Goal: Task Accomplishment & Management: Use online tool/utility

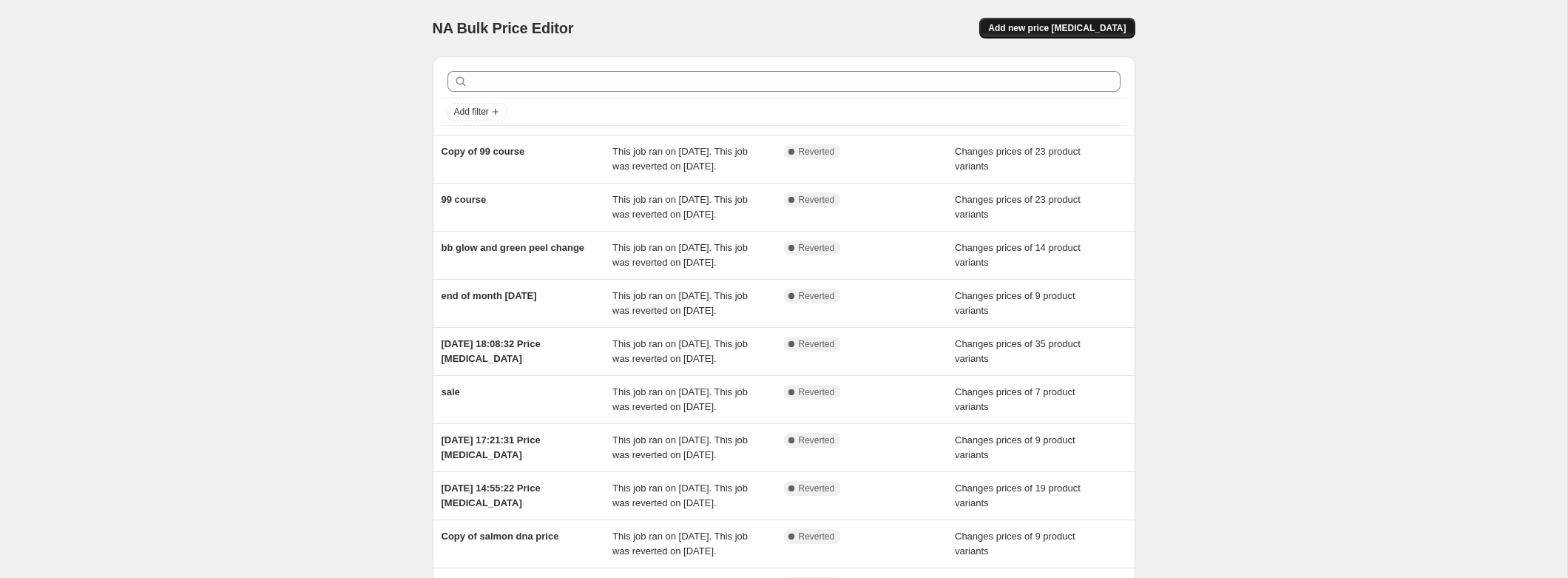
click at [1093, 18] on button "Add new price [MEDICAL_DATA]" at bounding box center [1057, 28] width 155 height 21
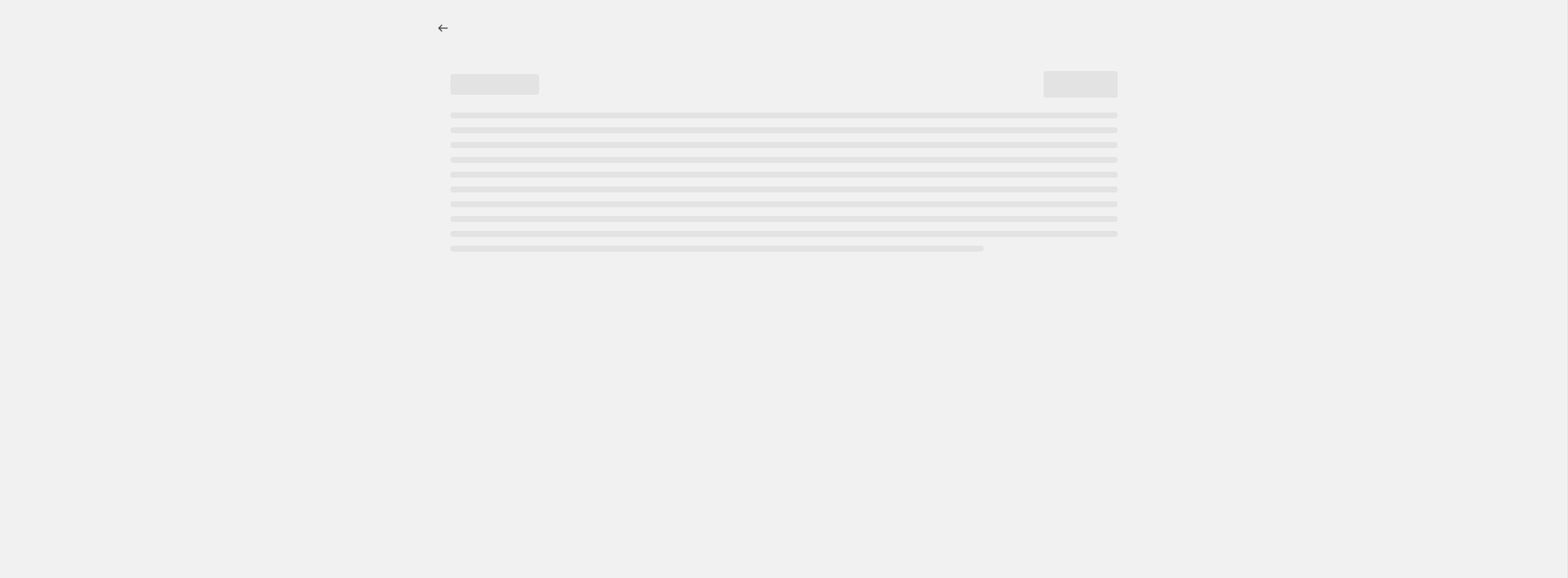
select select "percentage"
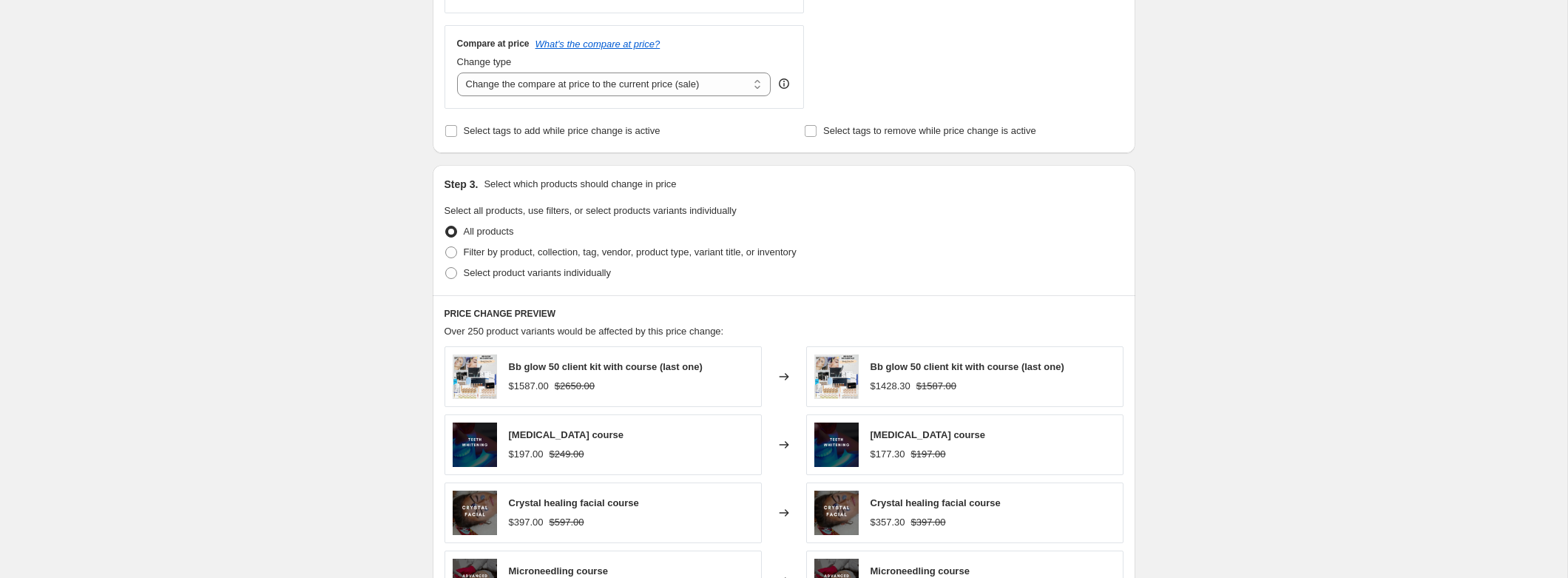
scroll to position [553, 0]
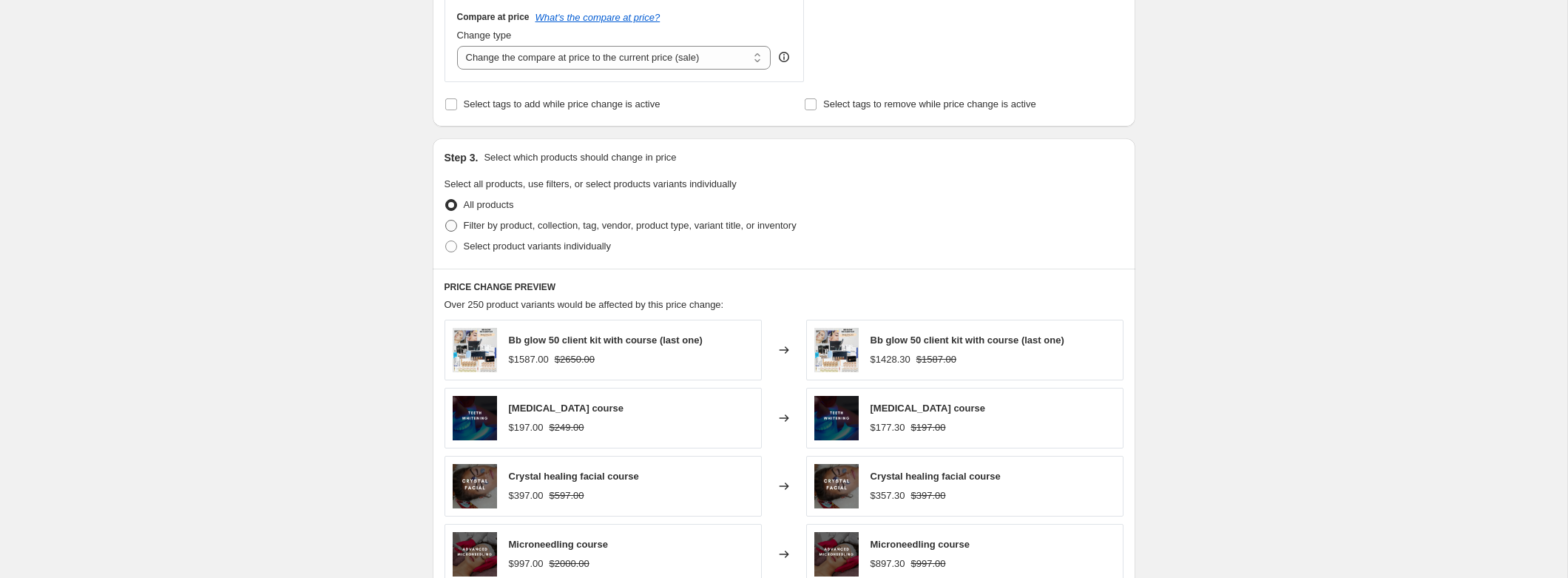
click at [461, 230] on label "Filter by product, collection, tag, vendor, product type, variant title, or inv…" at bounding box center [621, 226] width 352 height 21
click at [446, 221] on input "Filter by product, collection, tag, vendor, product type, variant title, or inv…" at bounding box center [445, 220] width 1 height 1
radio input "true"
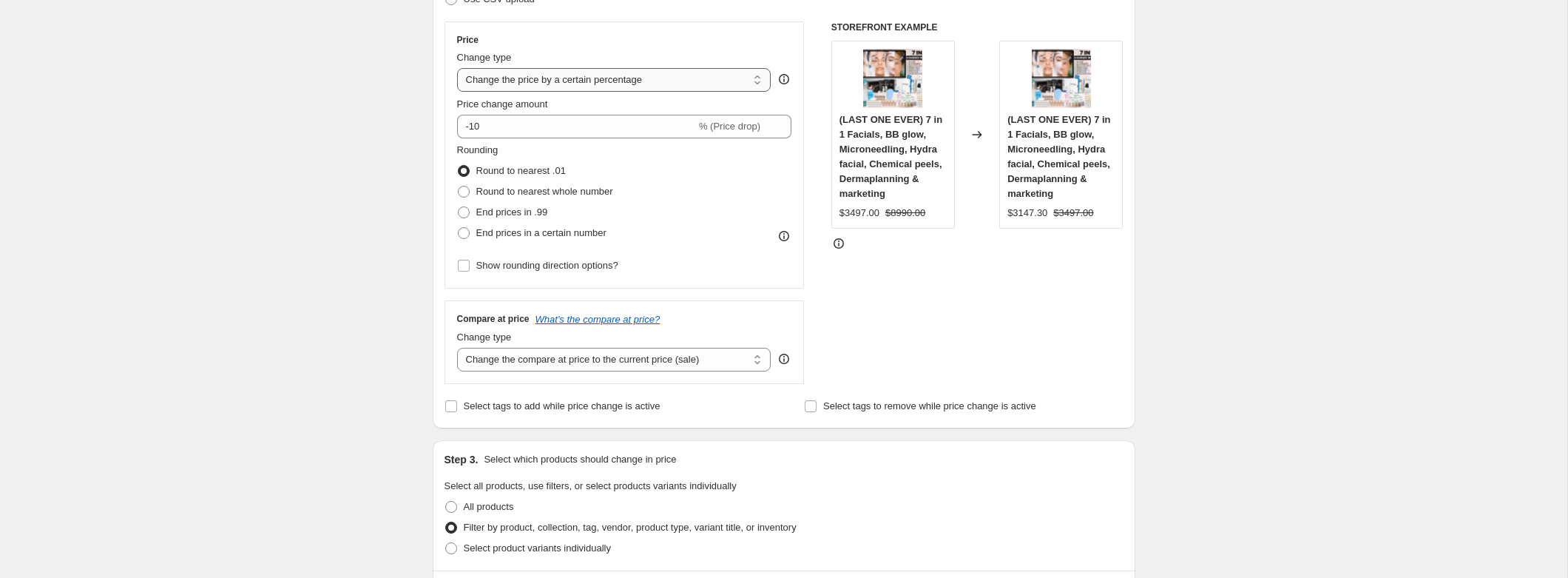
scroll to position [226, 0]
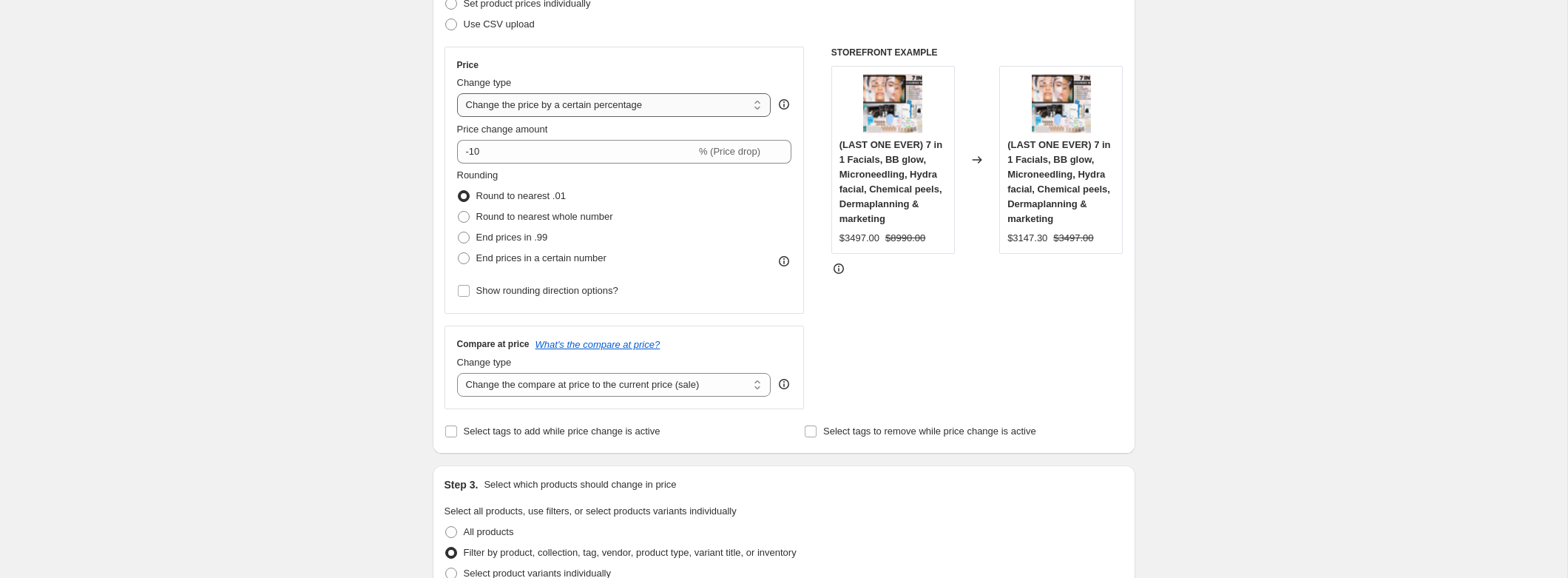
click at [711, 99] on select "Change the price to a certain amount Change the price by a certain amount Chang…" at bounding box center [614, 105] width 314 height 24
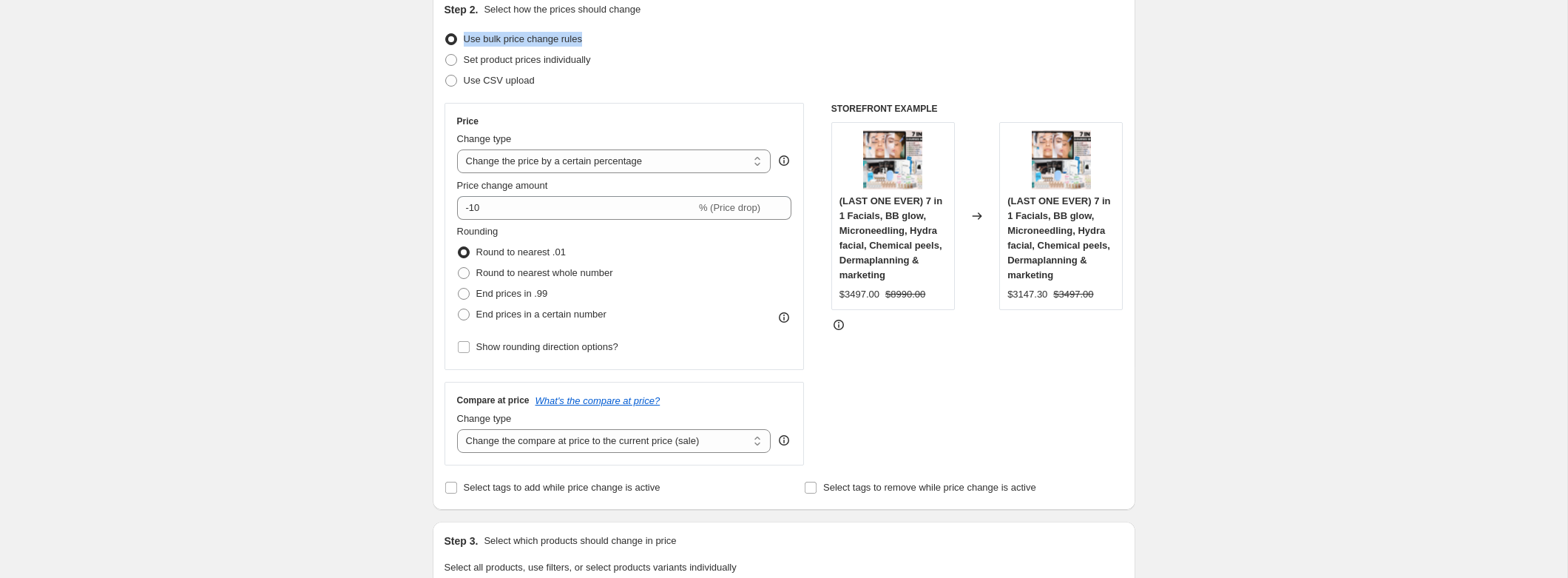
scroll to position [166, 0]
click at [697, 27] on div "Step 2. Select how the prices should change Use bulk price change rules Set pro…" at bounding box center [784, 254] width 679 height 496
click at [583, 61] on span "Set product prices individually" at bounding box center [527, 63] width 128 height 11
click at [446, 58] on input "Set product prices individually" at bounding box center [445, 57] width 1 height 1
radio input "true"
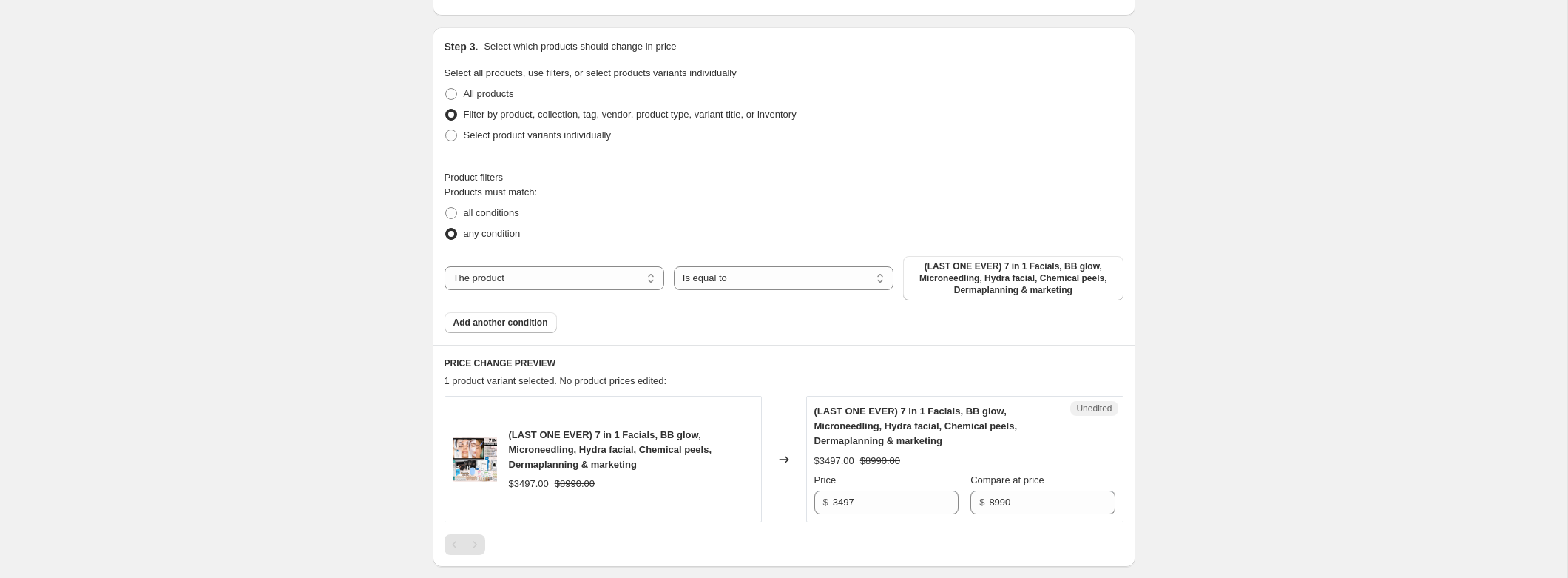
scroll to position [330, 0]
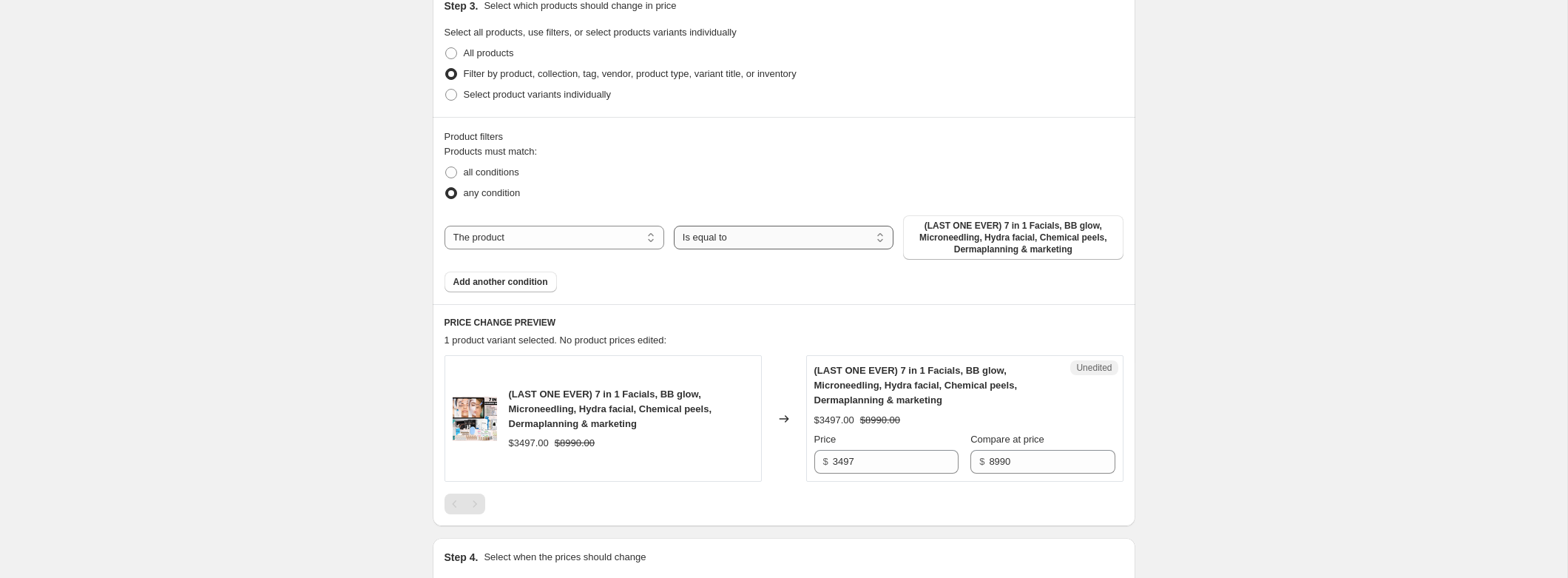
click at [834, 239] on select "Is equal to Is not equal to" at bounding box center [784, 237] width 220 height 24
click at [976, 227] on span "(LAST ONE EVER) 7 in 1 Facials, BB glow, Microneedling, Hydra facial, Chemical …" at bounding box center [1012, 237] width 202 height 35
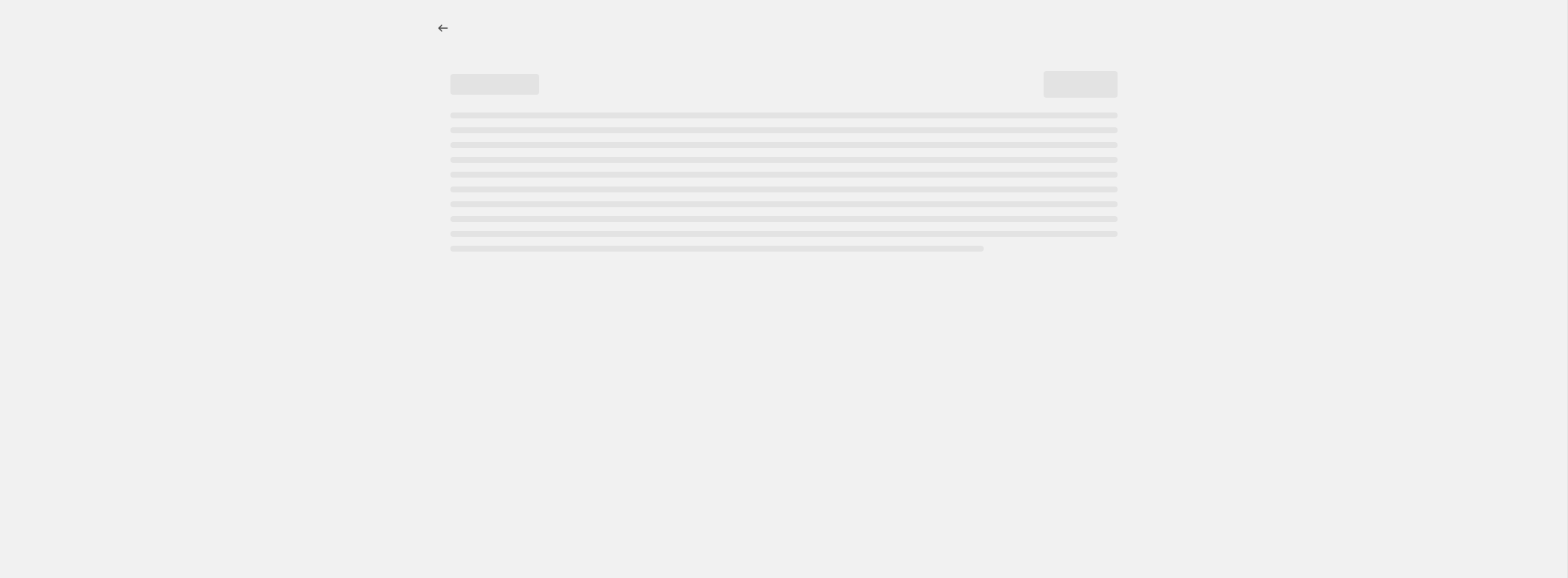
select select "percentage"
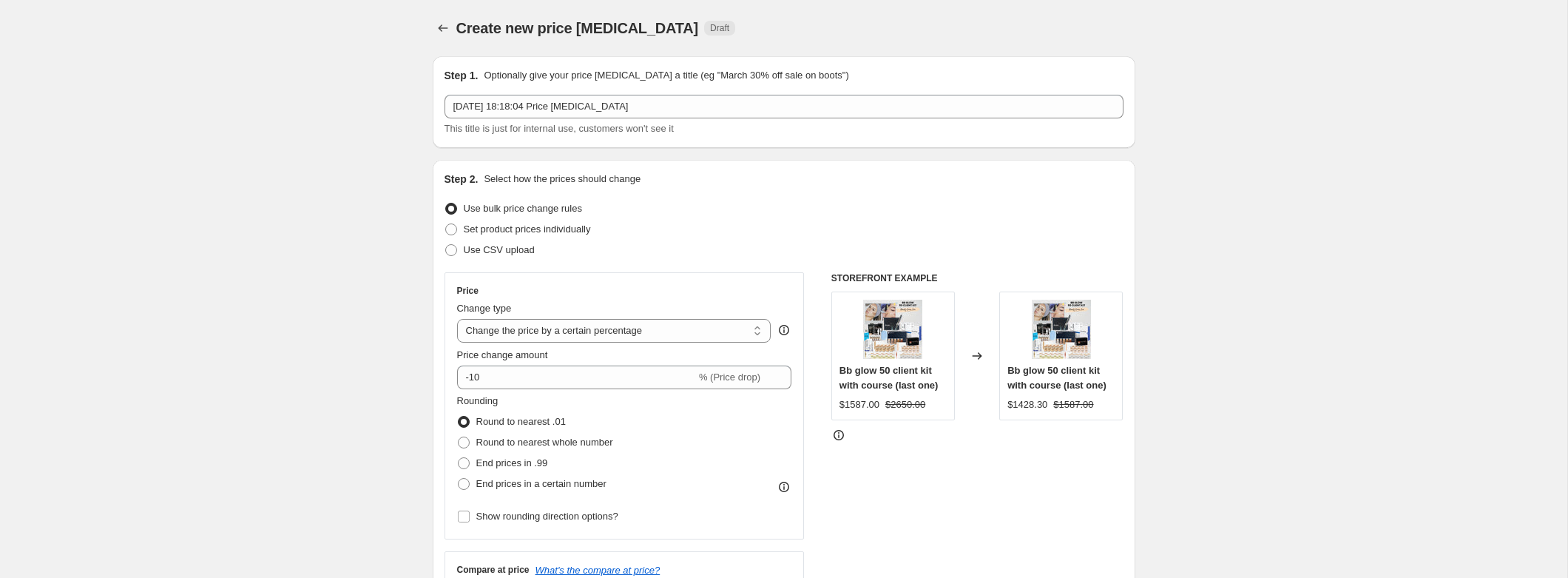
click at [908, 316] on img at bounding box center [893, 330] width 59 height 59
click at [534, 230] on span "Set product prices individually" at bounding box center [527, 229] width 128 height 11
click at [446, 224] on input "Set product prices individually" at bounding box center [445, 224] width 1 height 1
radio input "true"
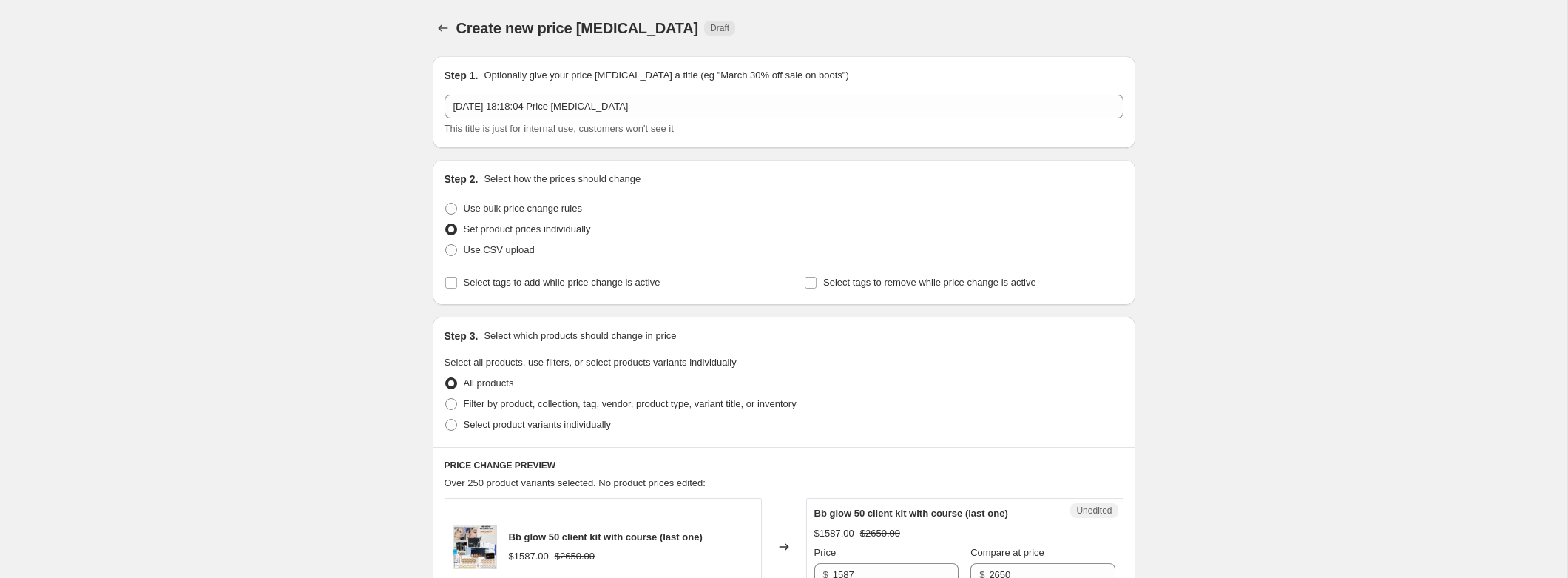
click at [663, 118] on div "5 Oct 2025, 18:18:04 Price change job This title is just for internal use, cust…" at bounding box center [784, 115] width 679 height 41
drag, startPoint x: 653, startPoint y: 120, endPoint x: 600, endPoint y: 118, distance: 53.0
click at [600, 118] on div "5 Oct 2025, 18:18:04 Price change job This title is just for internal use, cust…" at bounding box center [784, 115] width 679 height 41
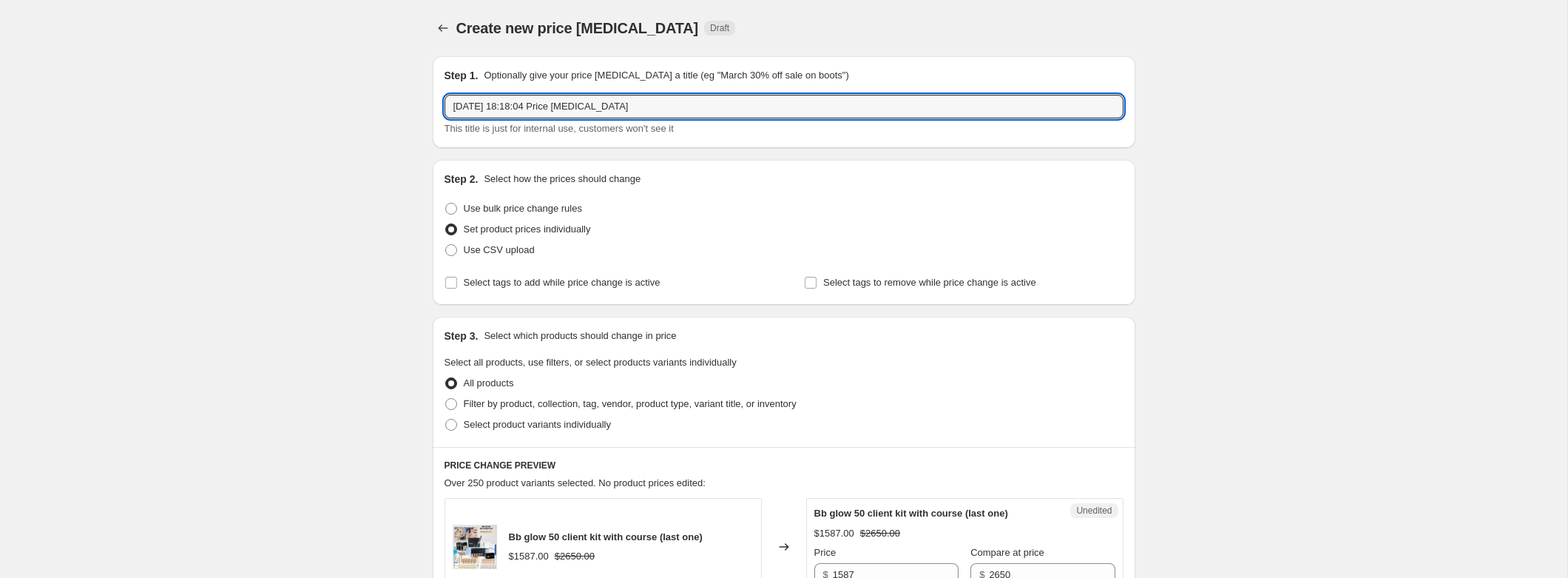
drag, startPoint x: 670, startPoint y: 101, endPoint x: 425, endPoint y: 94, distance: 245.1
paste input "korean-beauty"
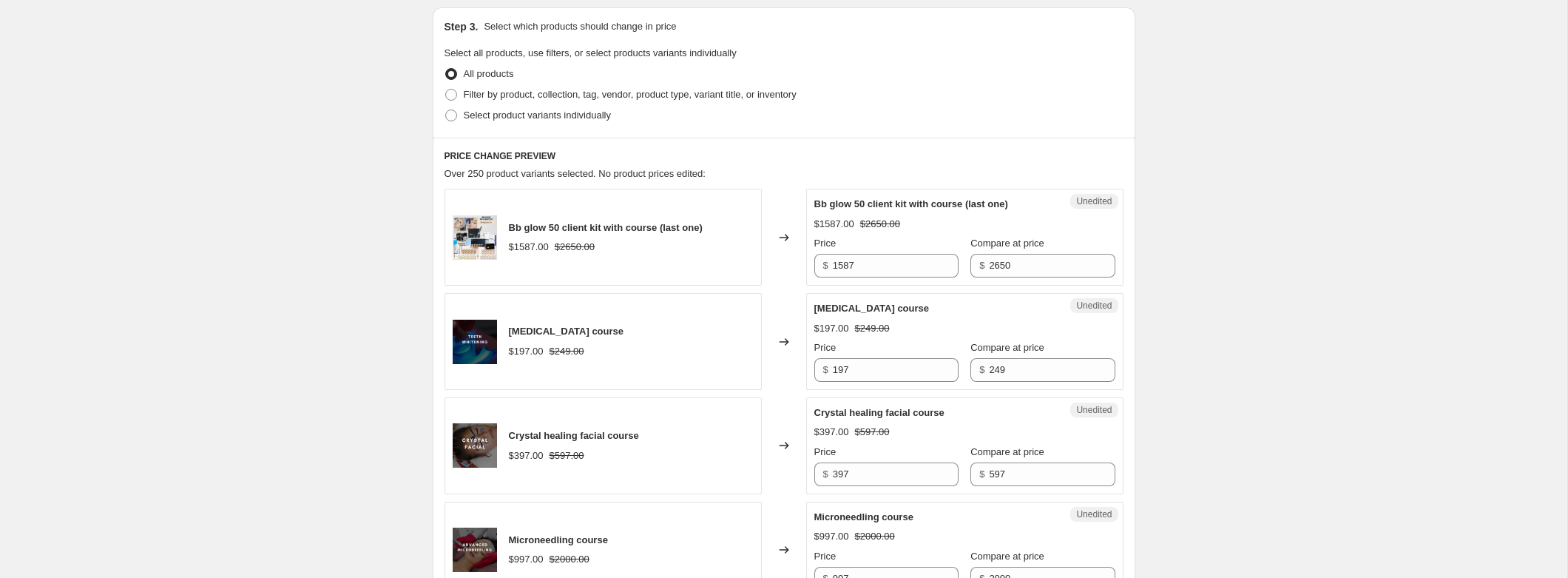
scroll to position [310, 0]
type input "korean-beauty"
click at [651, 99] on span "Filter by product, collection, tag, vendor, product type, variant title, or inv…" at bounding box center [630, 93] width 333 height 11
click at [446, 89] on input "Filter by product, collection, tag, vendor, product type, variant title, or inv…" at bounding box center [445, 88] width 1 height 1
radio input "true"
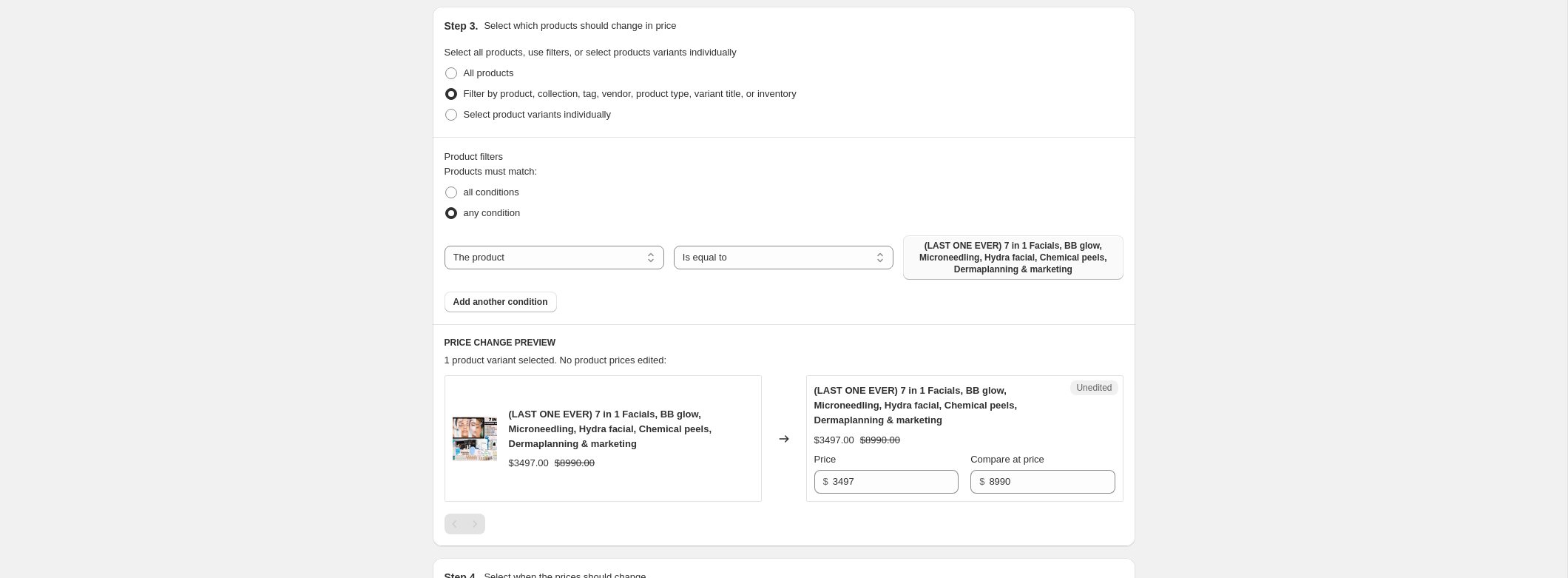
click at [965, 246] on span "(LAST ONE EVER) 7 in 1 Facials, BB glow, Microneedling, Hydra facial, Chemical …" at bounding box center [1012, 258] width 202 height 35
click at [639, 250] on select "The product The product's collection The product's tag The product's vendor The…" at bounding box center [555, 258] width 220 height 24
select select "collection"
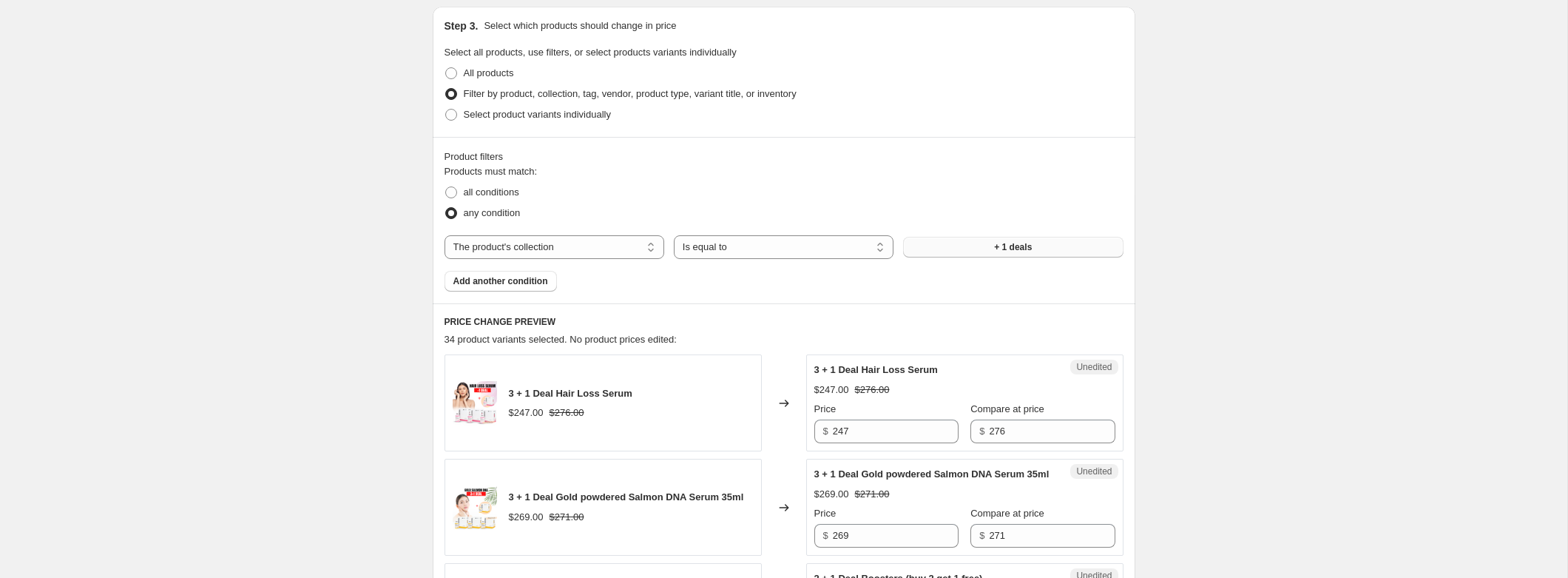
click at [973, 239] on button "+ 1 deals" at bounding box center [1013, 247] width 220 height 21
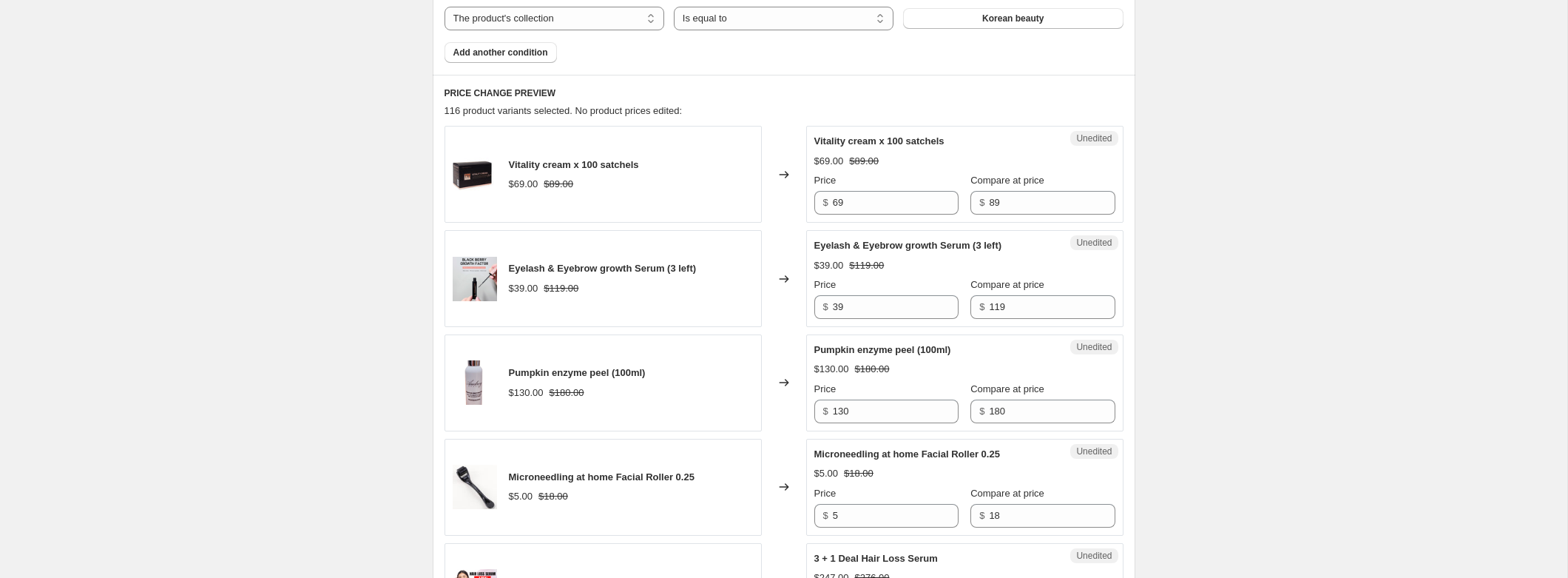
scroll to position [563, 0]
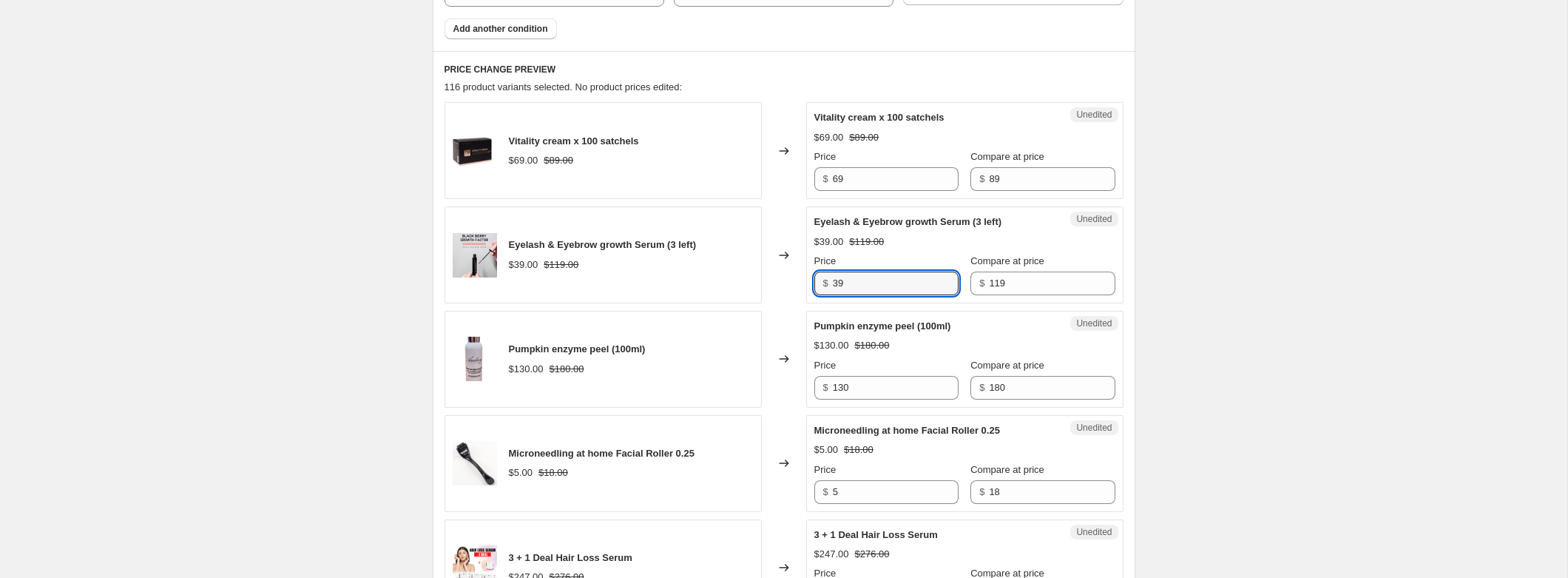
drag, startPoint x: 860, startPoint y: 282, endPoint x: 827, endPoint y: 282, distance: 33.0
click at [827, 282] on div "$ 39" at bounding box center [887, 284] width 144 height 24
type input "2"
type input "15"
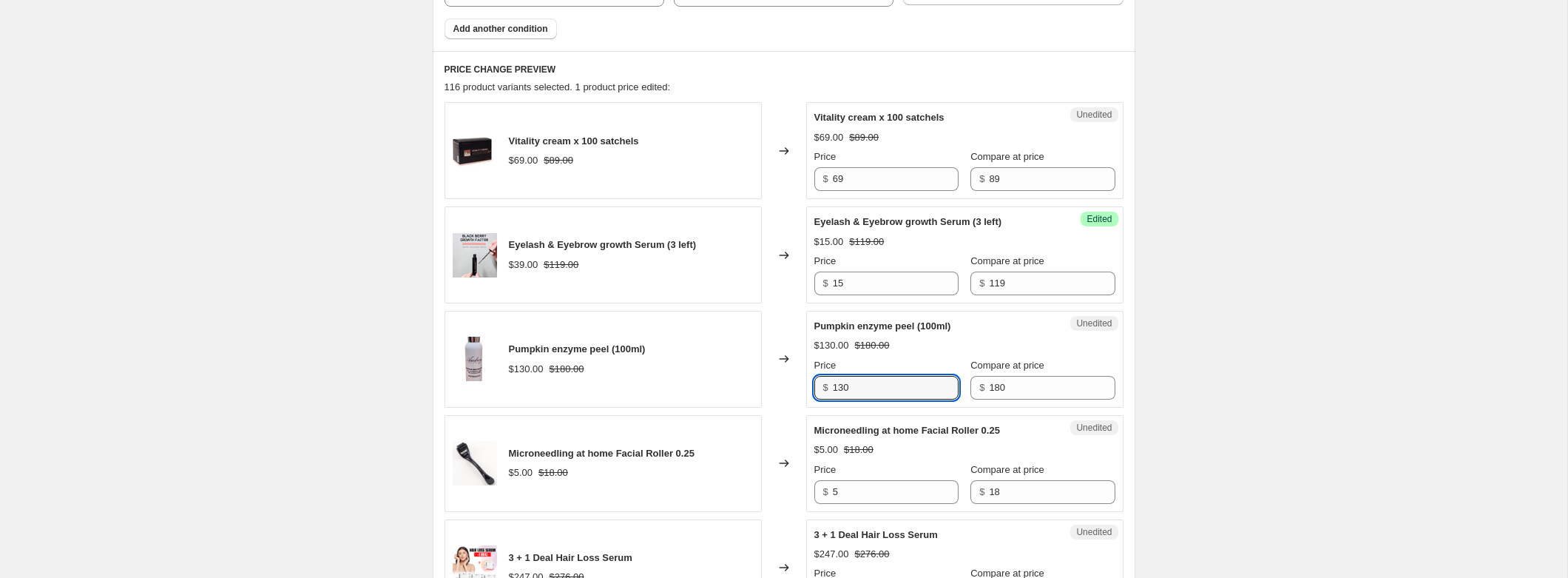
drag, startPoint x: 880, startPoint y: 385, endPoint x: 829, endPoint y: 385, distance: 51.0
click at [829, 385] on div "$ 130" at bounding box center [887, 388] width 144 height 24
type input "99"
drag, startPoint x: 849, startPoint y: 183, endPoint x: 812, endPoint y: 183, distance: 37.0
click at [815, 183] on div "$ 69" at bounding box center [887, 179] width 144 height 24
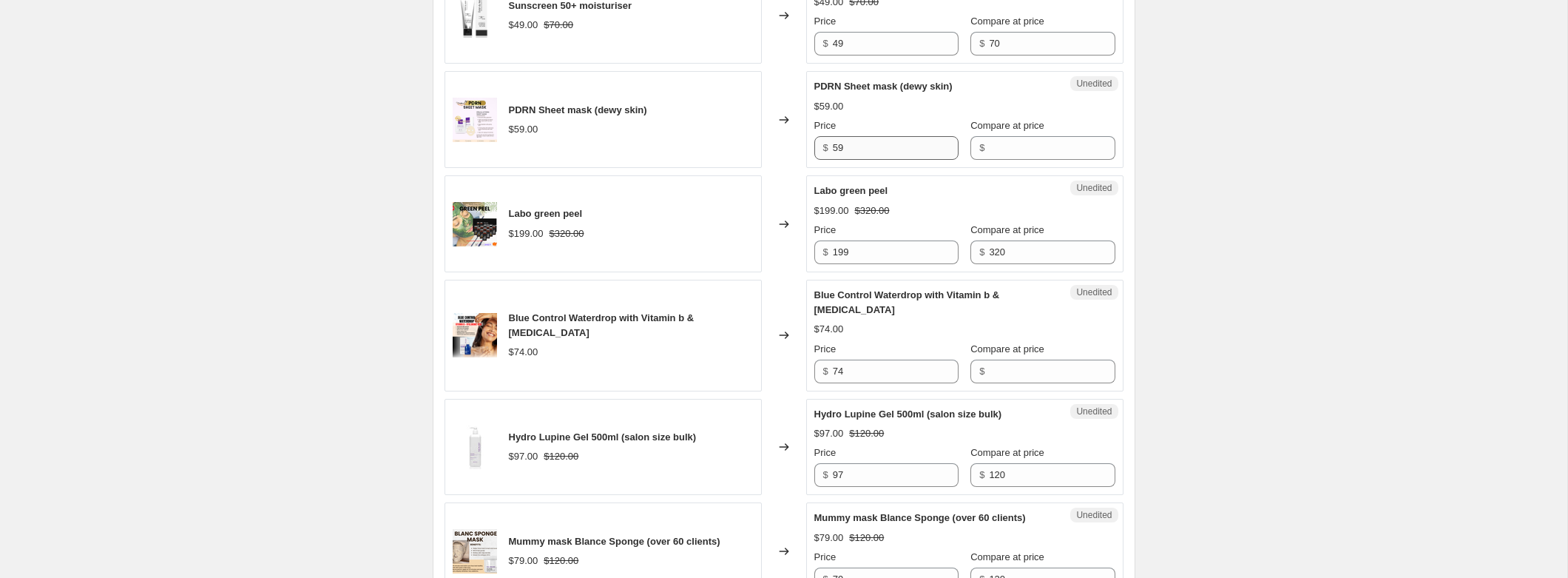
scroll to position [2096, 0]
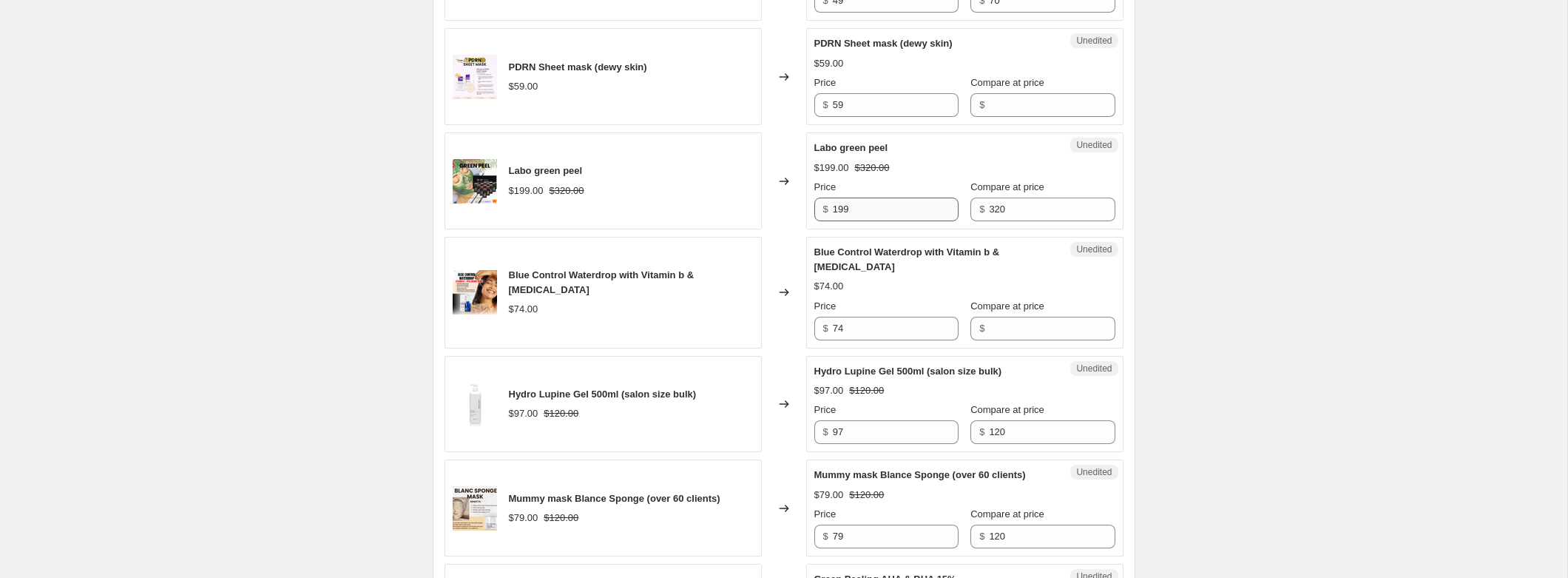
type input "49"
drag, startPoint x: 855, startPoint y: 224, endPoint x: 831, endPoint y: 224, distance: 24.0
click at [831, 221] on div "$ 199" at bounding box center [887, 210] width 144 height 24
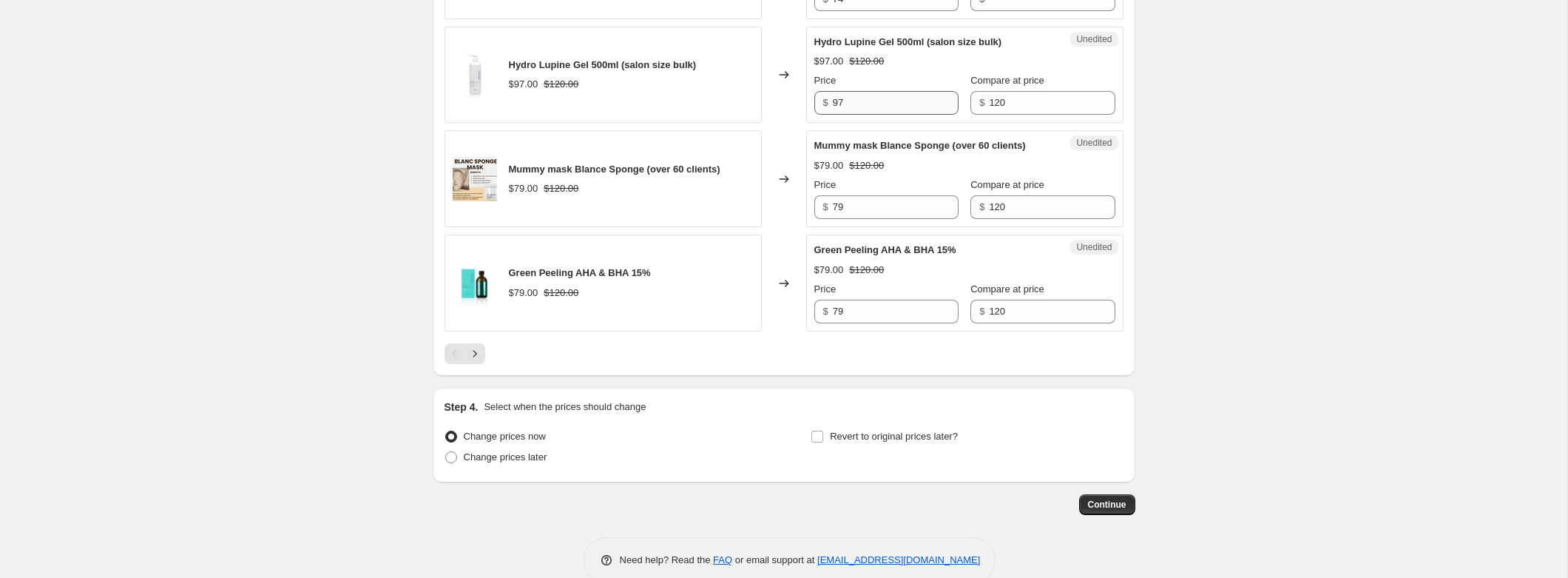
scroll to position [2445, 0]
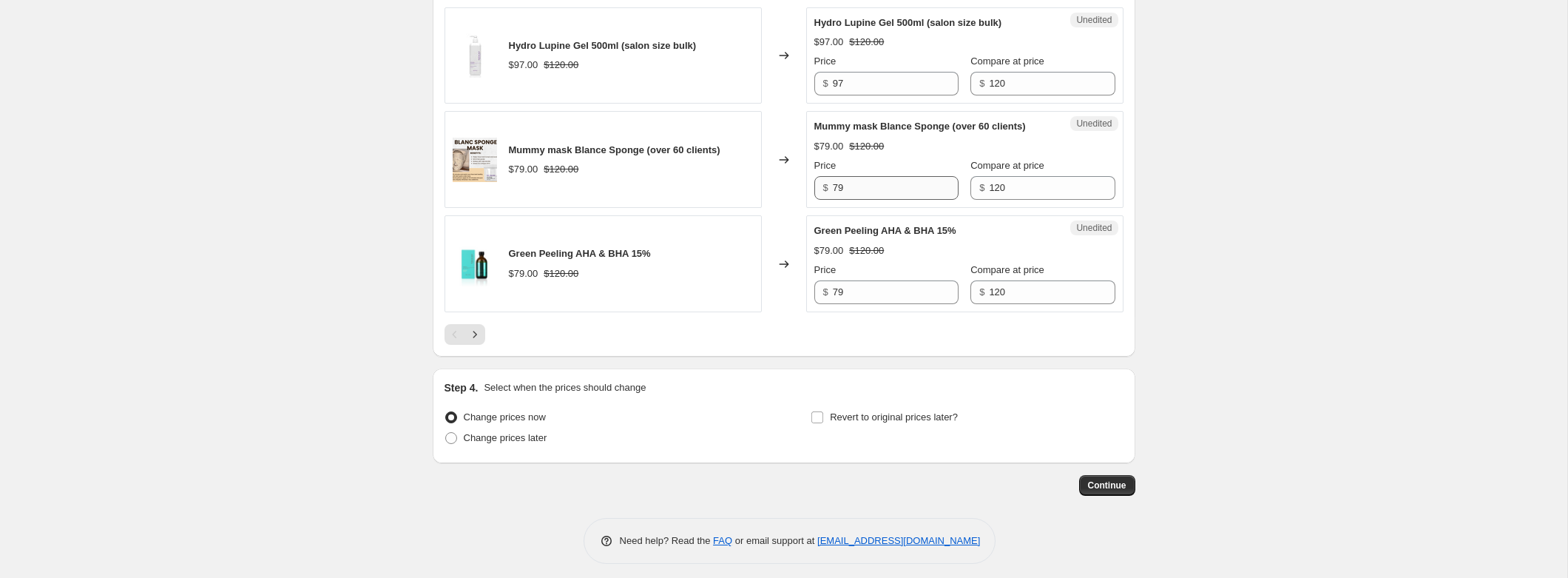
type input "159"
drag, startPoint x: 866, startPoint y: 224, endPoint x: 821, endPoint y: 219, distance: 45.3
click at [821, 200] on div "$ 79" at bounding box center [887, 188] width 144 height 24
type input "60"
drag, startPoint x: 855, startPoint y: 326, endPoint x: 816, endPoint y: 324, distance: 39.1
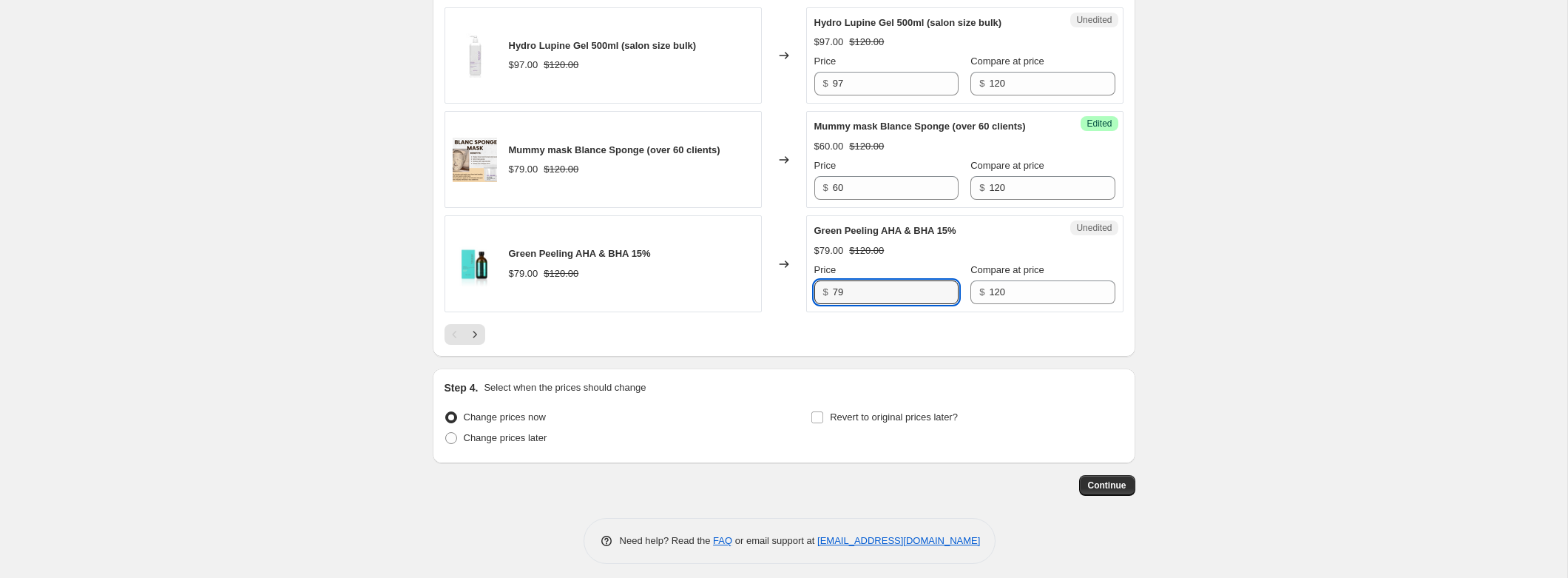
click at [831, 304] on div "$ 79" at bounding box center [887, 292] width 144 height 24
type input "60"
click at [474, 337] on icon "Next" at bounding box center [475, 335] width 3 height 7
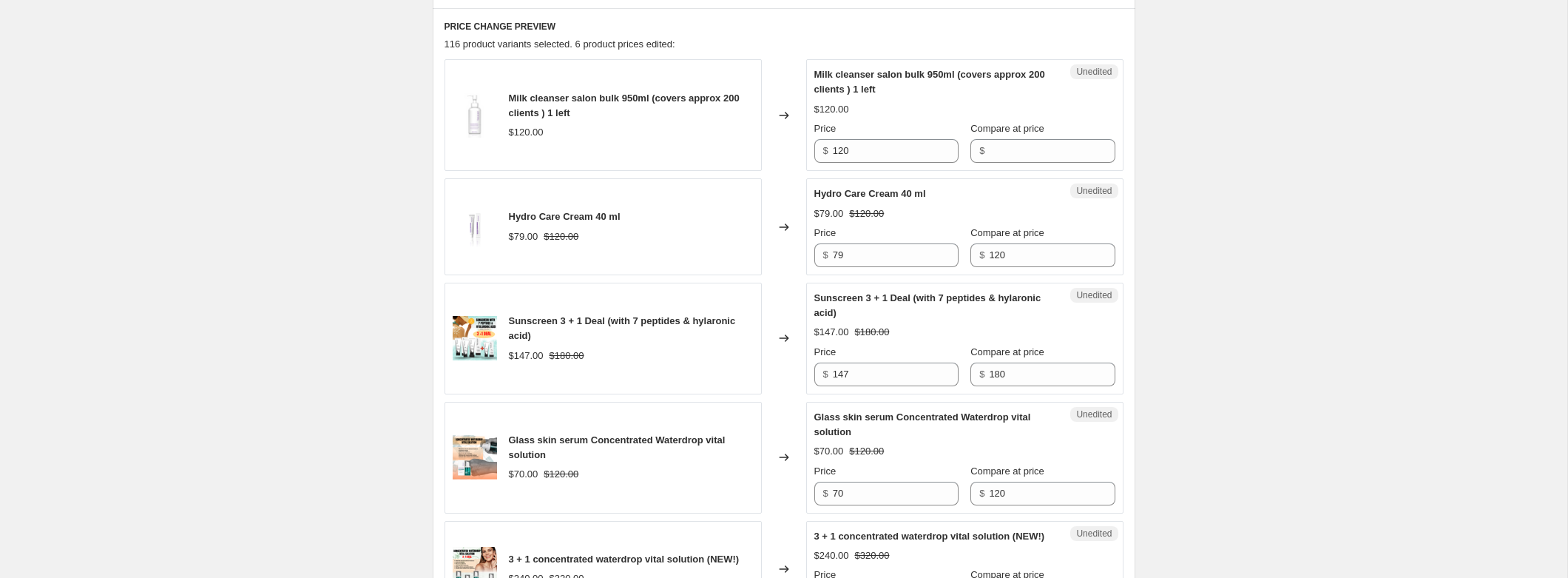
scroll to position [608, 0]
drag, startPoint x: 860, startPoint y: 254, endPoint x: 802, endPoint y: 254, distance: 58.0
click at [802, 254] on div "Hydro Care Cream 40 ml $79.00 $120.00 Changed to Unedited Hydro Care Cream 40 m…" at bounding box center [784, 225] width 679 height 97
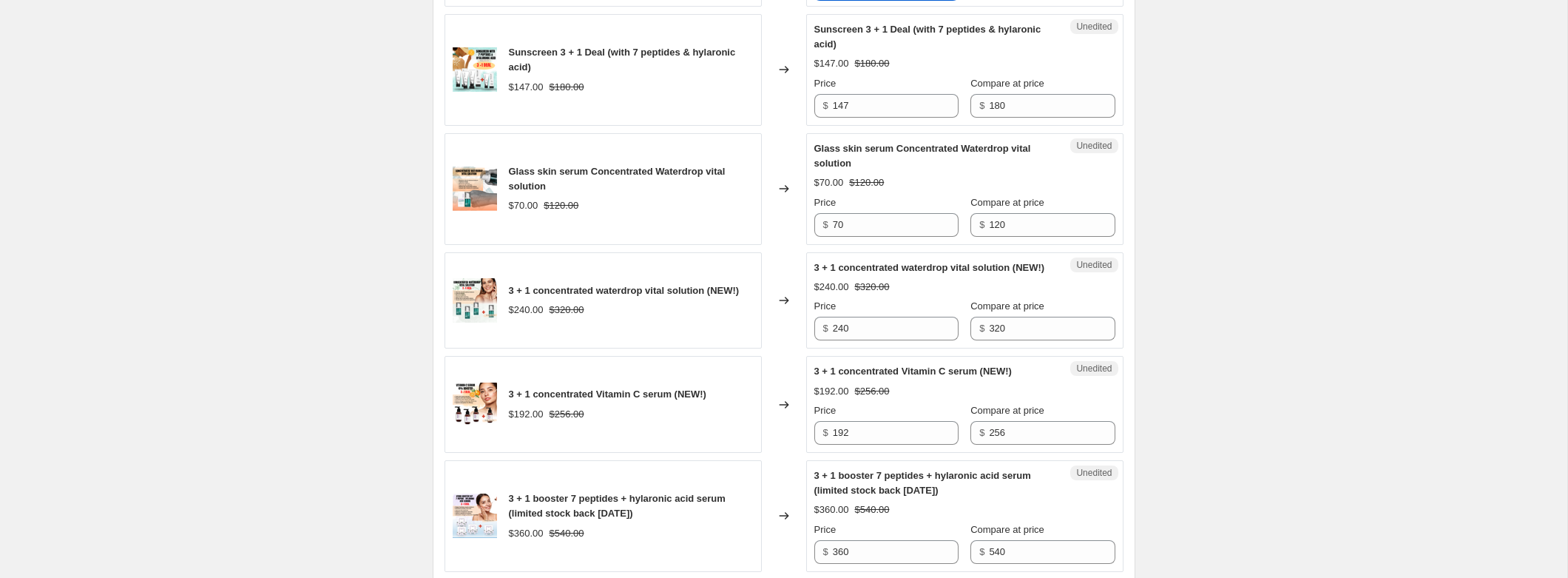
scroll to position [875, 0]
type input "60"
drag, startPoint x: 860, startPoint y: 226, endPoint x: 799, endPoint y: 225, distance: 61.0
click at [799, 225] on div "Glass skin serum Concentrated Waterdrop vital solution $70.00 $120.00 Changed t…" at bounding box center [784, 188] width 679 height 112
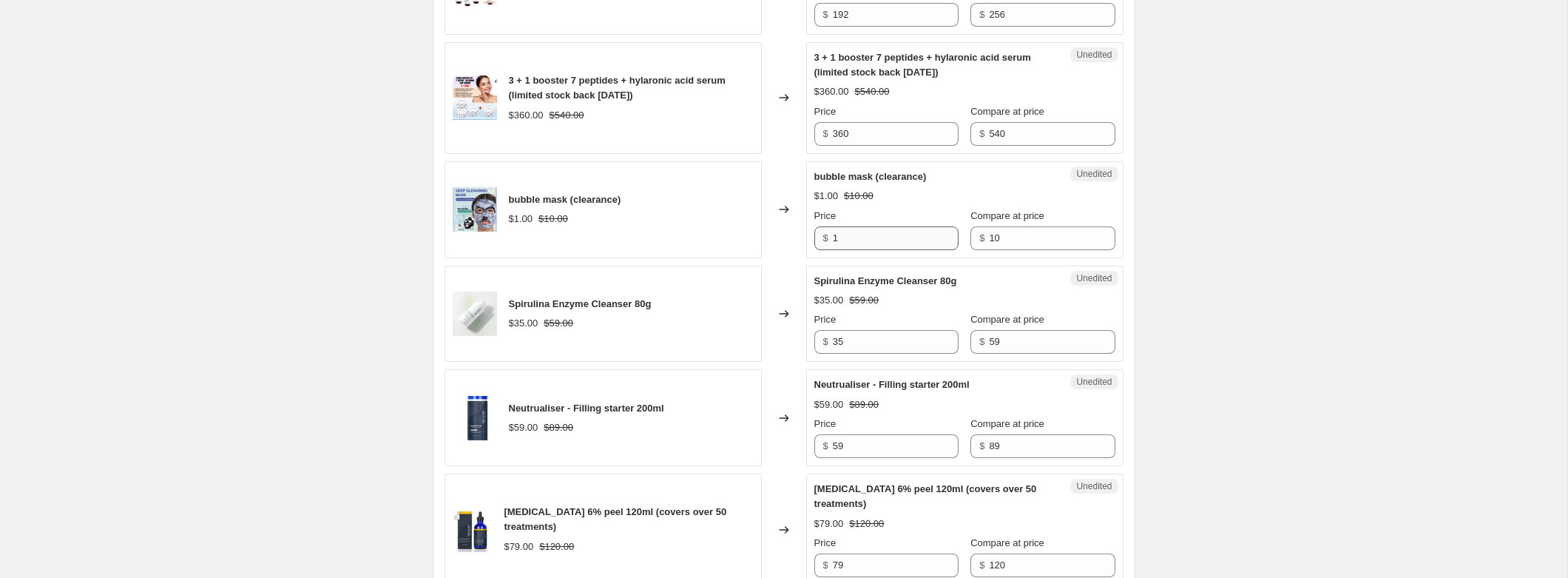
scroll to position [1306, 0]
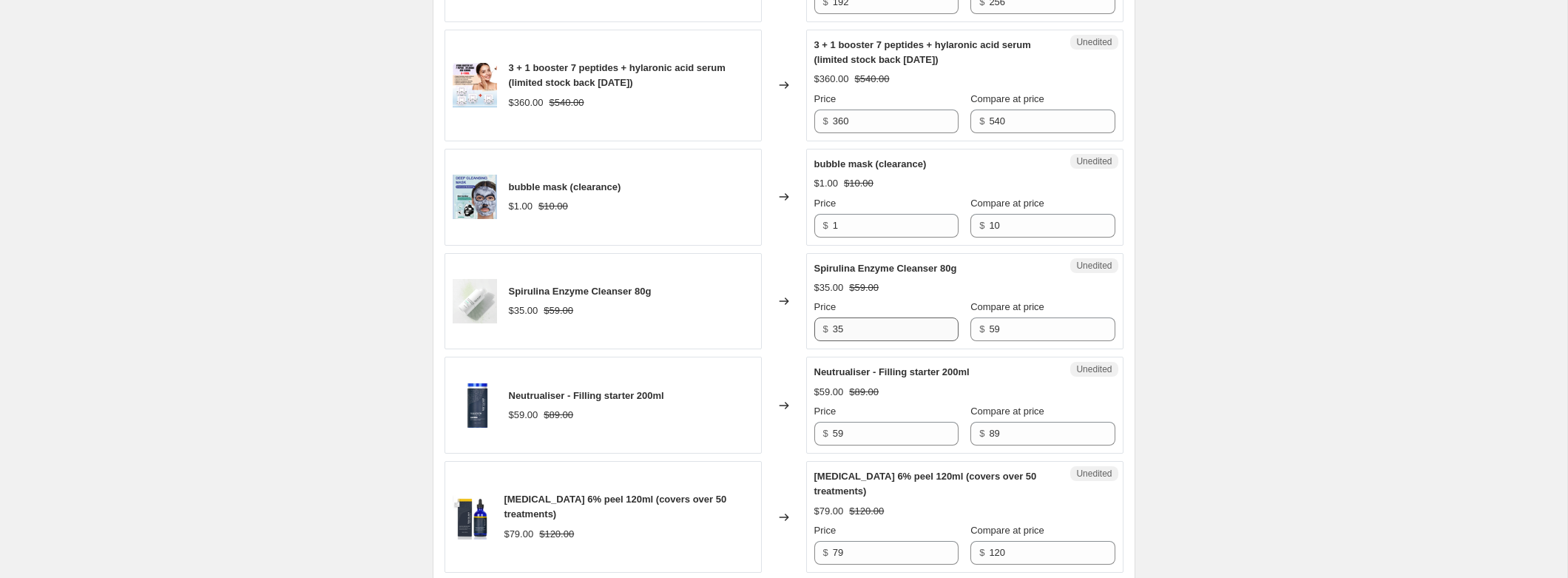
type input "49"
drag, startPoint x: 846, startPoint y: 342, endPoint x: 805, endPoint y: 341, distance: 41.0
click at [805, 341] on div "Spirulina Enzyme Cleanser 80g $35.00 $59.00 Changed to Unedited Spirulina Enzym…" at bounding box center [784, 302] width 679 height 97
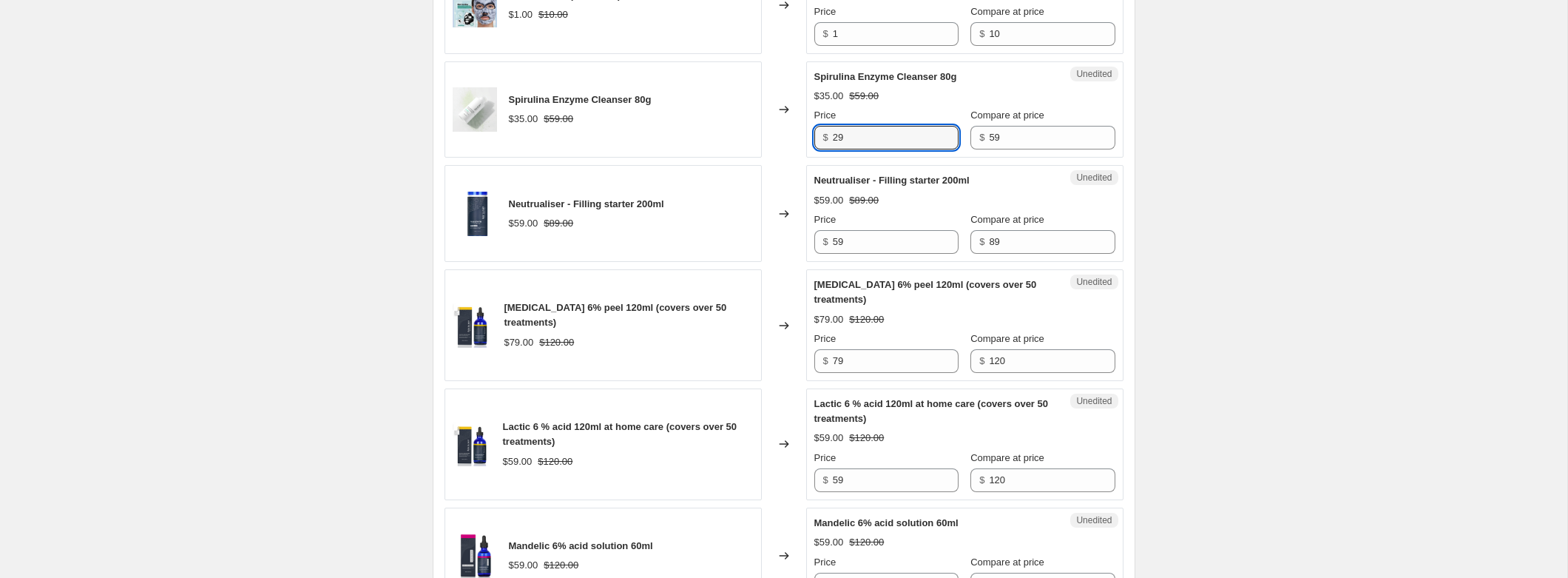
scroll to position [1528, 0]
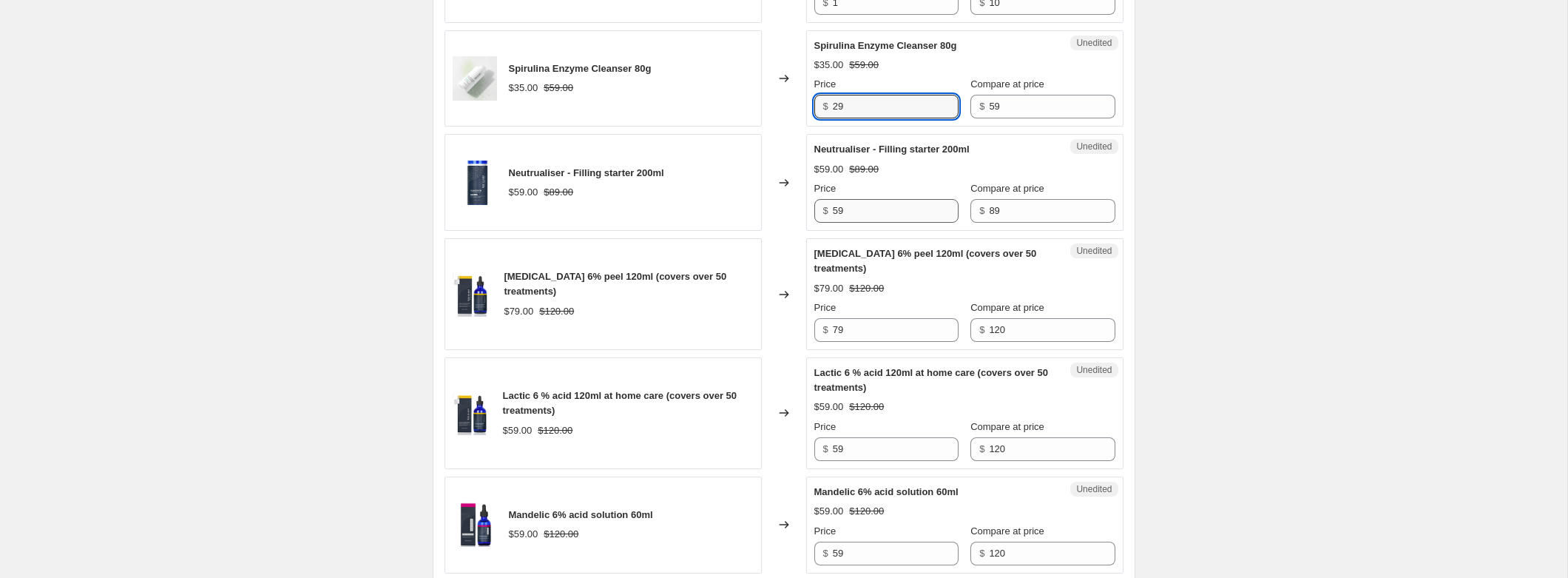
type input "29"
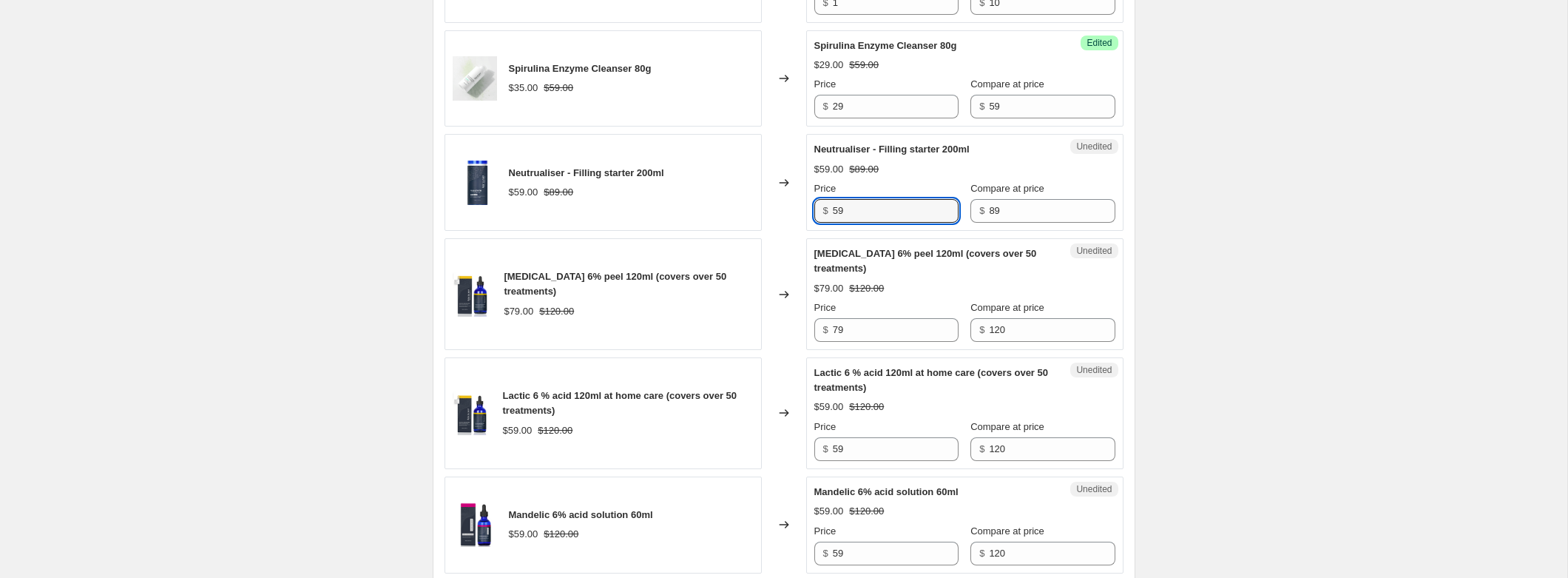
drag, startPoint x: 850, startPoint y: 232, endPoint x: 810, endPoint y: 224, distance: 40.8
click at [811, 224] on div "Unedited Neutrualiser - Filling starter 200ml $59.00 $89.00 Price $ 59 Compare …" at bounding box center [965, 183] width 317 height 97
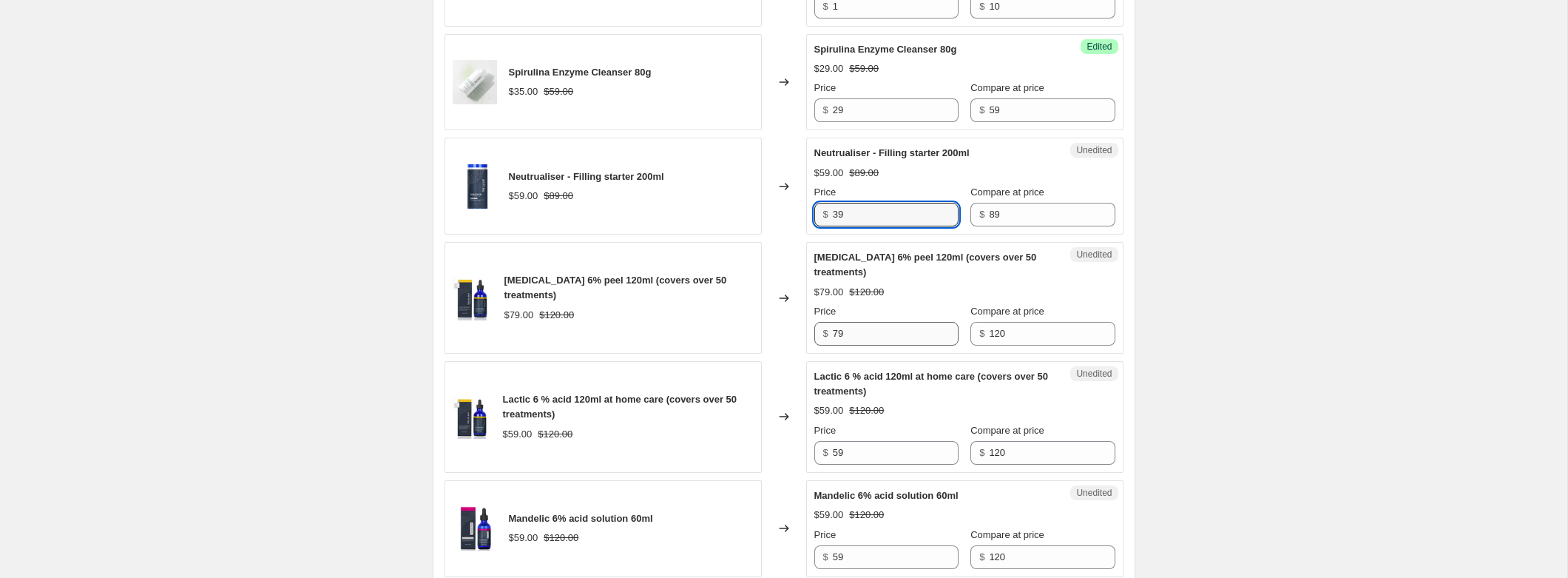
type input "39"
drag, startPoint x: 851, startPoint y: 349, endPoint x: 801, endPoint y: 346, distance: 50.1
click at [801, 347] on div "Salicylic acid 6% peel 120ml (covers over 50 treatments) $79.00 $120.00 Changed…" at bounding box center [784, 297] width 679 height 112
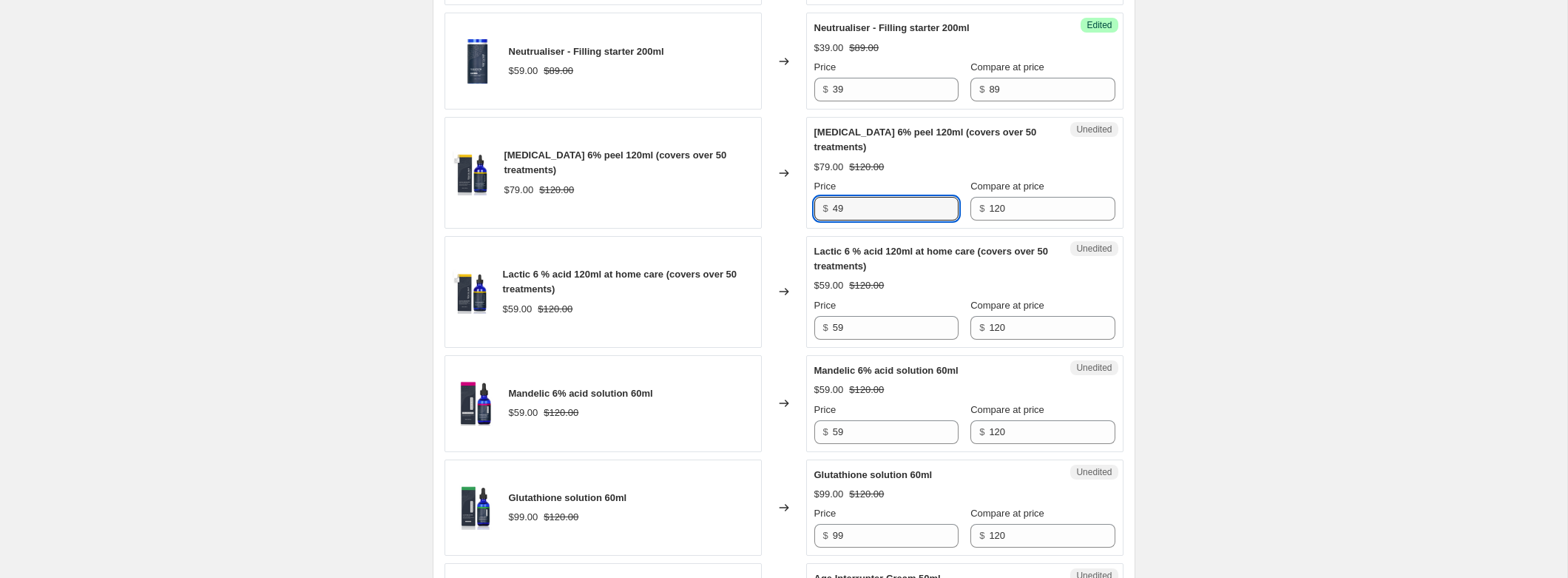
scroll to position [1689, 0]
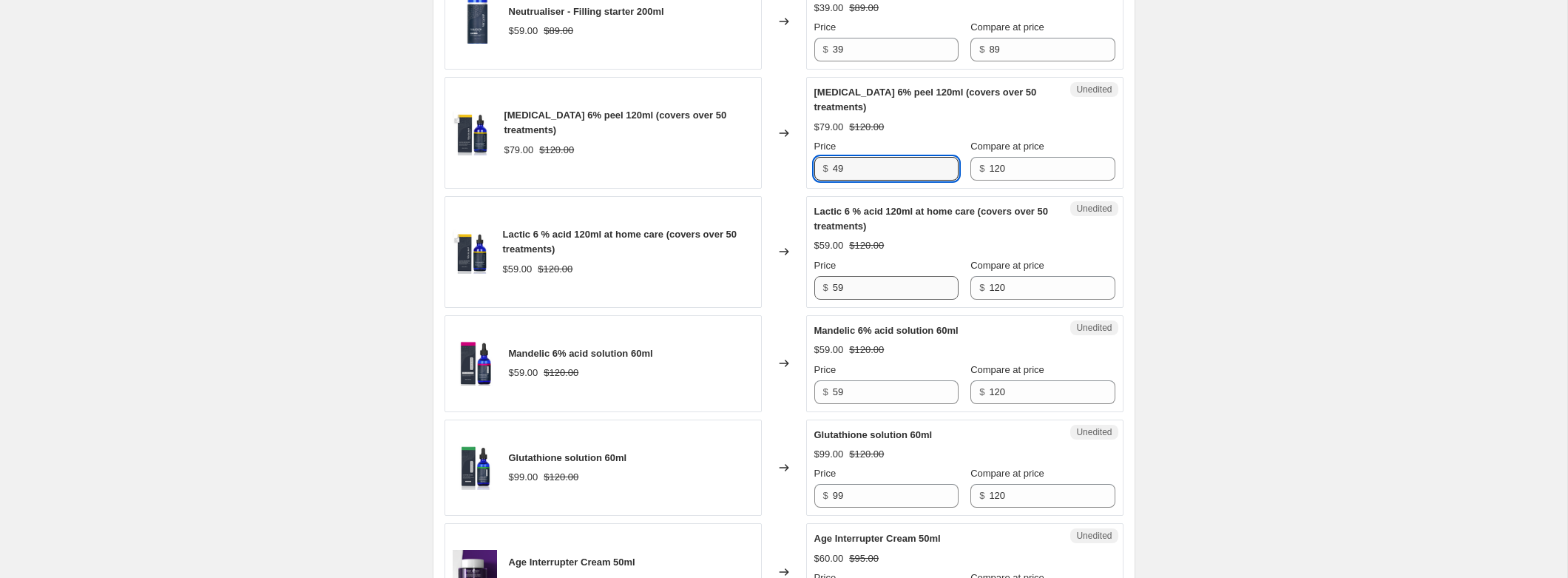
type input "49"
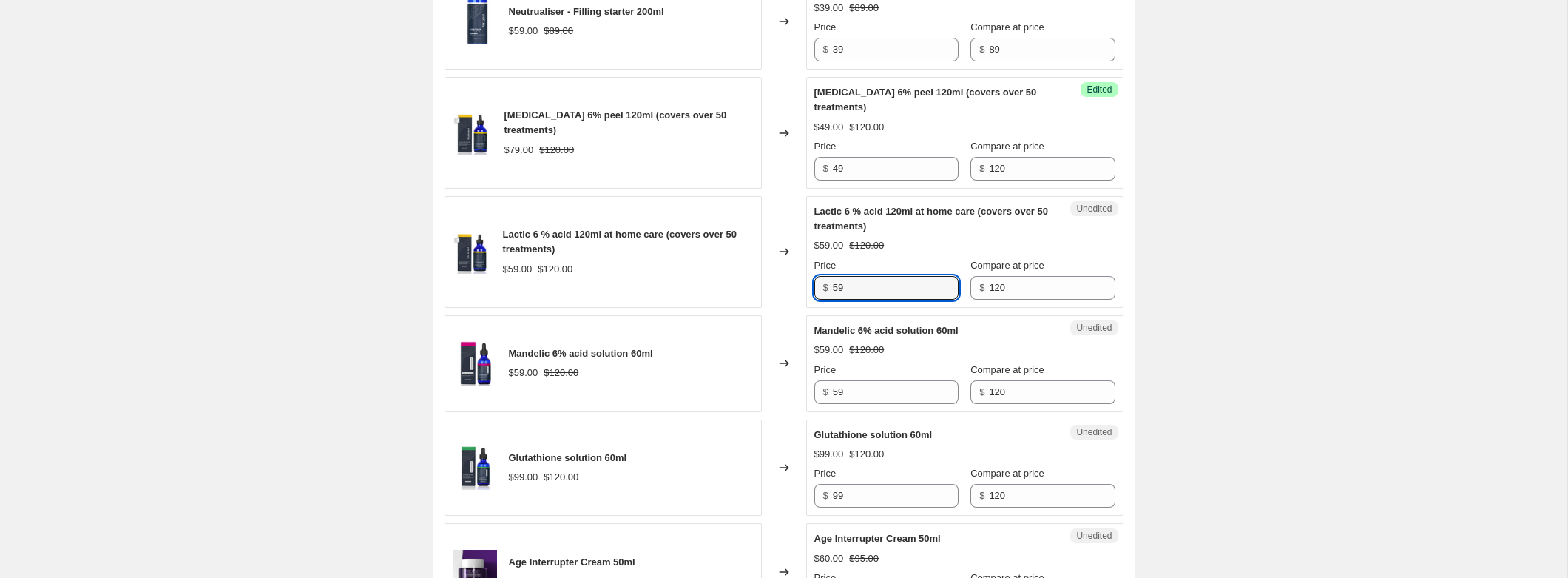
drag, startPoint x: 871, startPoint y: 296, endPoint x: 751, endPoint y: 299, distance: 120.0
click at [751, 299] on div "Lactic 6 % acid 120ml at home care (covers over 50 treatments) $59.00 $120.00 C…" at bounding box center [784, 252] width 679 height 112
type input "49"
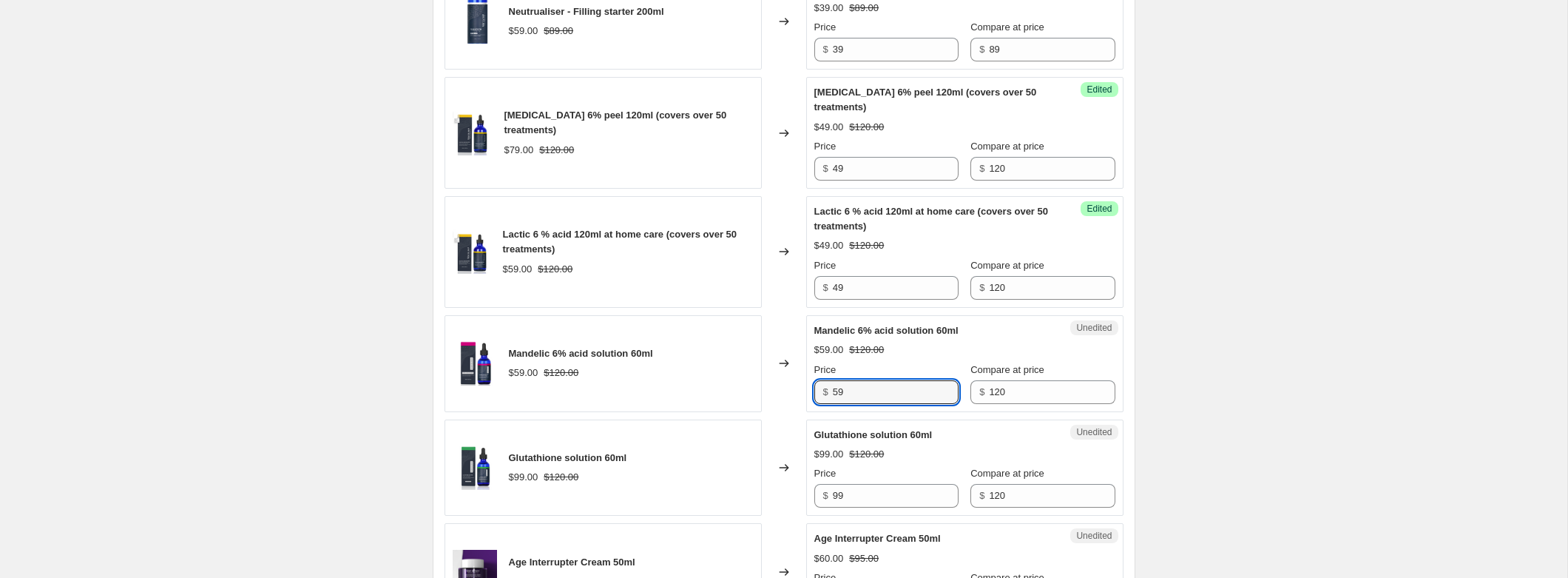
drag, startPoint x: 856, startPoint y: 402, endPoint x: 806, endPoint y: 402, distance: 50.0
click at [818, 402] on div "$ 59" at bounding box center [887, 392] width 144 height 24
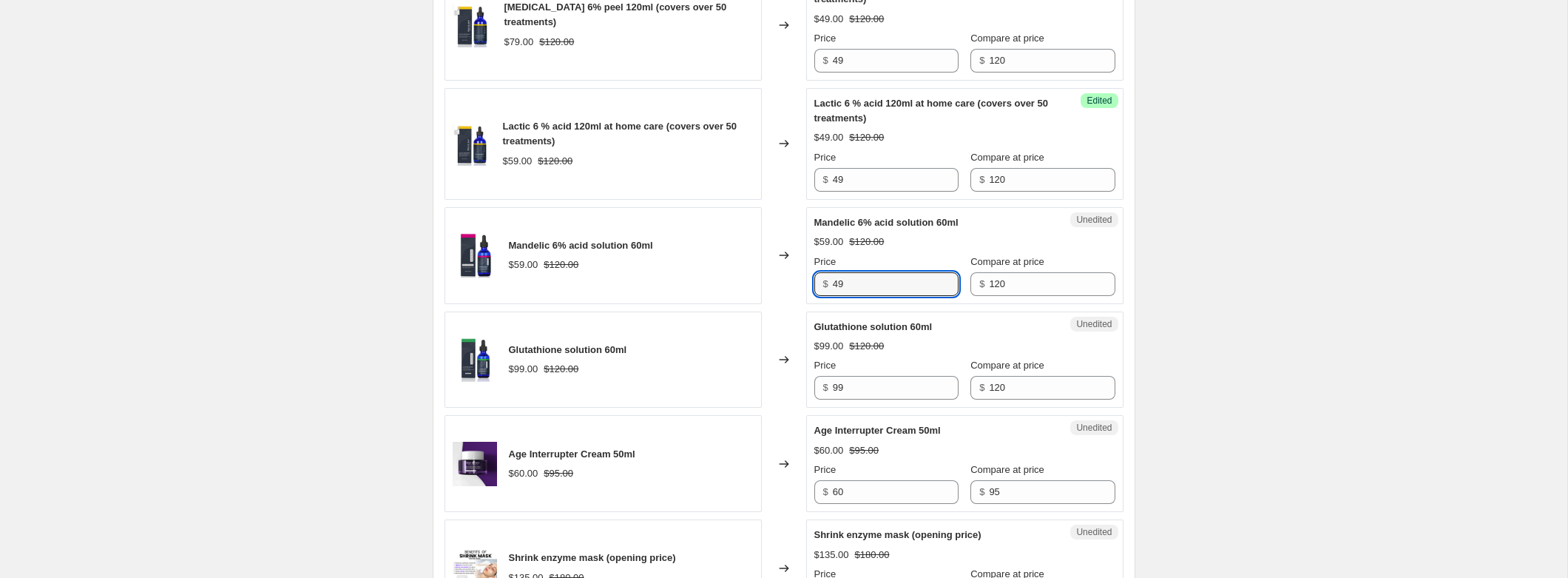
scroll to position [1849, 0]
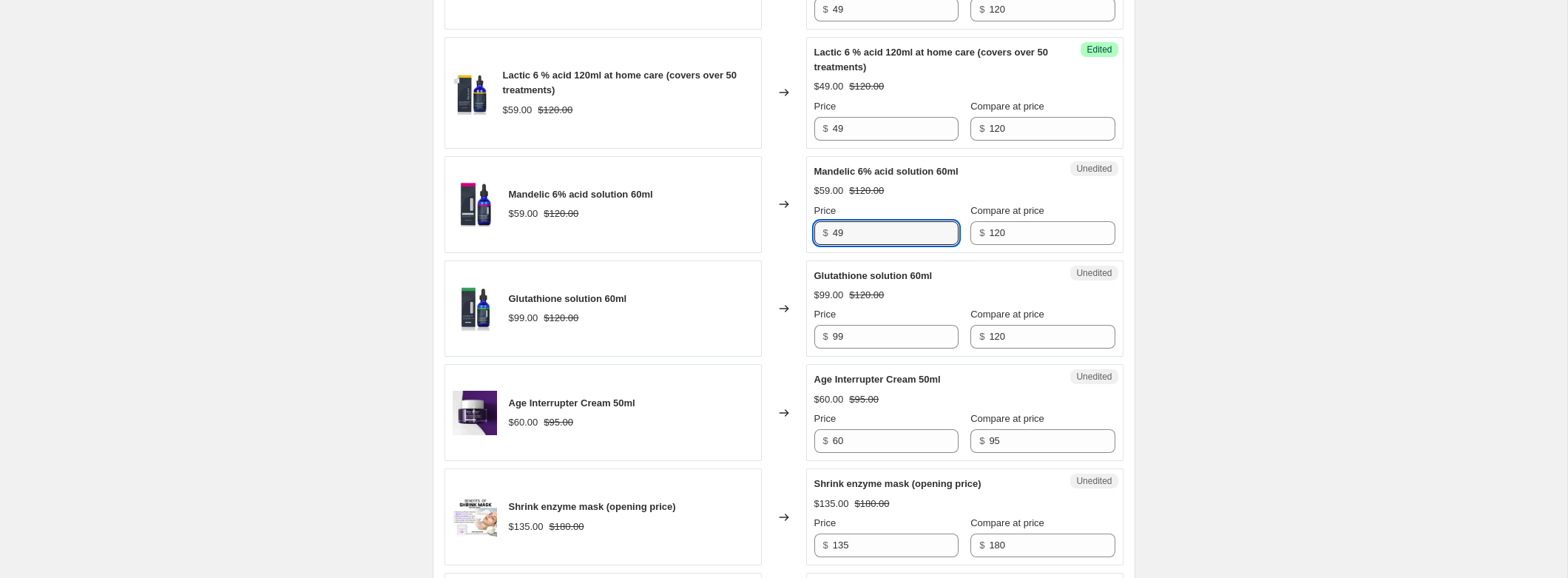
type input "49"
click at [865, 357] on div "Unedited Glutathione solution 60ml $99.00 $120.00 Price $ 99 Compare at price $…" at bounding box center [965, 308] width 317 height 97
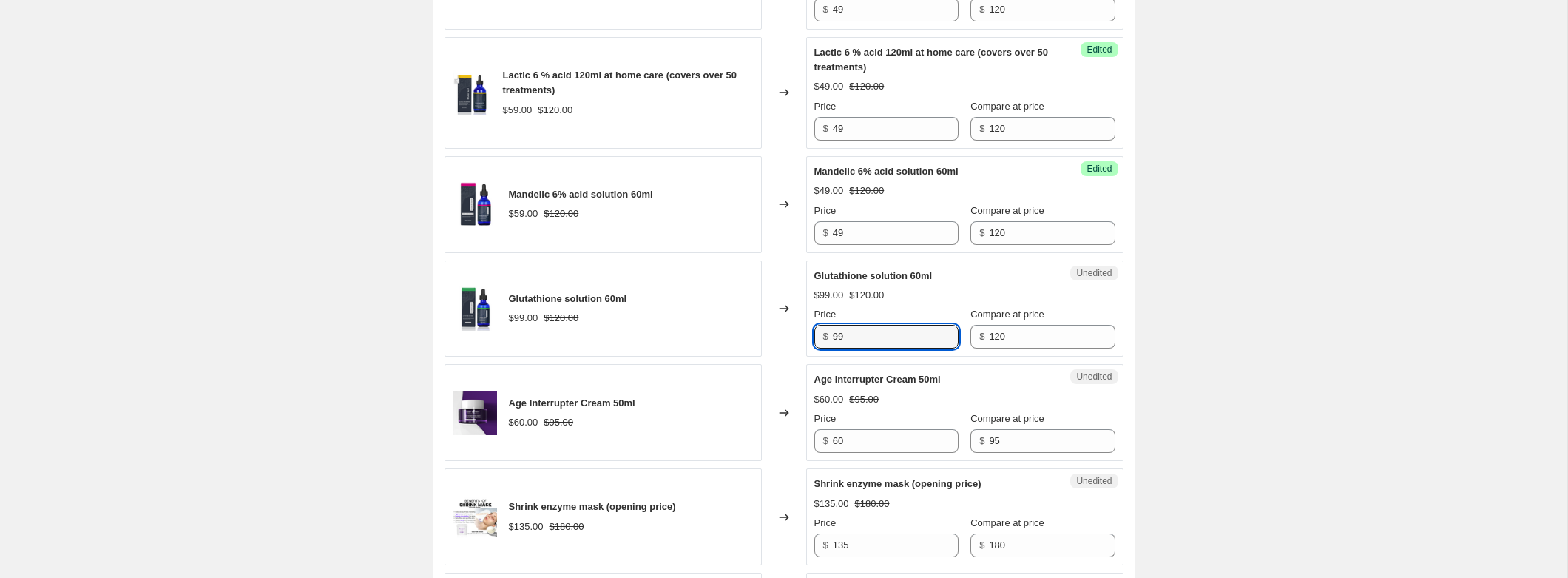
drag, startPoint x: 860, startPoint y: 359, endPoint x: 773, endPoint y: 359, distance: 87.0
click at [773, 357] on div "Glutathione solution 60ml $99.00 $120.00 Changed to Unedited Glutathione soluti…" at bounding box center [784, 308] width 679 height 97
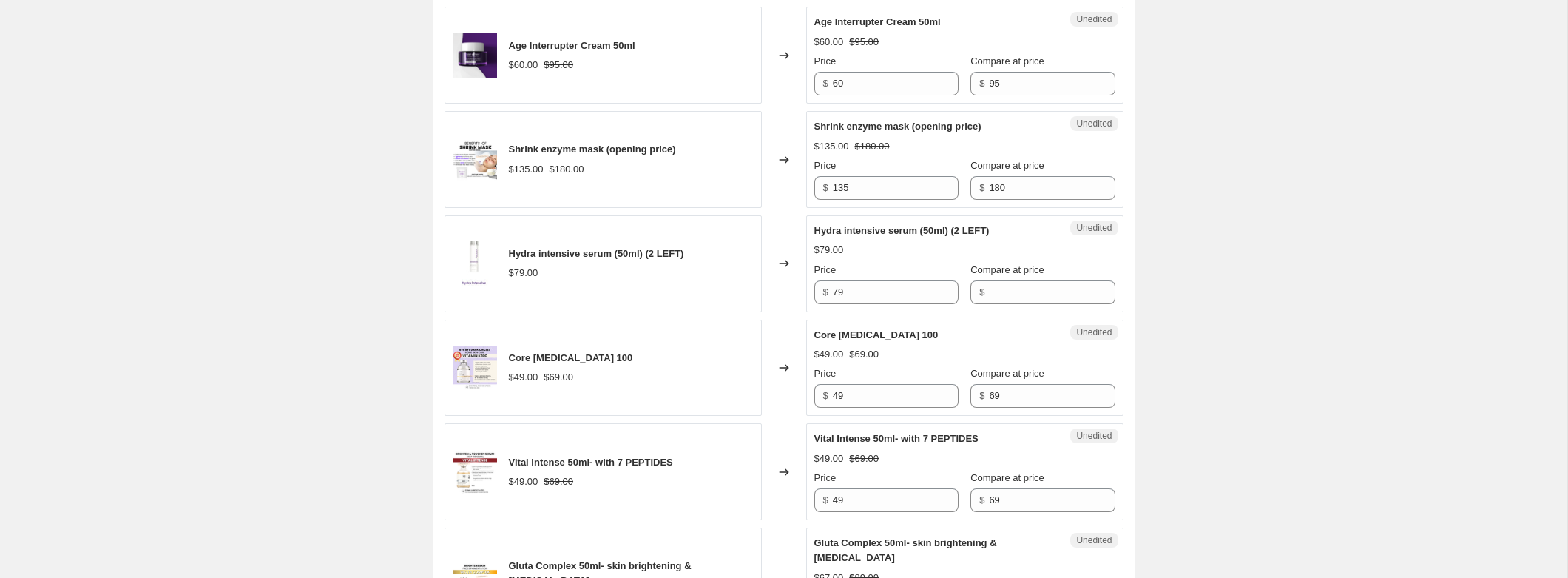
scroll to position [2255, 0]
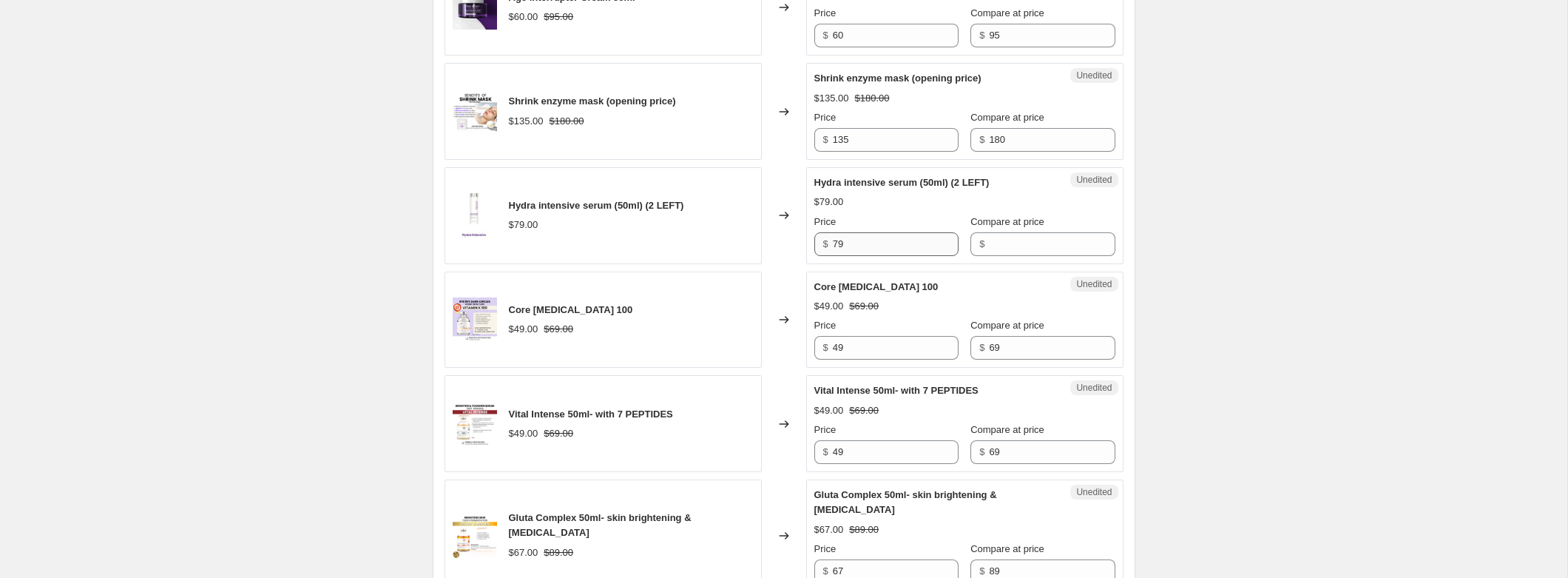
type input "30"
drag, startPoint x: 862, startPoint y: 262, endPoint x: 796, endPoint y: 262, distance: 66.0
click at [796, 262] on div "Hydra intensive serum (50ml) (2 LEFT) $79.00 Changed to Unedited Hydra intensiv…" at bounding box center [784, 215] width 679 height 97
type input "3"
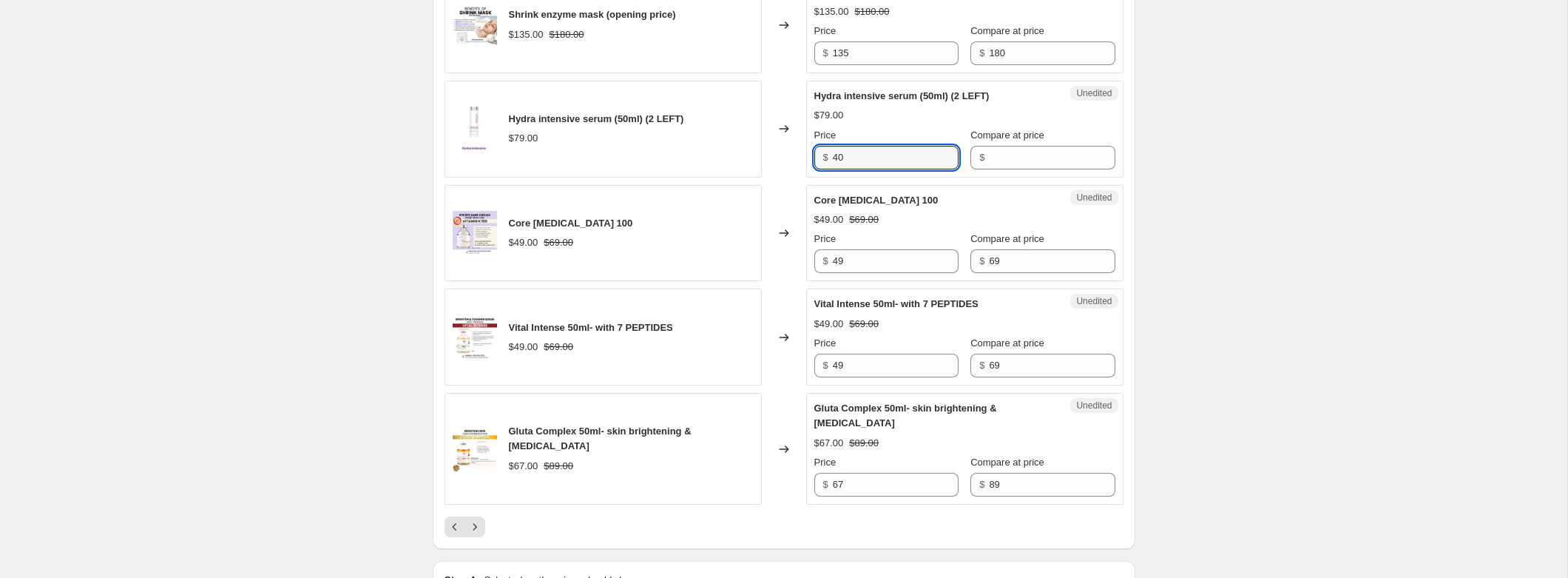
scroll to position [2358, 0]
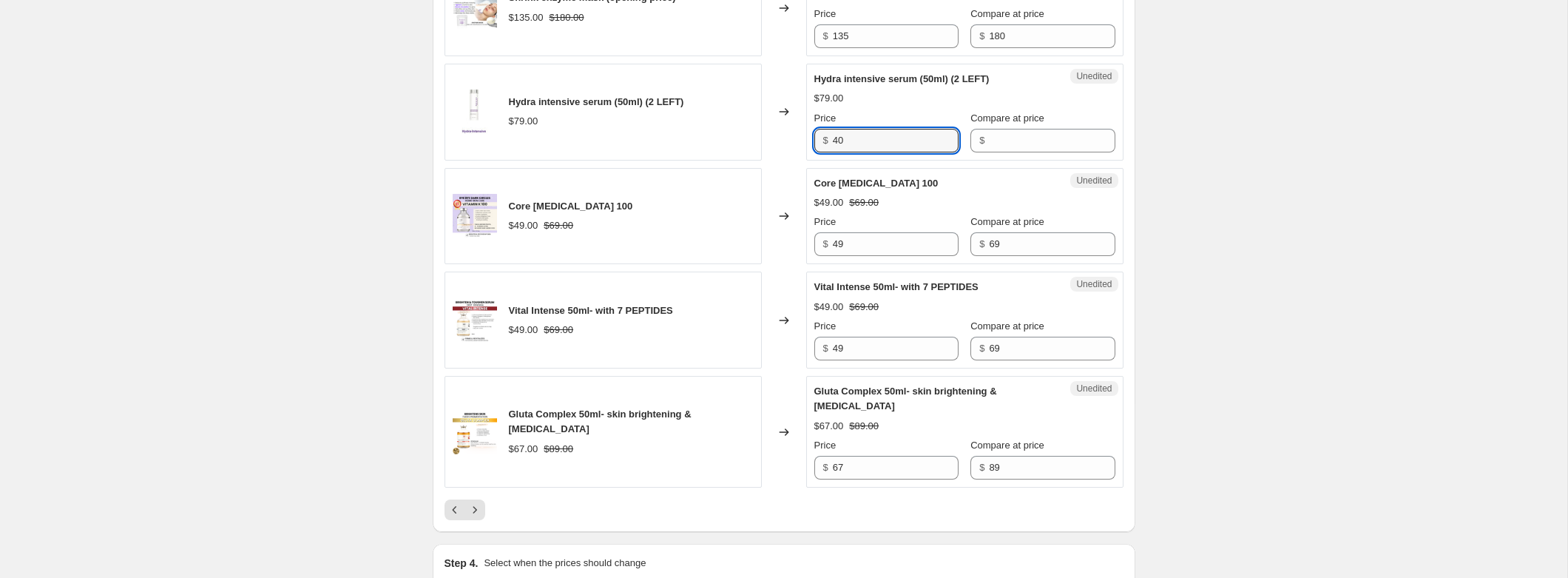
drag, startPoint x: 852, startPoint y: 153, endPoint x: 806, endPoint y: 153, distance: 46.0
click at [806, 153] on div "Unedited Hydra intensive serum (50ml) (2 LEFT) $79.00 Price $ 40 Compare at pri…" at bounding box center [965, 112] width 317 height 97
type input "35"
click at [1003, 152] on input "Compare at price" at bounding box center [1051, 140] width 126 height 24
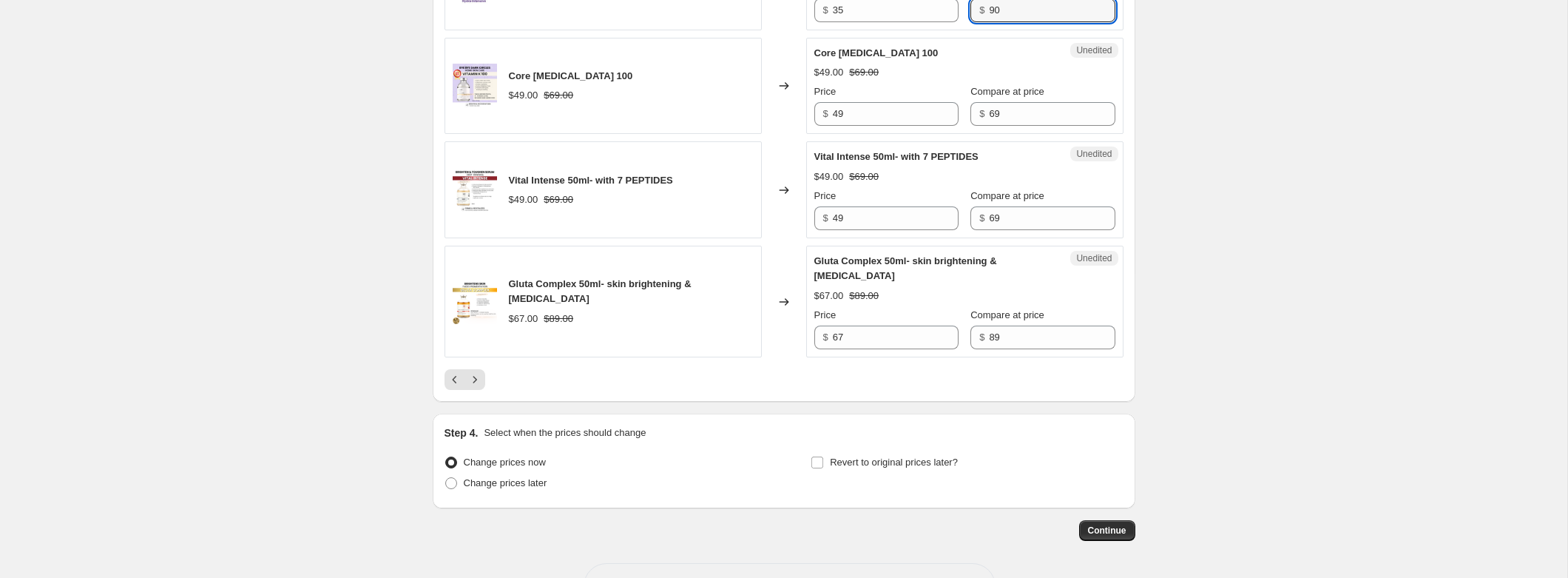
scroll to position [2499, 0]
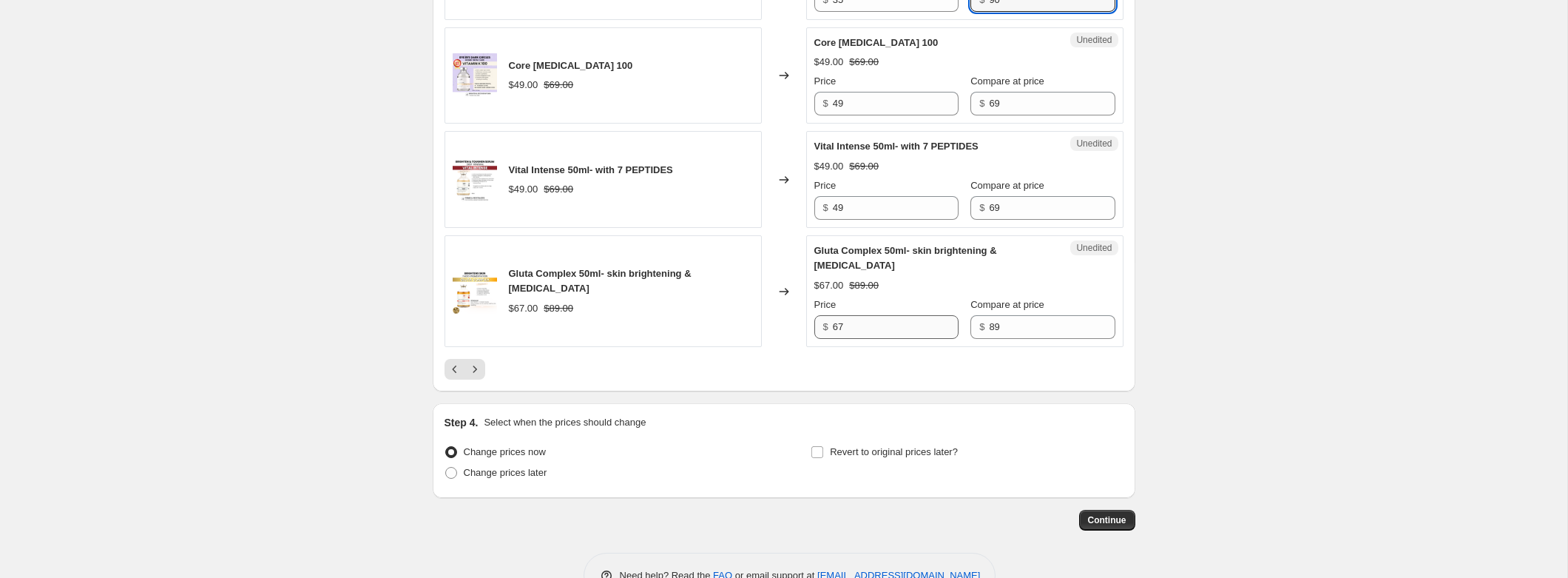
type input "90"
drag, startPoint x: 860, startPoint y: 344, endPoint x: 799, endPoint y: 344, distance: 61.0
click at [799, 344] on div "Gluta Complex 50ml- skin brightening & whitening $67.00 $89.00 Changed to Unedi…" at bounding box center [784, 292] width 679 height 112
type input "59"
click at [480, 377] on icon "Next" at bounding box center [475, 369] width 15 height 15
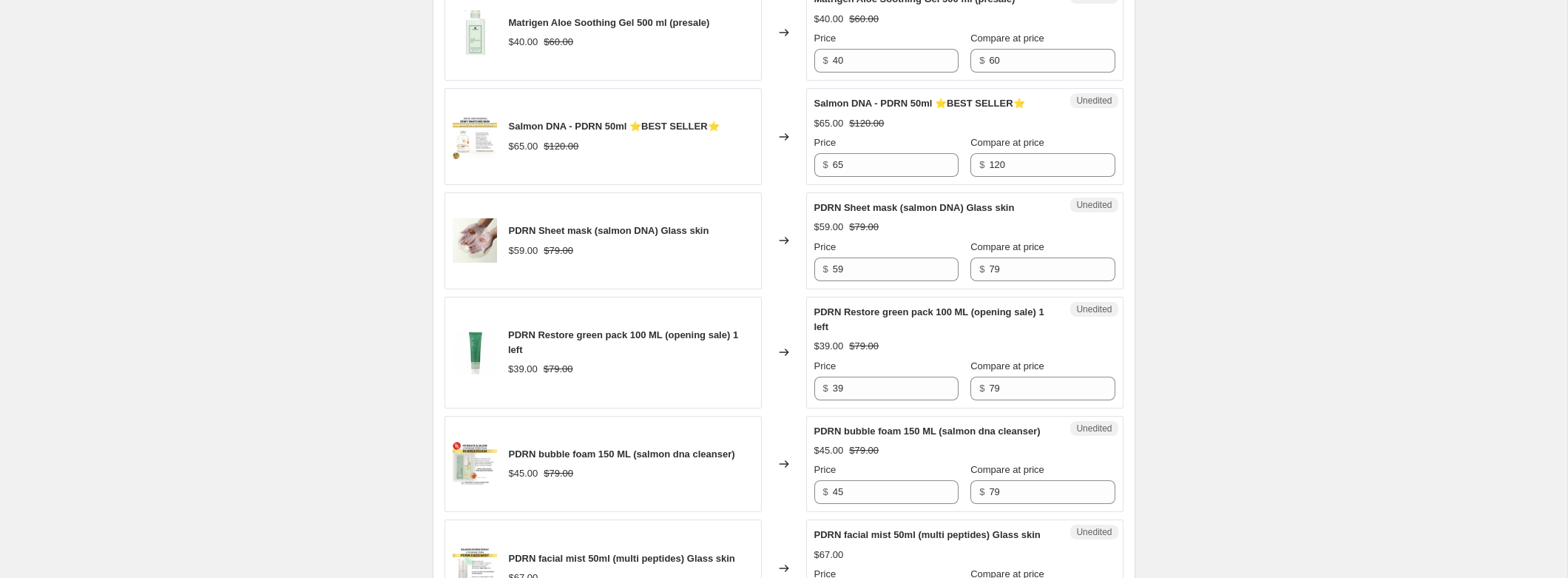
scroll to position [1632, 0]
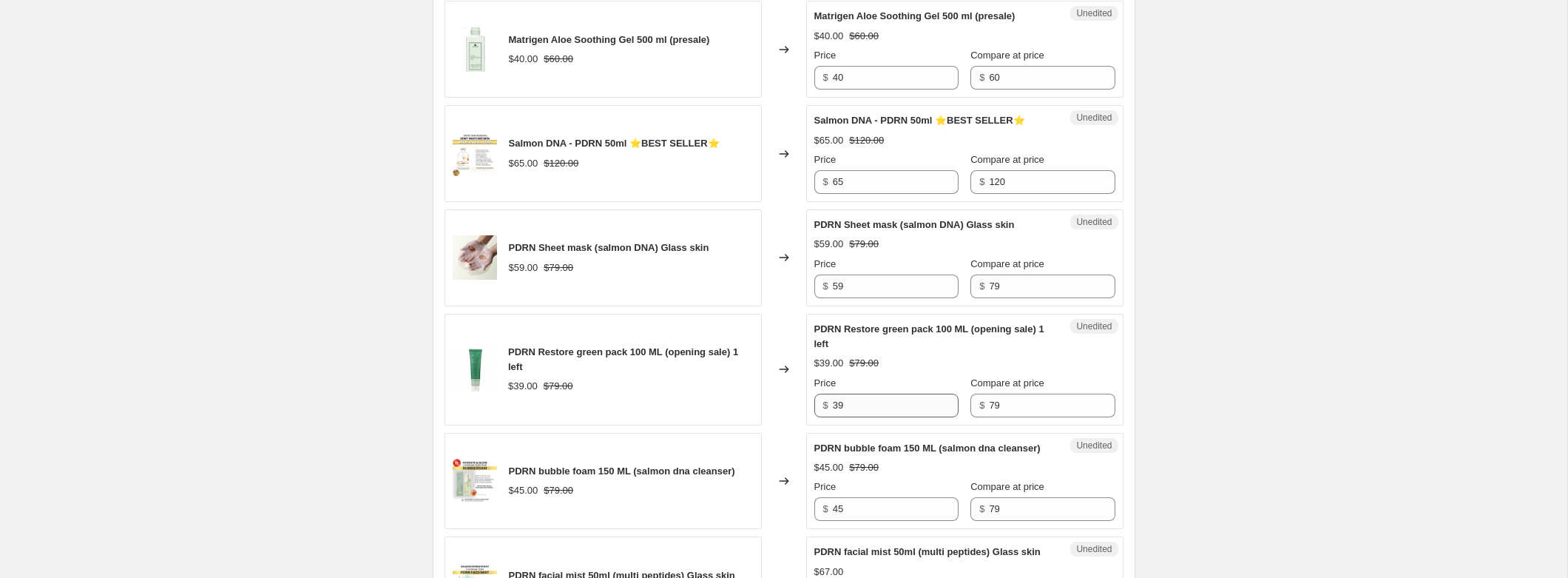
click at [855, 394] on div "Price $ 39" at bounding box center [887, 396] width 144 height 41
drag, startPoint x: 855, startPoint y: 404, endPoint x: 811, endPoint y: 404, distance: 44.0
click at [811, 404] on div "Unedited PDRN Restore green pack 100 ML (opening sale) 1 left $39.00 $79.00 Pri…" at bounding box center [965, 369] width 317 height 112
type input "3"
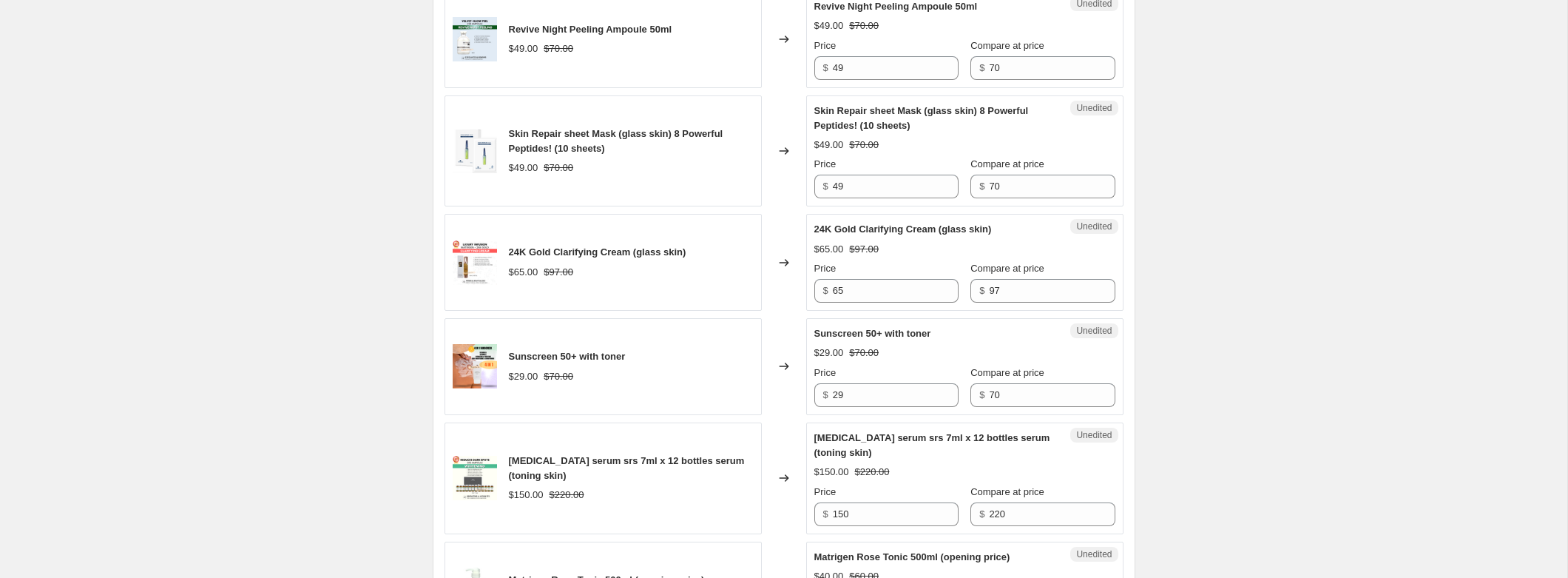
scroll to position [949, 0]
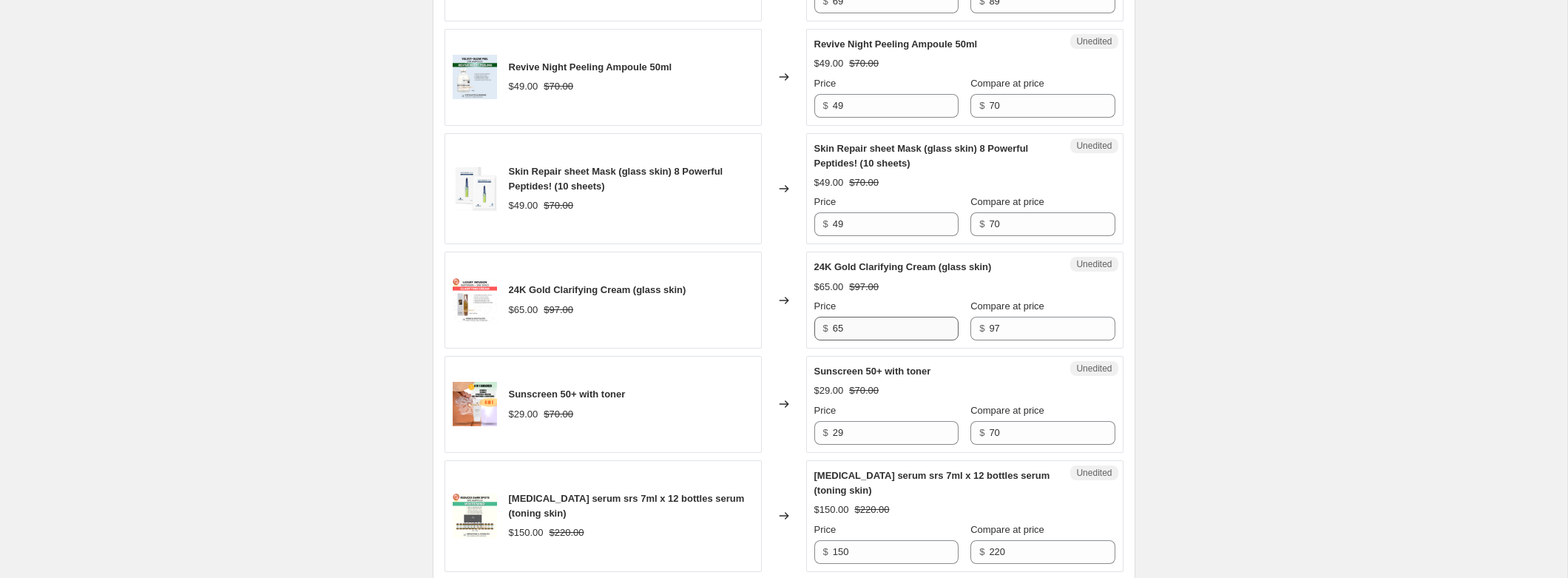
type input "20"
drag, startPoint x: 850, startPoint y: 324, endPoint x: 810, endPoint y: 324, distance: 40.0
click at [810, 324] on div "Unedited 24K Gold Clarifying Cream (glass skin) $65.00 $97.00 Price $ 65 Compar…" at bounding box center [965, 300] width 317 height 97
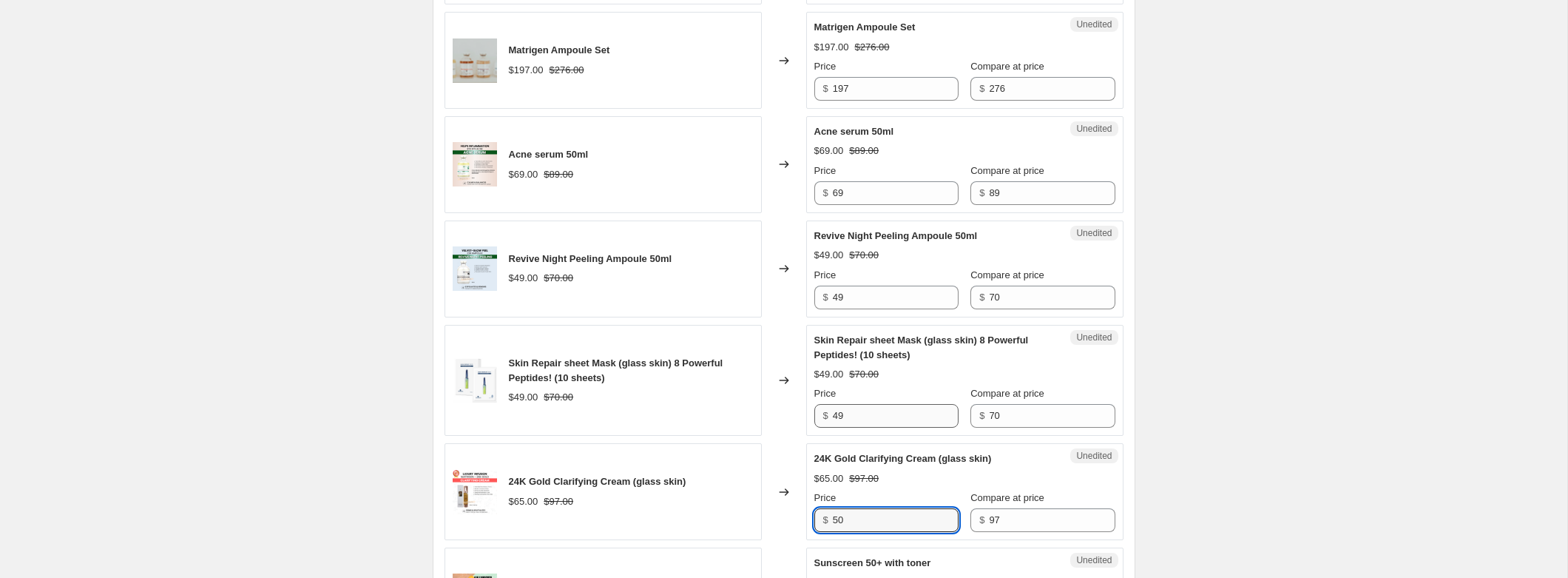
scroll to position [740, 0]
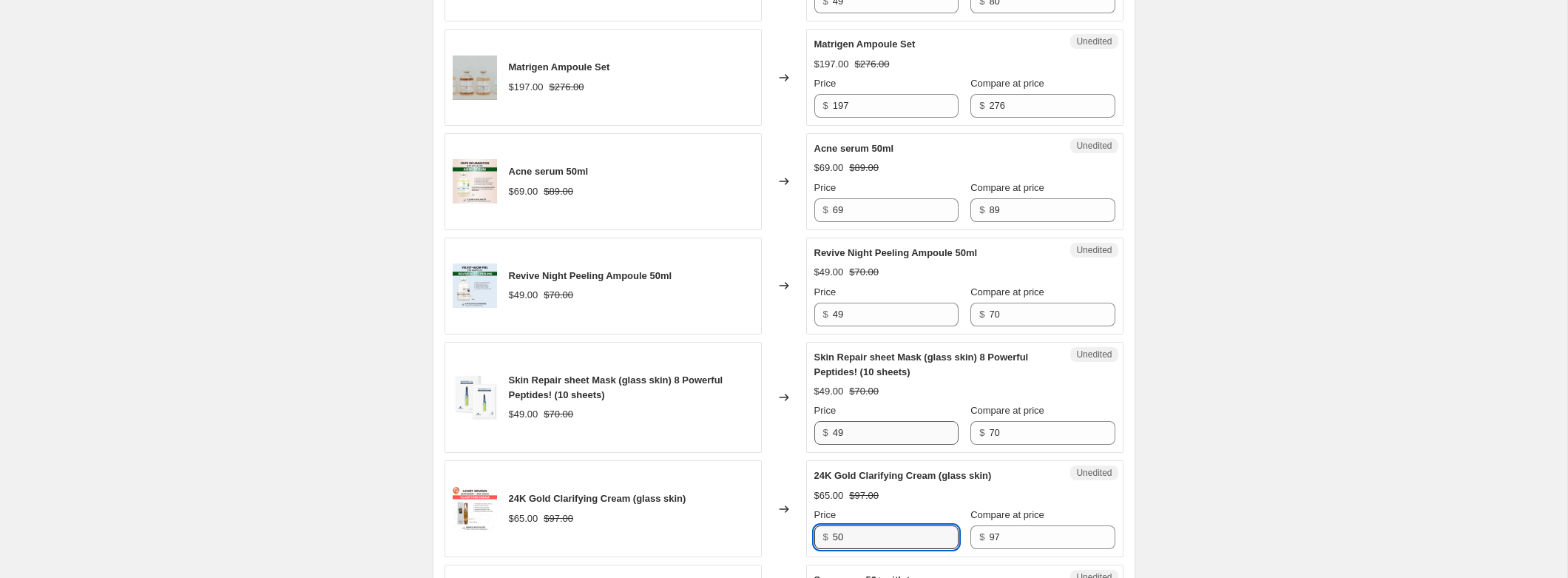
type input "50"
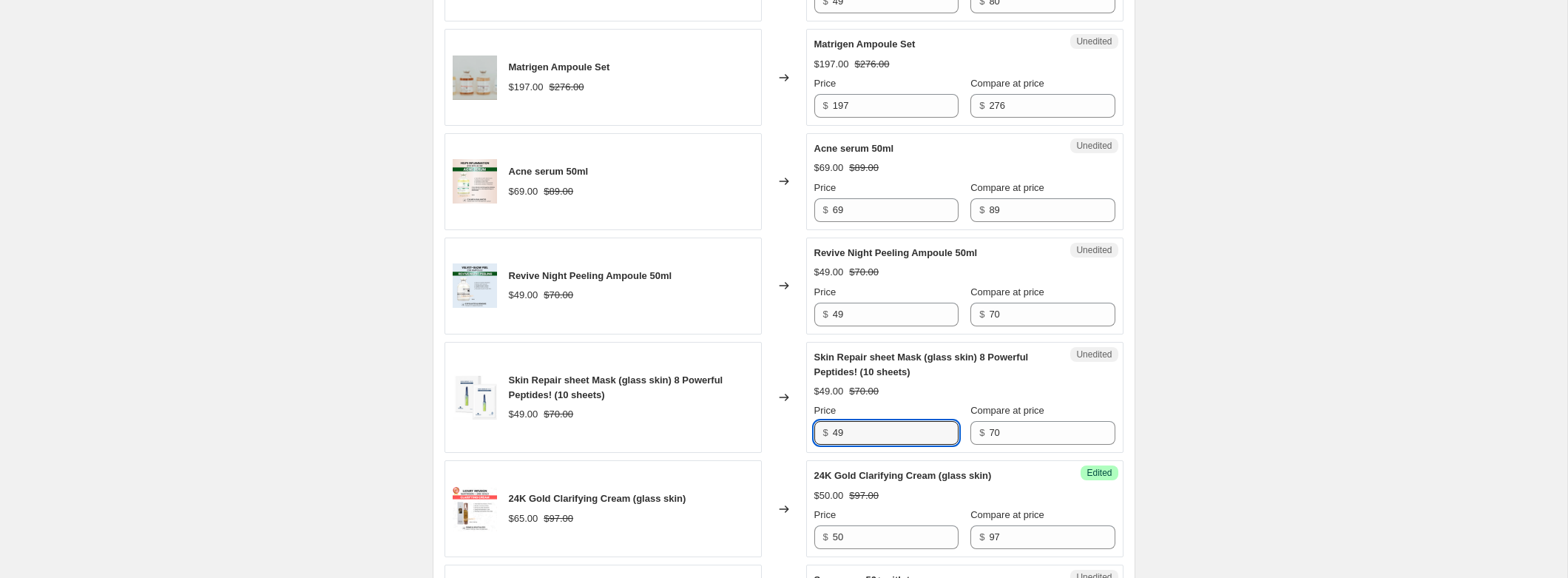
drag, startPoint x: 851, startPoint y: 433, endPoint x: 802, endPoint y: 433, distance: 49.0
click at [802, 433] on div "Skin Repair sheet Mask (glass skin) 8 Powerful Peptides! (10 sheets) $49.00 $70…" at bounding box center [784, 398] width 679 height 112
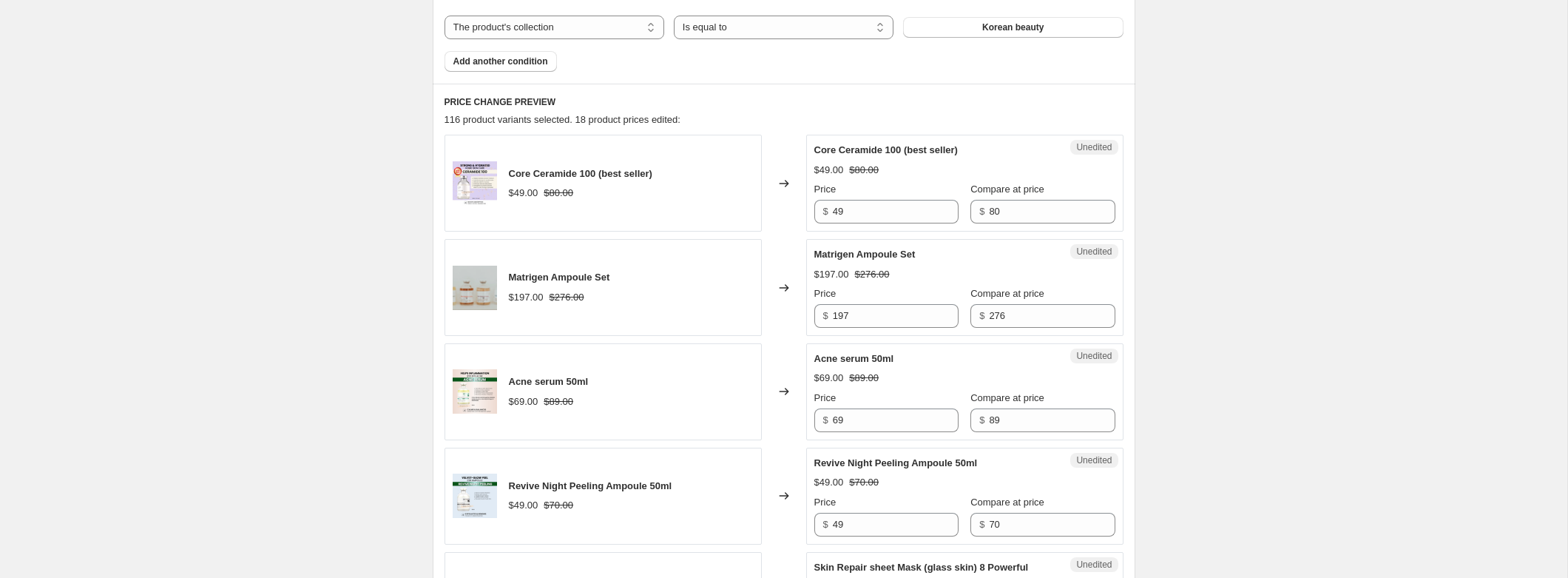
scroll to position [593, 0]
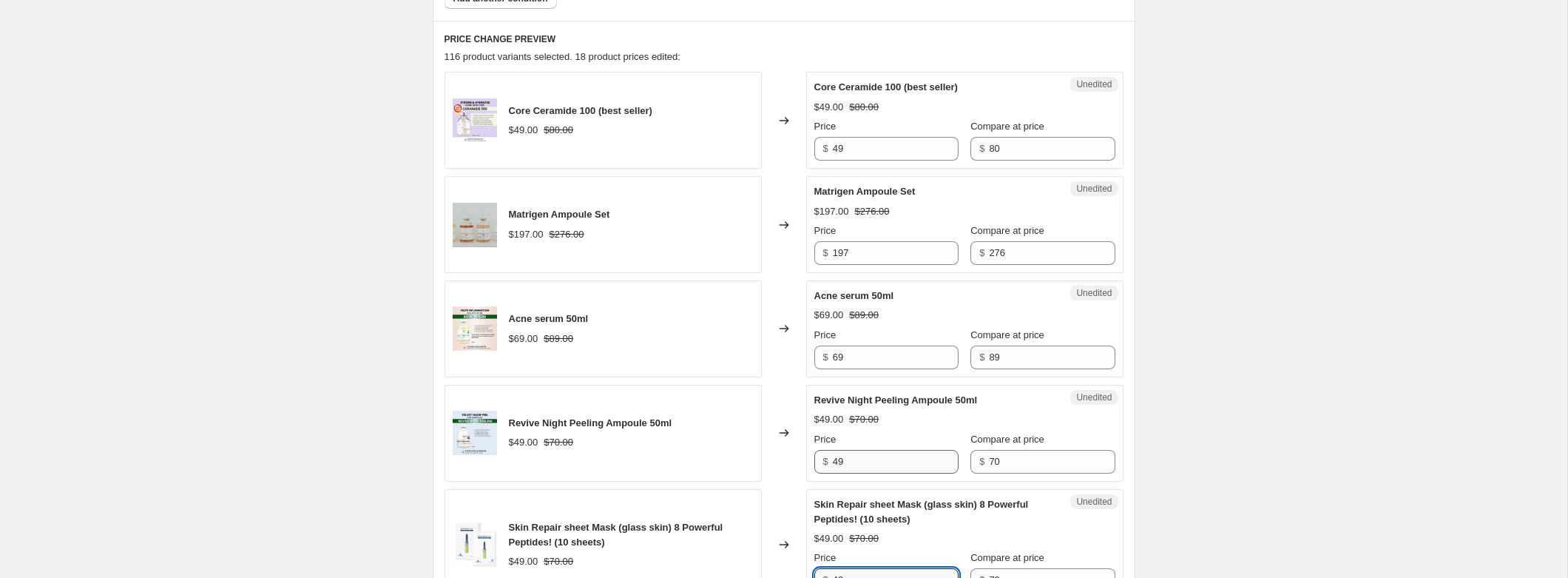
type input "40"
drag, startPoint x: 849, startPoint y: 467, endPoint x: 799, endPoint y: 463, distance: 50.2
click at [806, 466] on div "Unedited Revive Night Peeling Ampoule 50ml $49.00 $70.00 Price $ 49 Compare at …" at bounding box center [965, 434] width 317 height 97
type input "4"
type input "49"
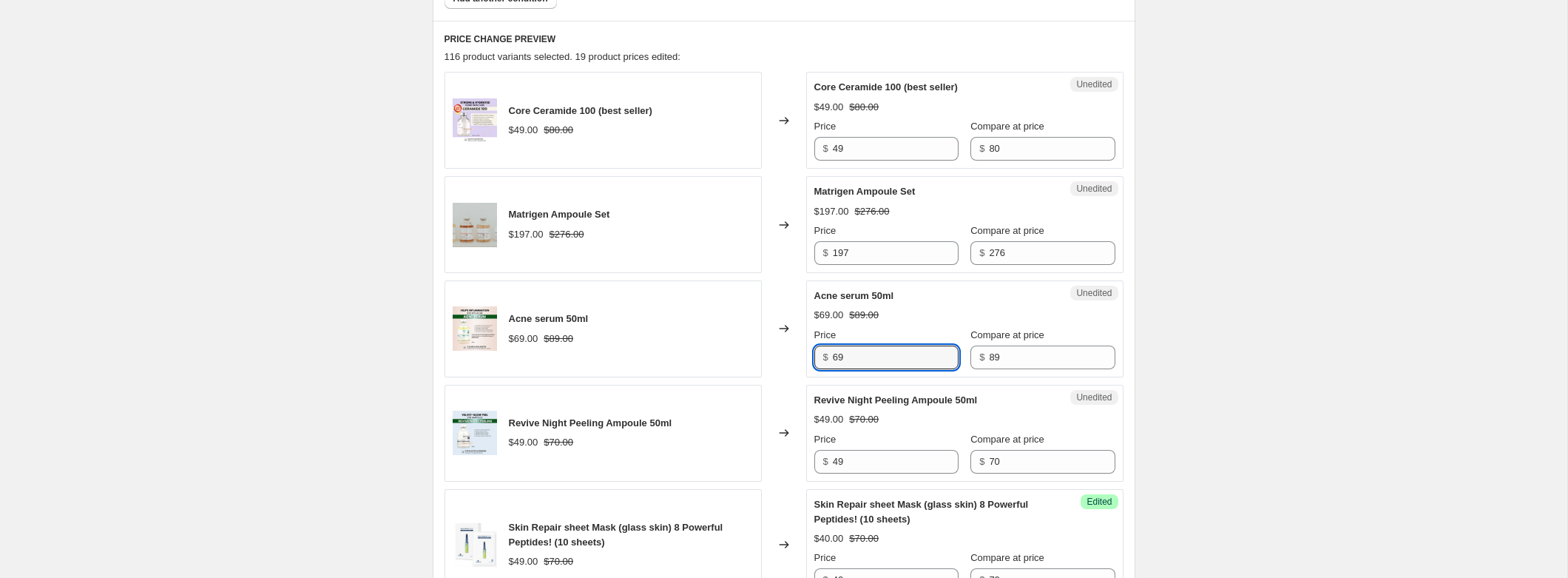
drag, startPoint x: 862, startPoint y: 358, endPoint x: 777, endPoint y: 357, distance: 85.0
click at [784, 357] on div "Acne serum 50ml $69.00 $89.00 Changed to Unedited Acne serum 50ml $69.00 $89.00…" at bounding box center [784, 329] width 679 height 97
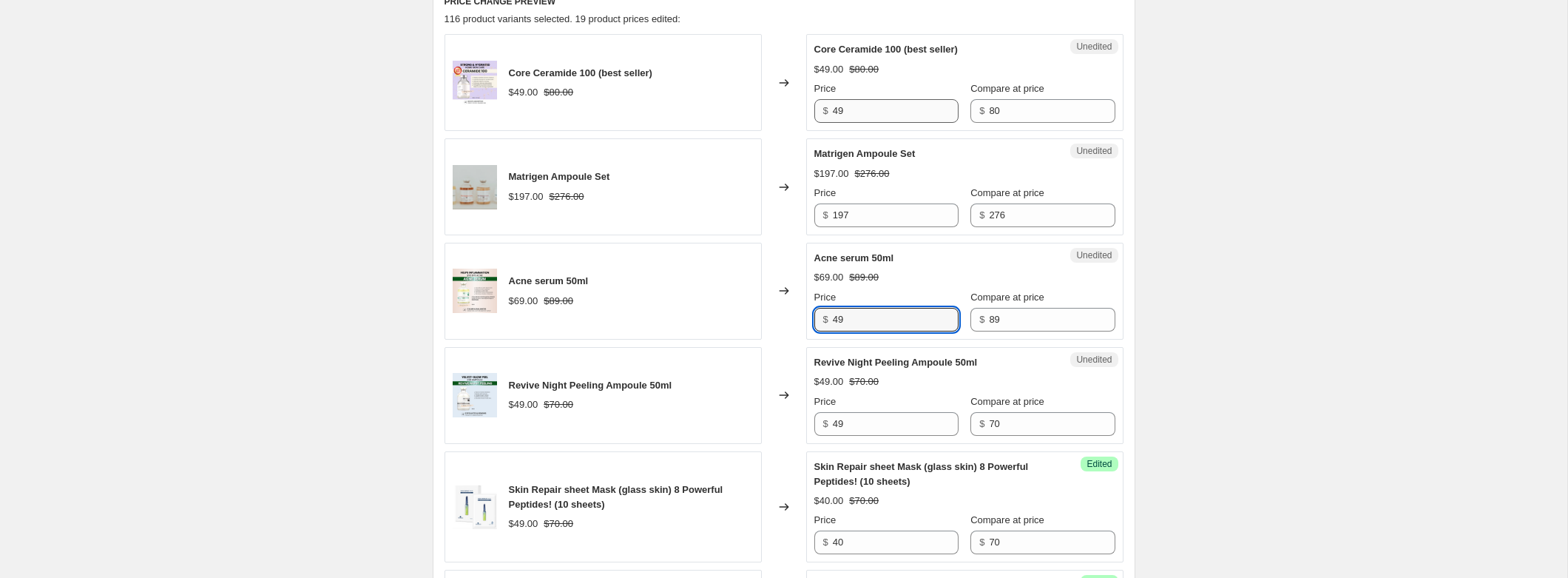
scroll to position [507, 0]
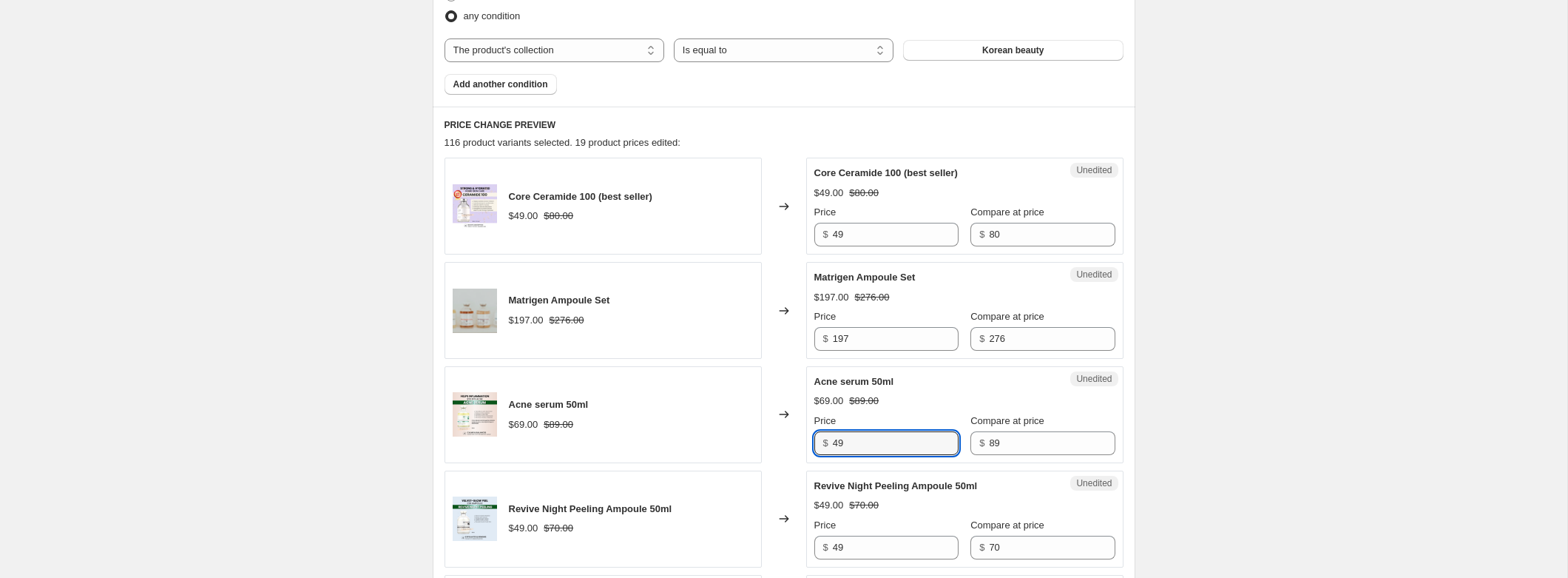
type input "49"
drag, startPoint x: 825, startPoint y: 234, endPoint x: 794, endPoint y: 235, distance: 31.0
click at [800, 234] on div "Core Ceramide 100 (best seller) $49.00 $80.00 Changed to Unedited Core Ceramide…" at bounding box center [784, 206] width 679 height 97
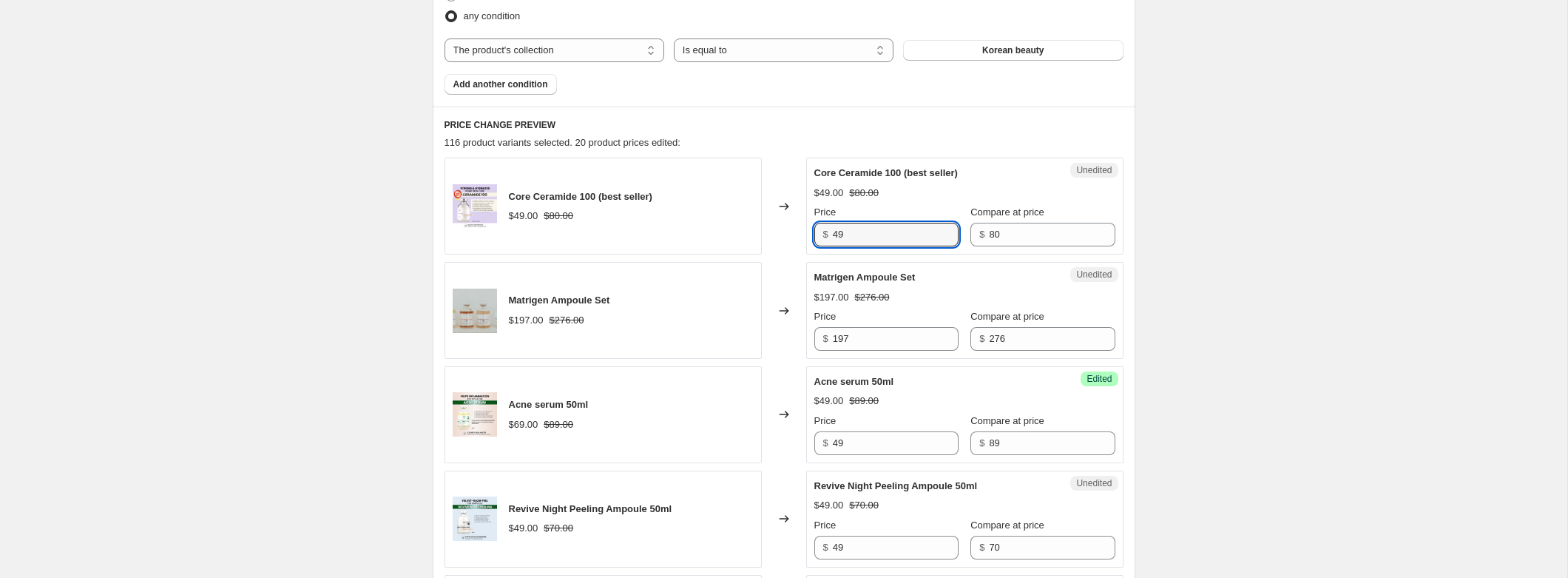
type input "4"
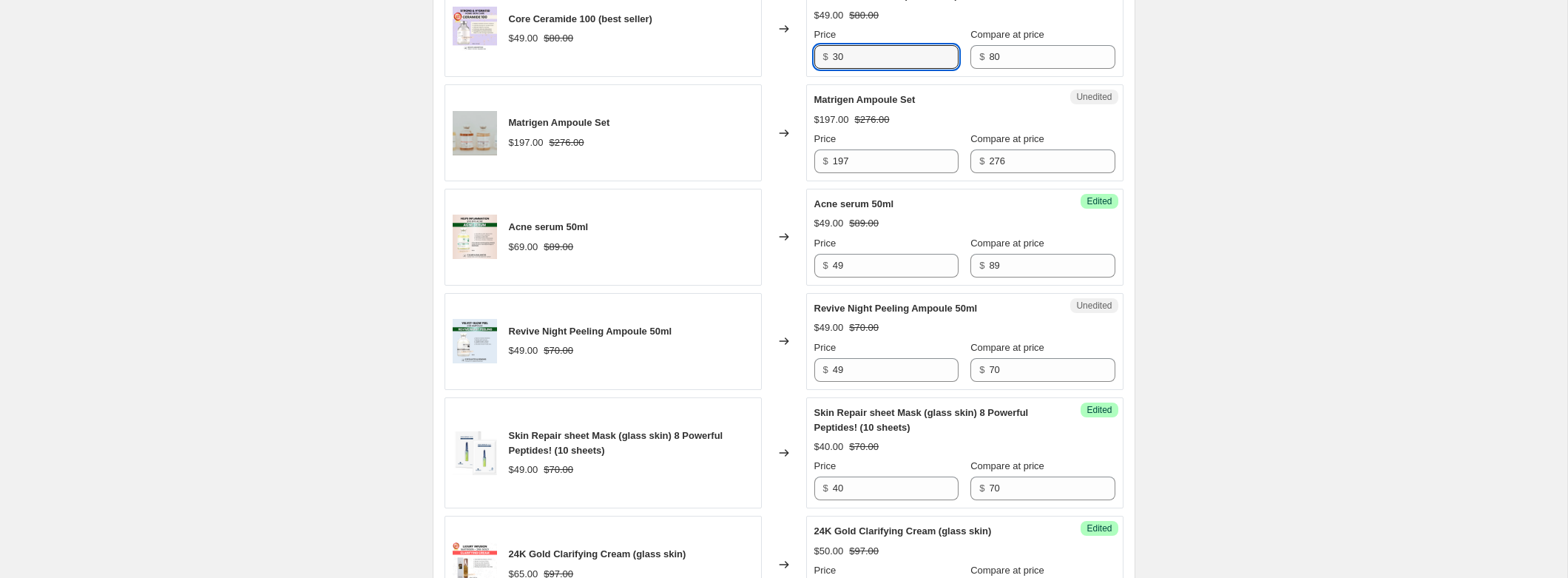
scroll to position [661, 0]
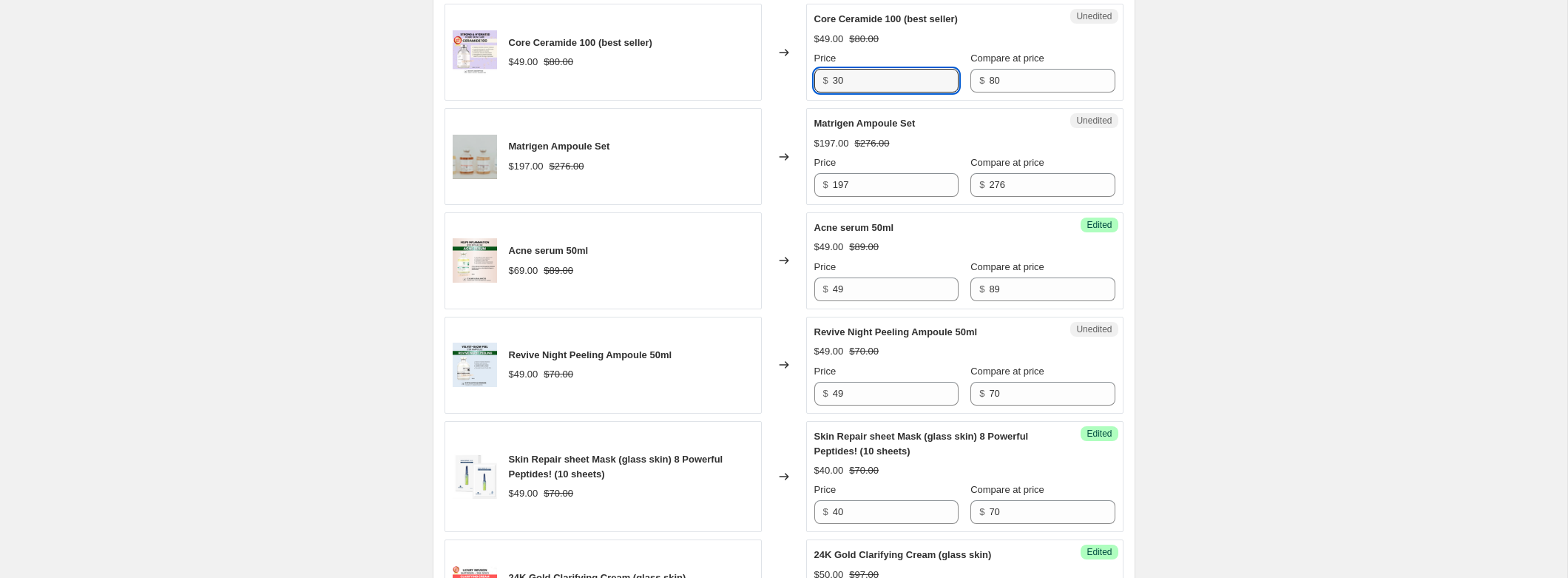
drag, startPoint x: 848, startPoint y: 78, endPoint x: 794, endPoint y: 77, distance: 54.0
click at [799, 78] on div "Core Ceramide 100 (best seller) $49.00 $80.00 Changed to Unedited Core Ceramide…" at bounding box center [784, 52] width 679 height 97
type input "49"
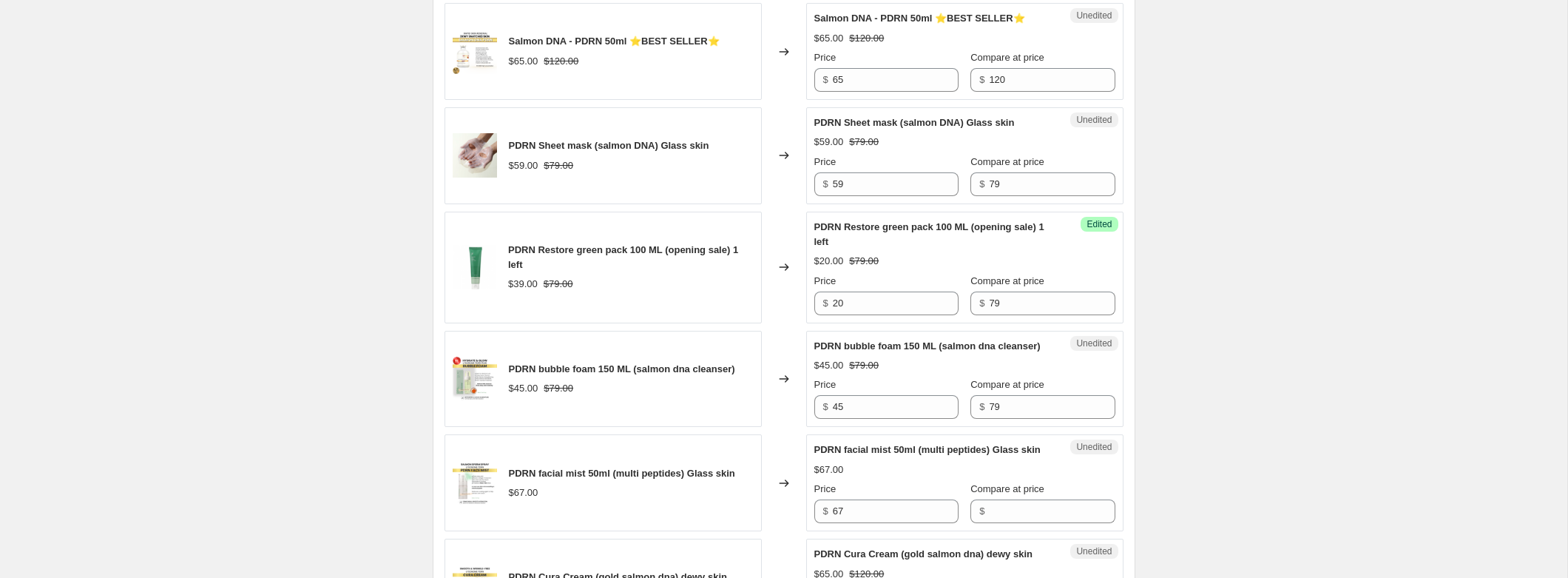
scroll to position [1948, 0]
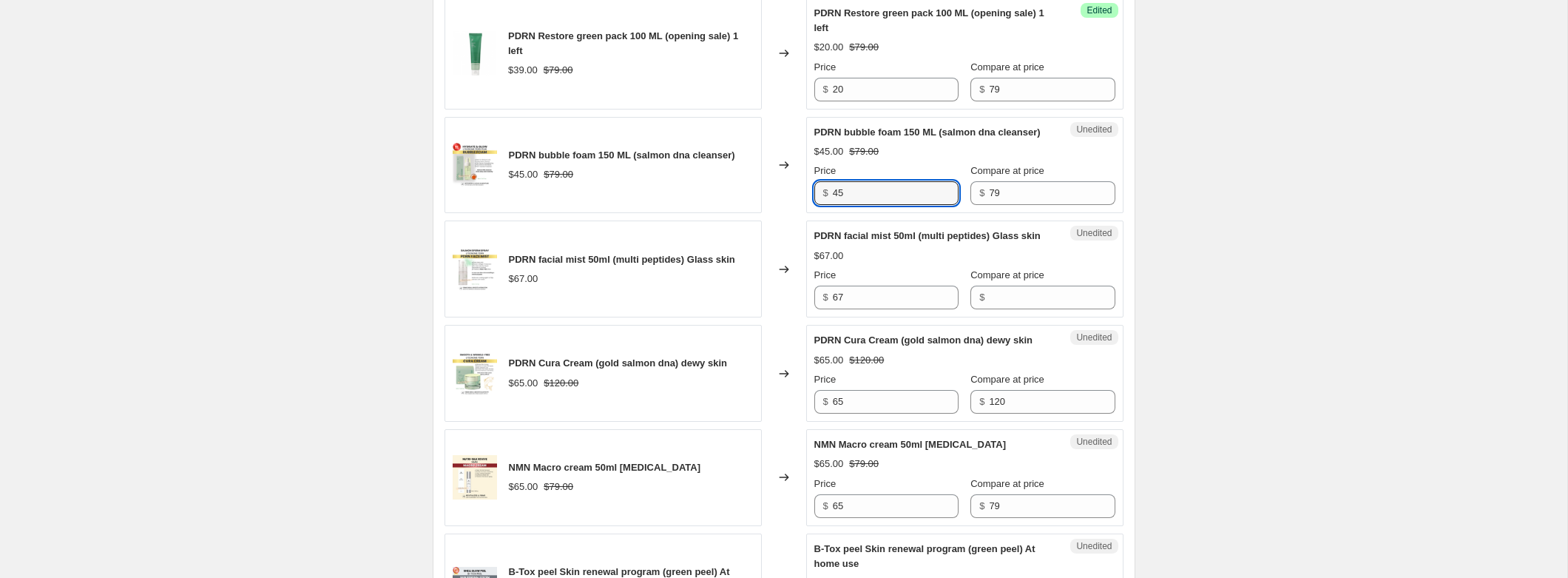
drag, startPoint x: 860, startPoint y: 215, endPoint x: 806, endPoint y: 214, distance: 54.0
click at [806, 214] on div "Unedited PDRN bubble foam 150 ML (salmon dna cleanser) $45.00 $79.00 Price $ 45…" at bounding box center [965, 165] width 317 height 97
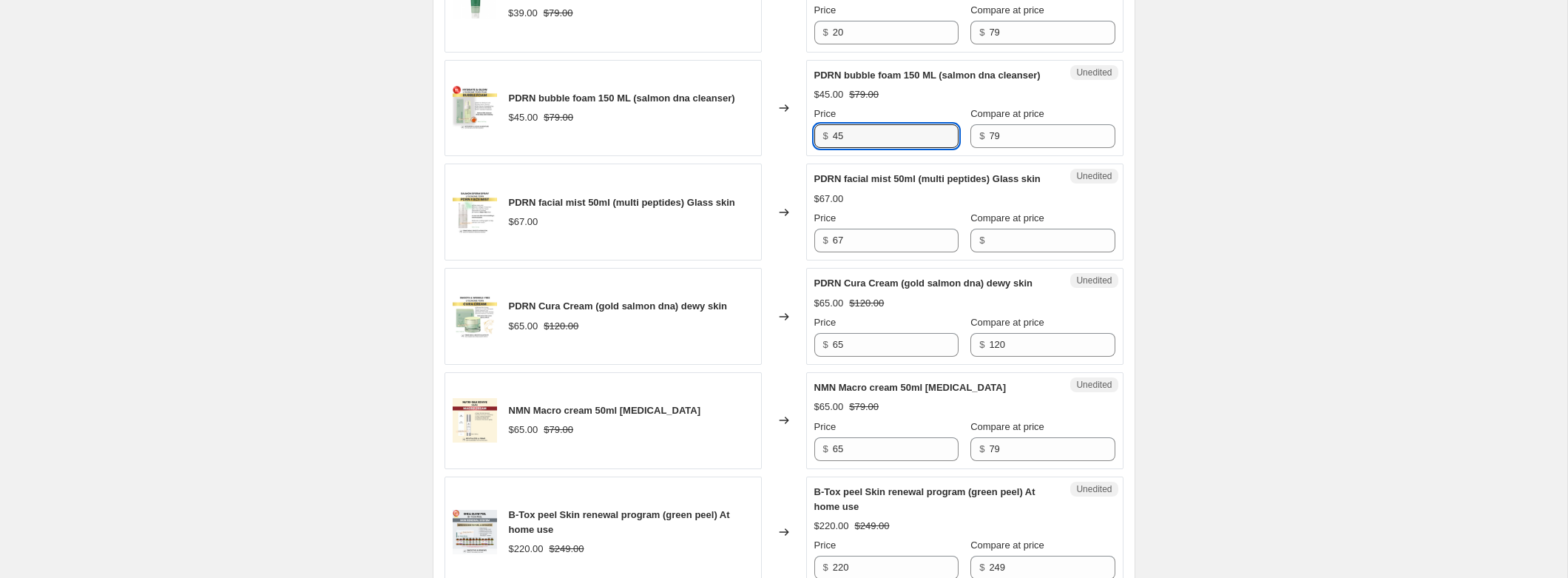
scroll to position [2029, 0]
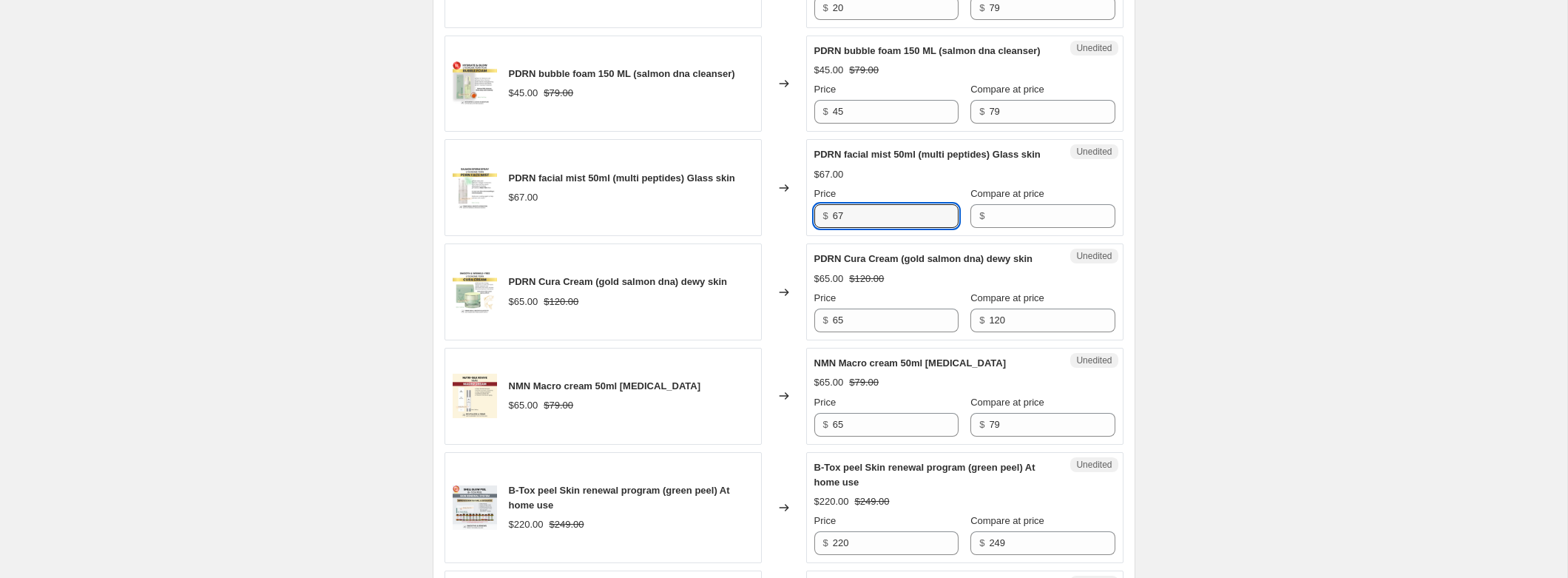
drag, startPoint x: 862, startPoint y: 242, endPoint x: 806, endPoint y: 242, distance: 56.0
click at [806, 236] on div "Unedited PDRN facial mist 50ml (multi peptides) Glass skin $67.00 Price $ 67 Co…" at bounding box center [965, 188] width 317 height 97
click at [1031, 228] on input "Compare at price" at bounding box center [1051, 216] width 126 height 24
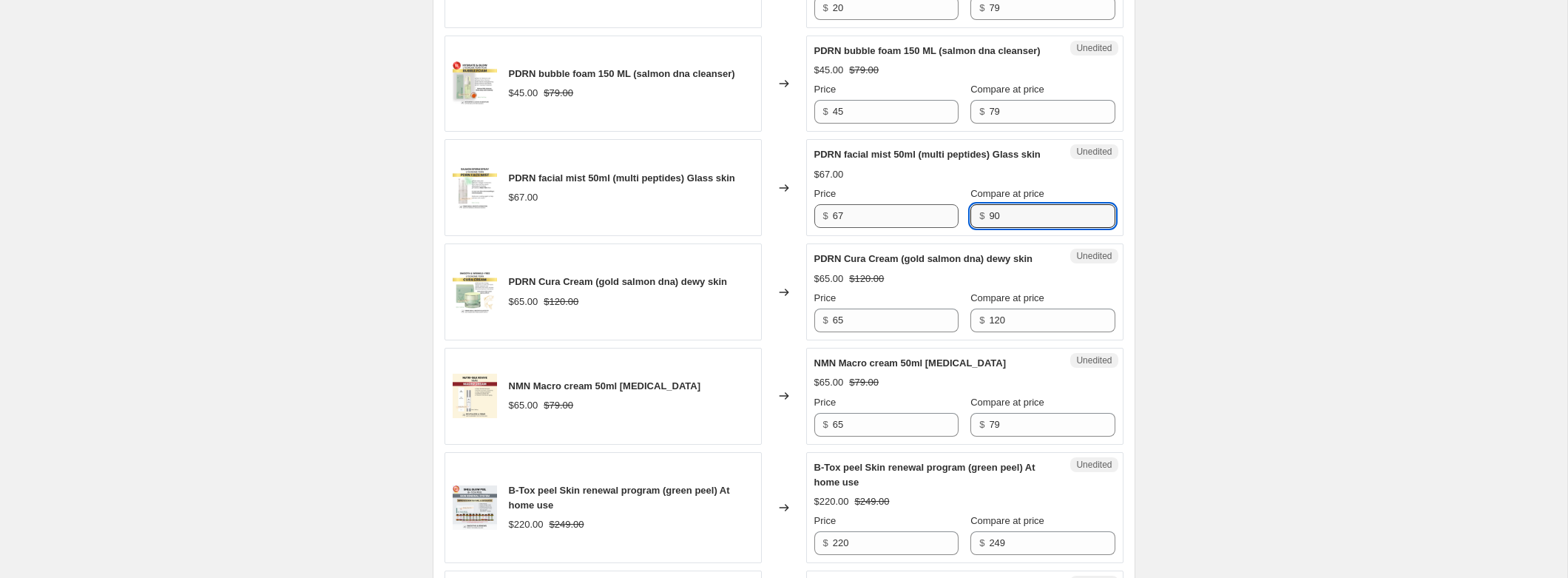
type input "90"
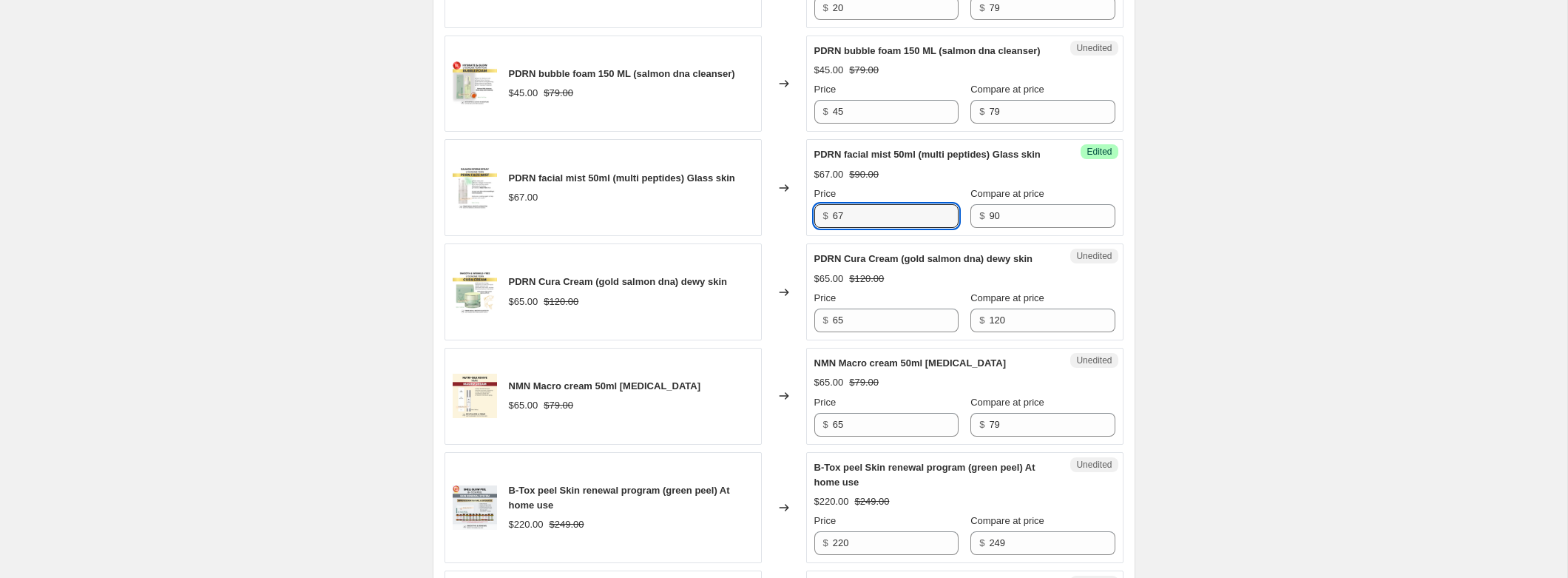
drag, startPoint x: 875, startPoint y: 242, endPoint x: 805, endPoint y: 242, distance: 70.0
click at [806, 236] on div "Success Edited PDRN facial mist 50ml (multi peptides) Glass skin $67.00 $90.00 …" at bounding box center [965, 188] width 317 height 97
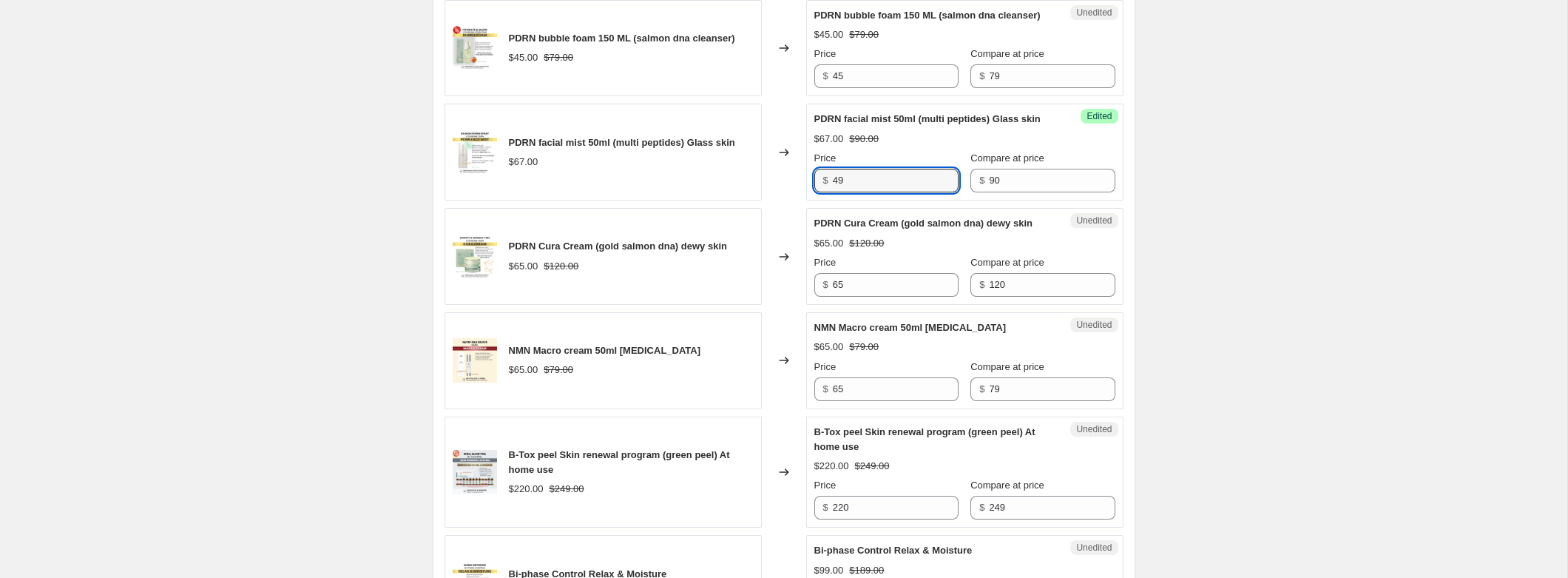
scroll to position [2117, 0]
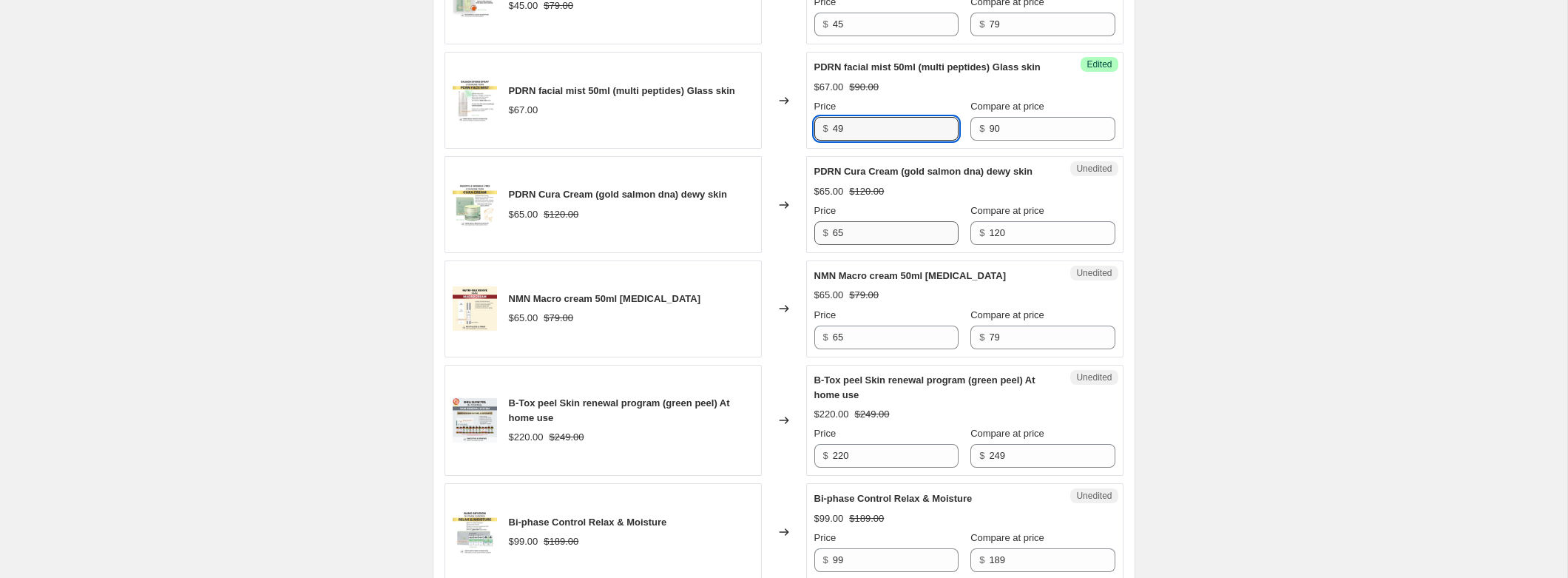
type input "49"
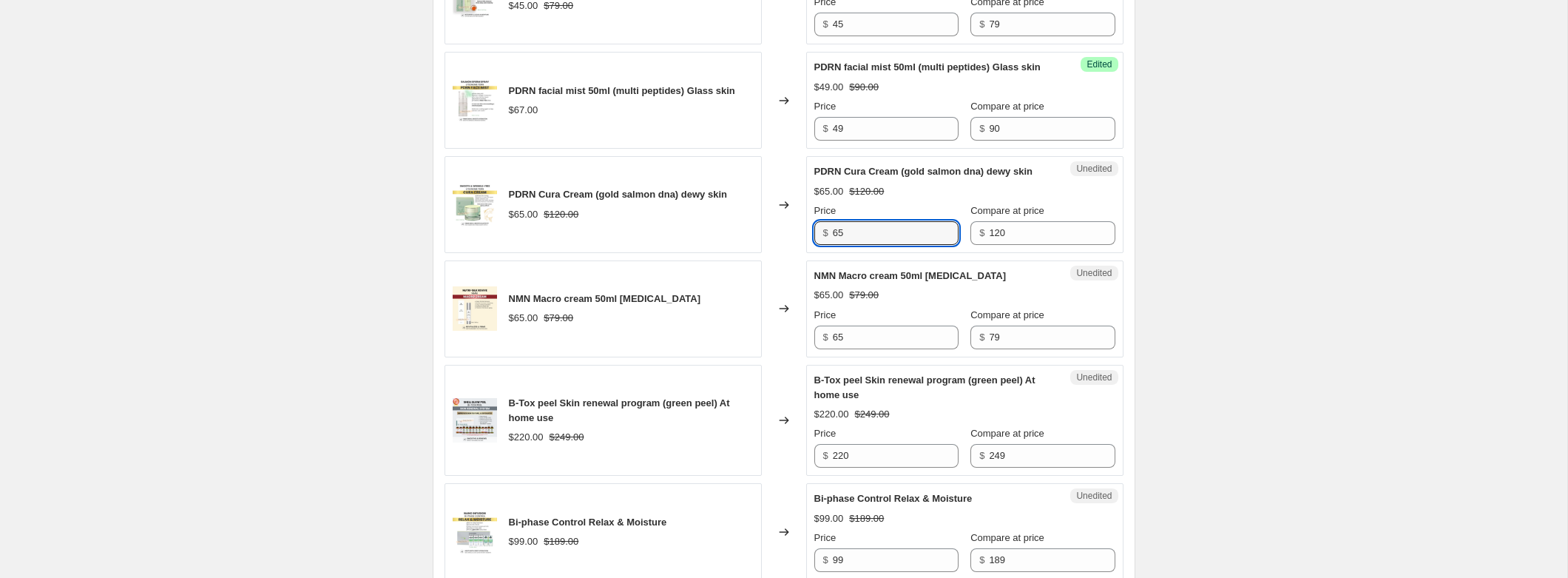
drag, startPoint x: 871, startPoint y: 273, endPoint x: 823, endPoint y: 273, distance: 48.0
click at [823, 245] on div "$ 65" at bounding box center [887, 233] width 144 height 24
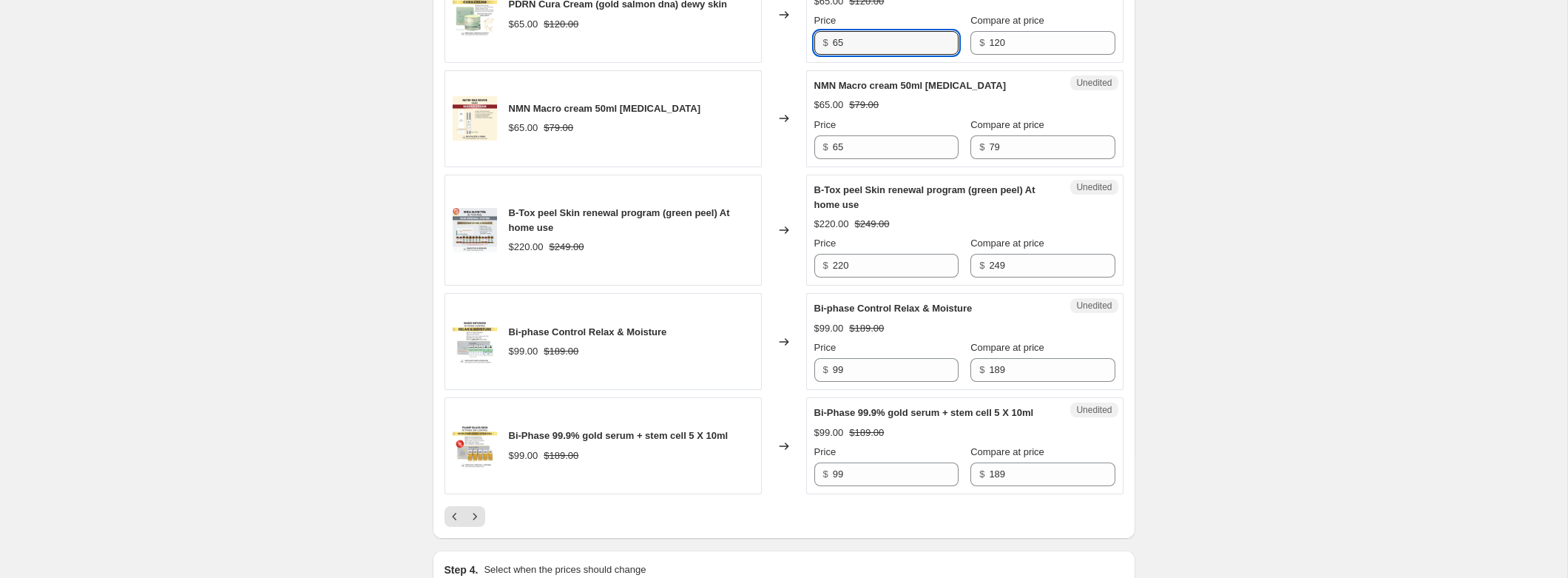
scroll to position [2311, 0]
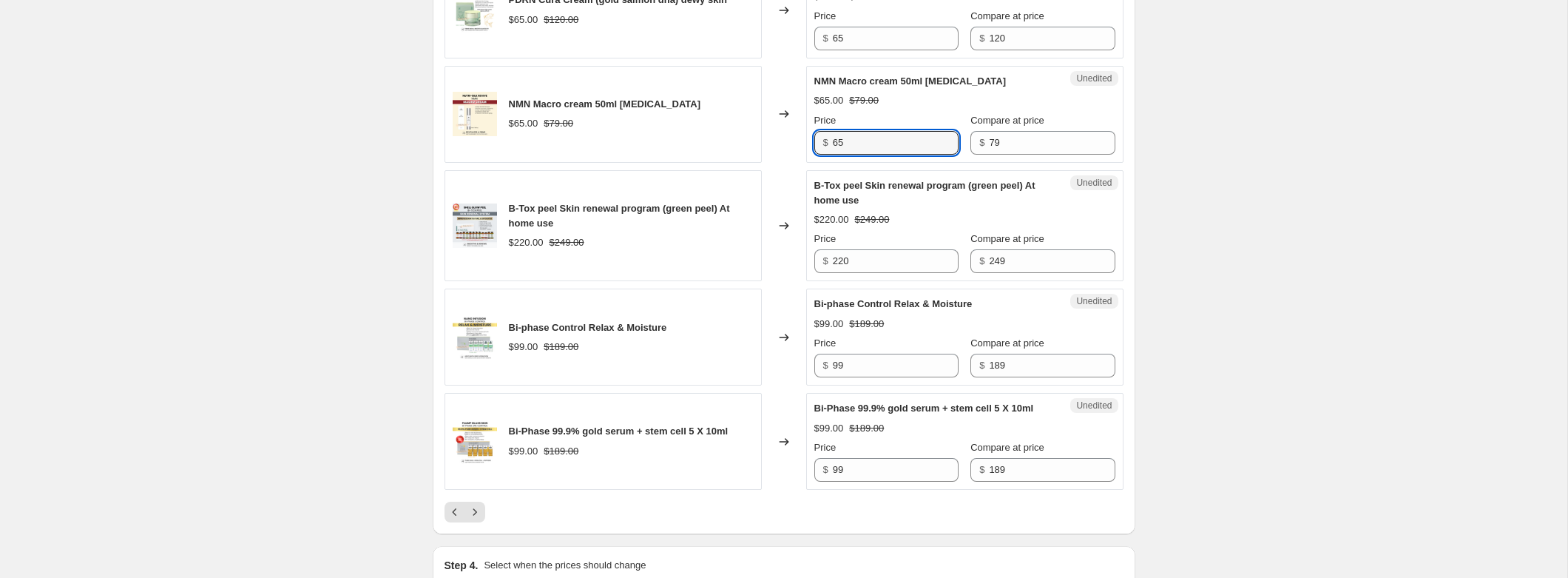
drag, startPoint x: 842, startPoint y: 194, endPoint x: 813, endPoint y: 194, distance: 29.0
click at [815, 155] on div "$ 65" at bounding box center [887, 143] width 144 height 24
type input "60"
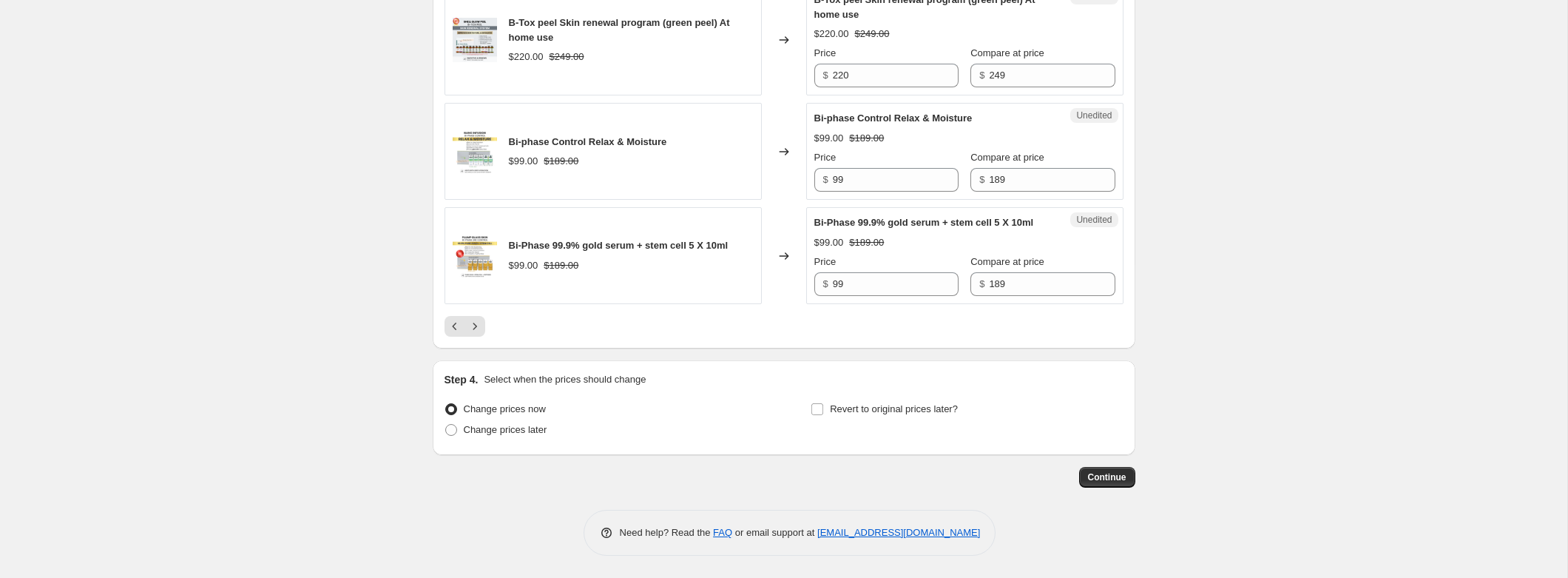
scroll to position [2555, 0]
click at [480, 333] on icon "Next" at bounding box center [475, 327] width 15 height 15
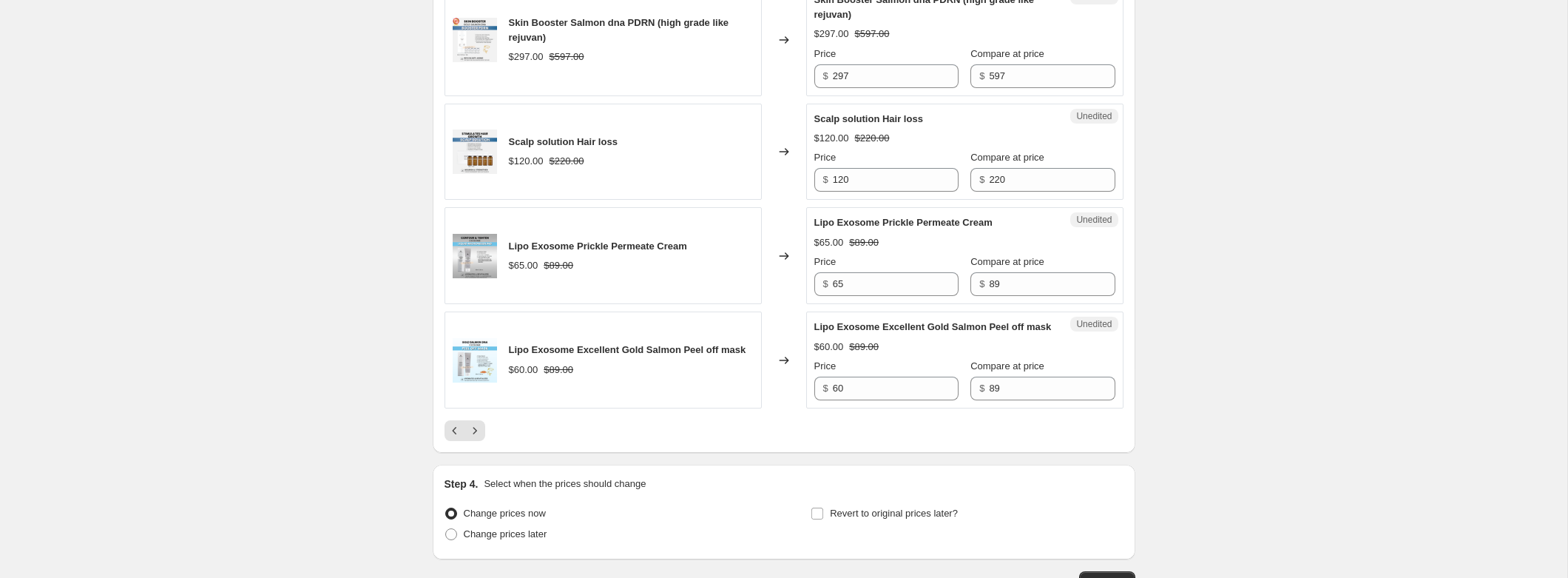
scroll to position [2394, 0]
drag, startPoint x: 853, startPoint y: 212, endPoint x: 877, endPoint y: 228, distance: 28.8
click at [877, 190] on input "120" at bounding box center [895, 178] width 126 height 24
type input "90"
click at [475, 437] on icon "Next" at bounding box center [475, 429] width 15 height 15
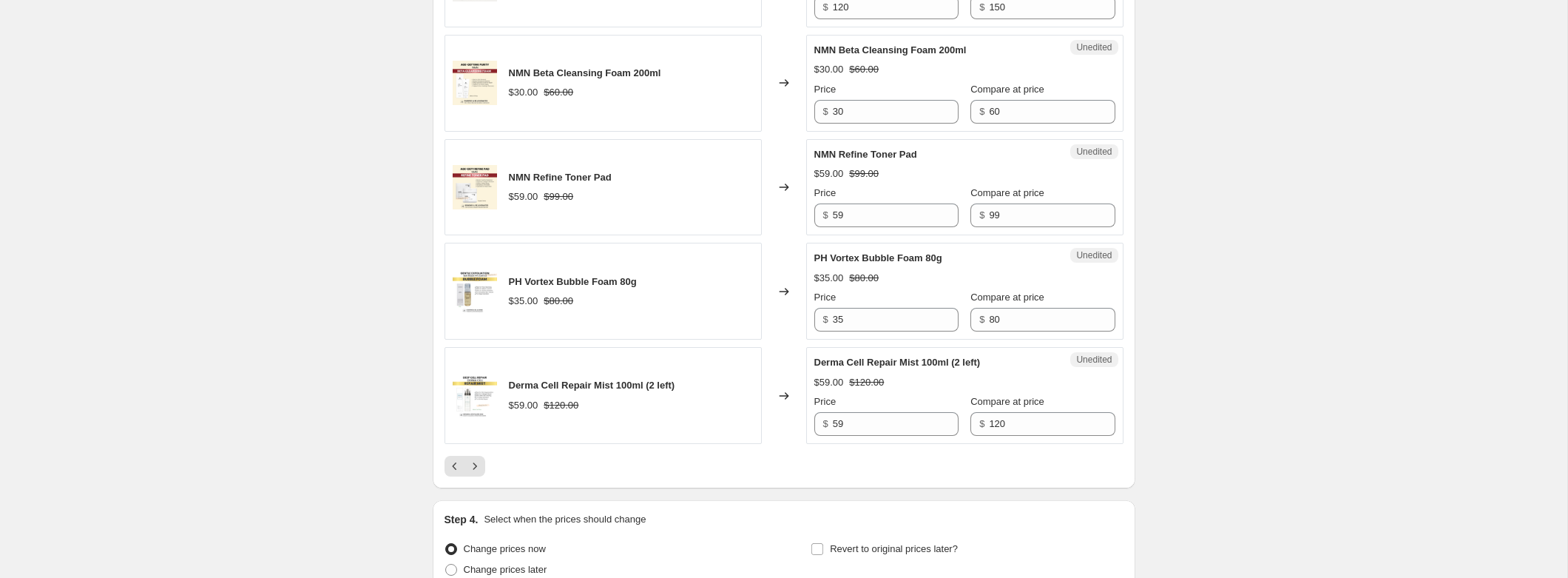
scroll to position [2512, 0]
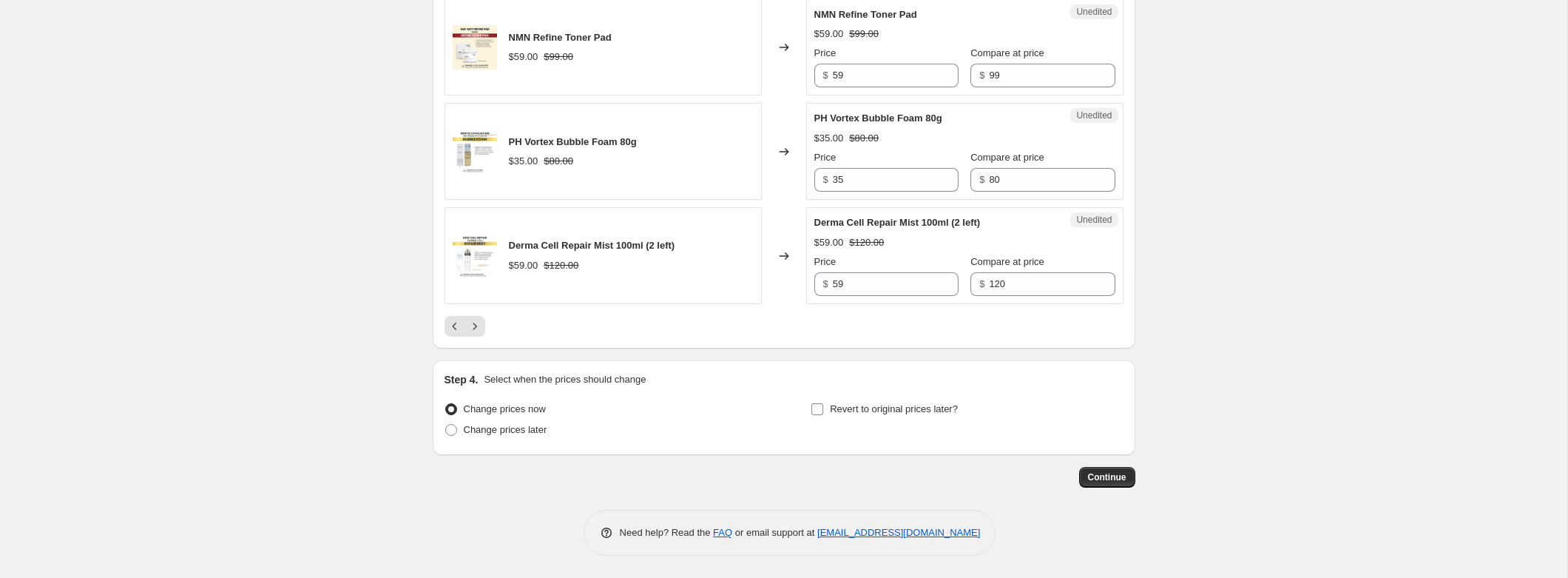
click at [820, 406] on input "Revert to original prices later?" at bounding box center [817, 409] width 12 height 12
checkbox input "true"
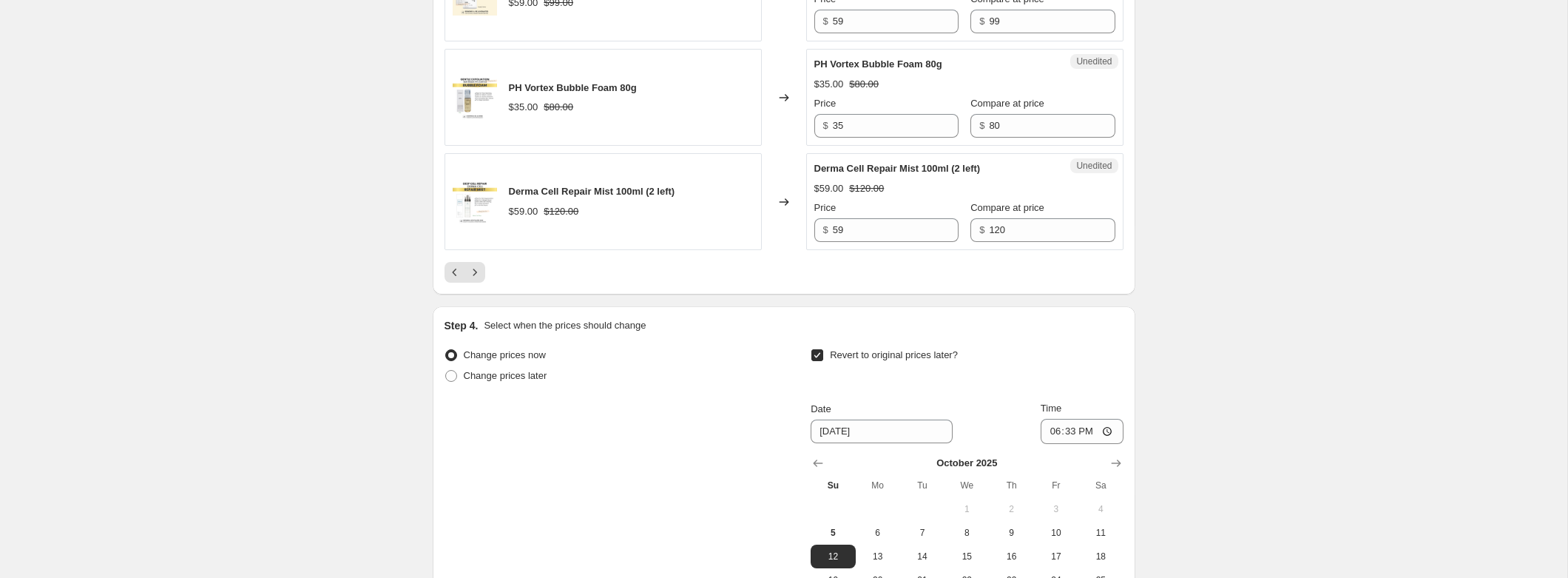
scroll to position [2765, 0]
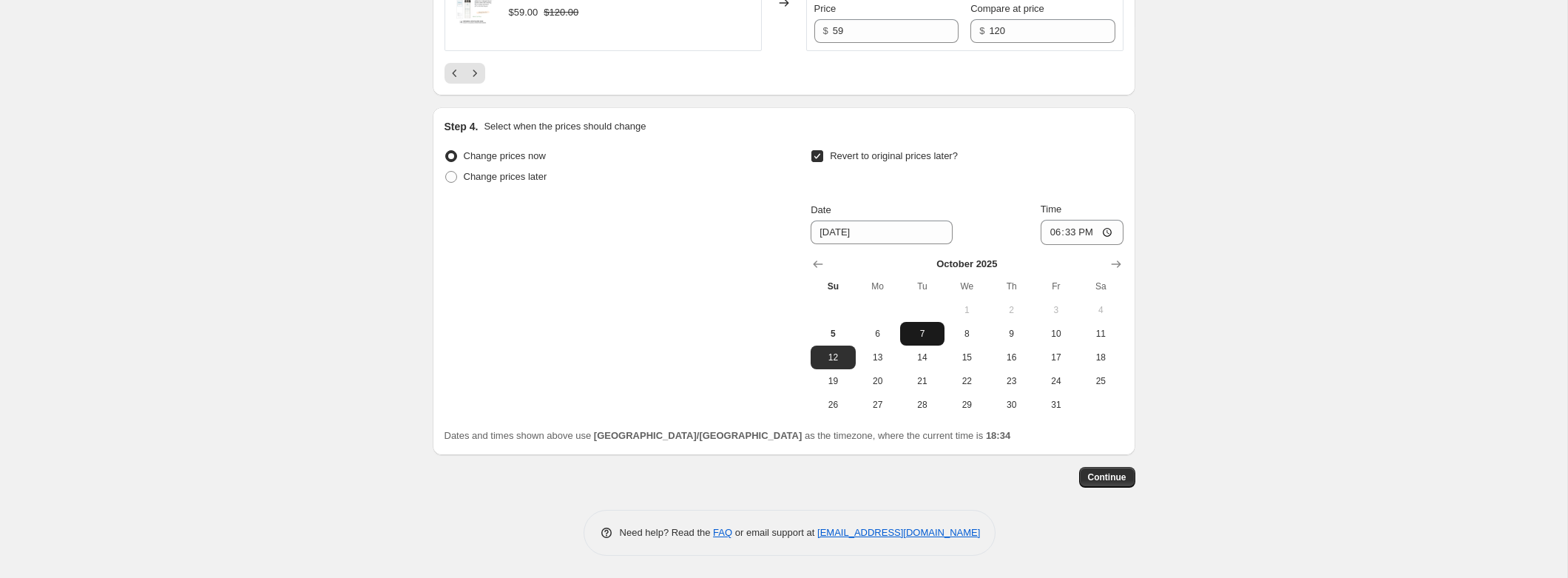
click at [909, 333] on span "7" at bounding box center [922, 334] width 33 height 12
type input "10/7/2025"
click at [1083, 232] on input "18:33" at bounding box center [1082, 232] width 83 height 25
type input "06:33"
click at [1108, 483] on button "Continue" at bounding box center [1107, 477] width 57 height 21
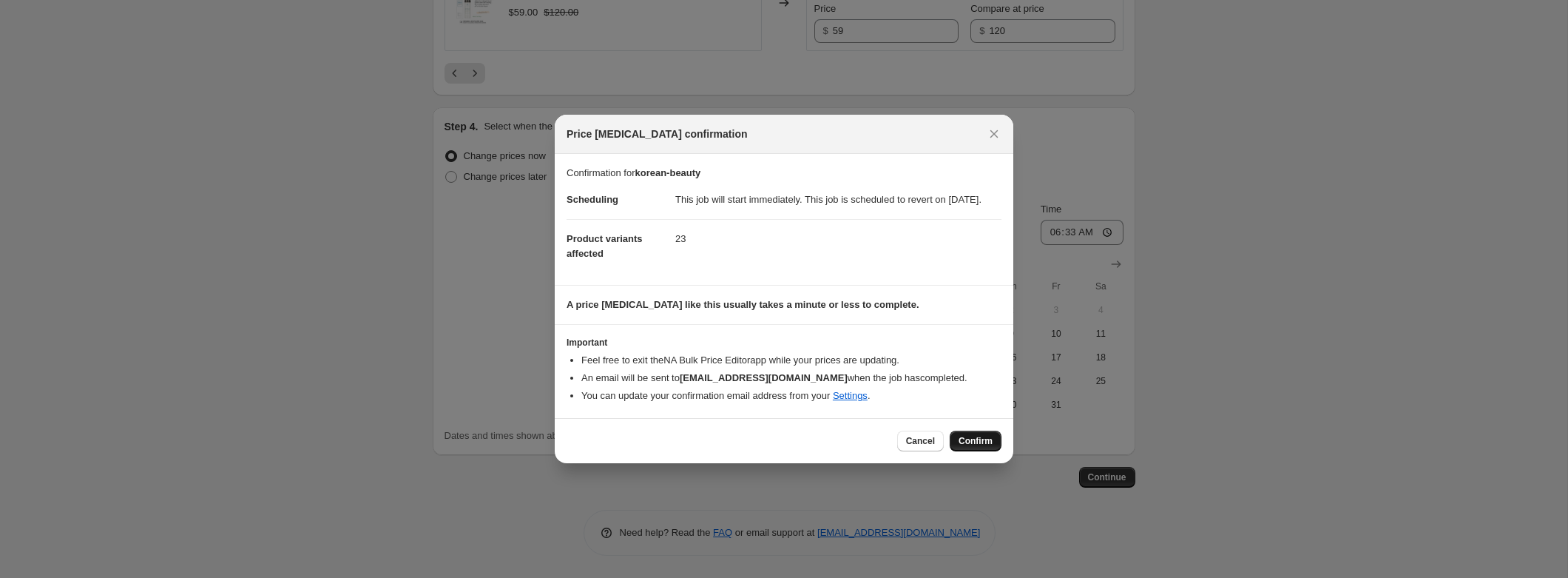
click at [972, 447] on span "Confirm" at bounding box center [975, 441] width 34 height 12
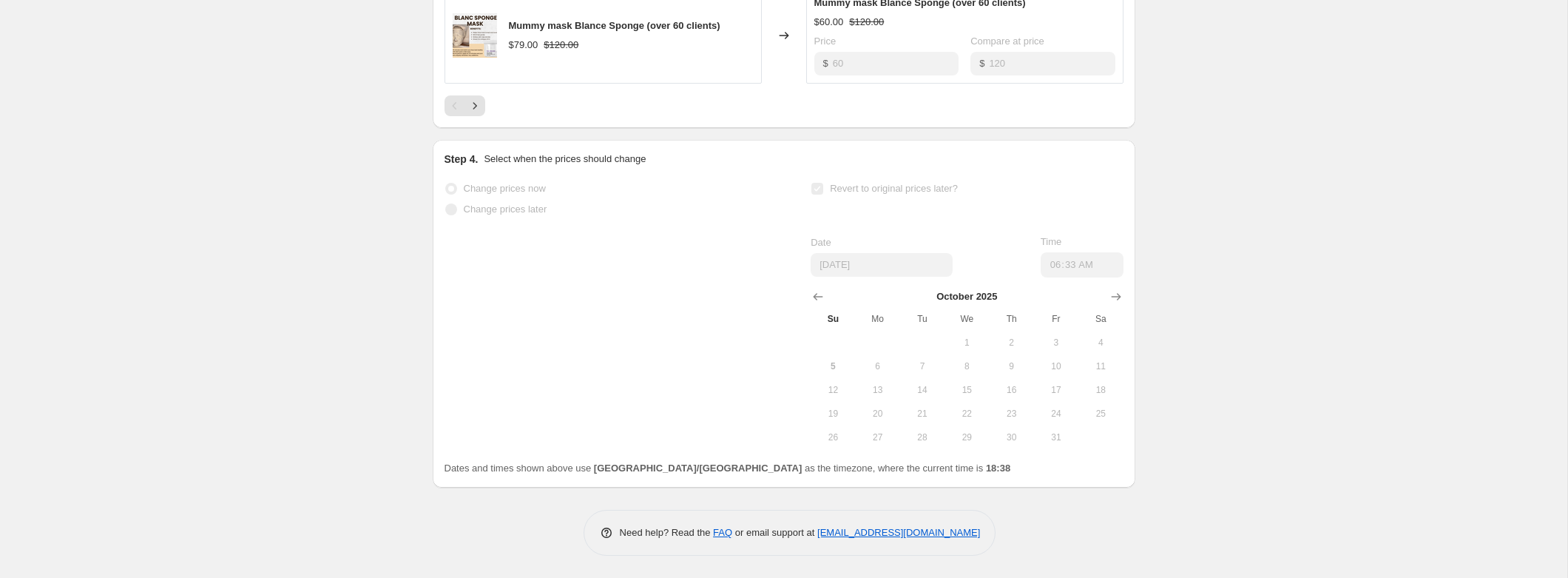
scroll to position [1251, 0]
